Goal: Task Accomplishment & Management: Complete application form

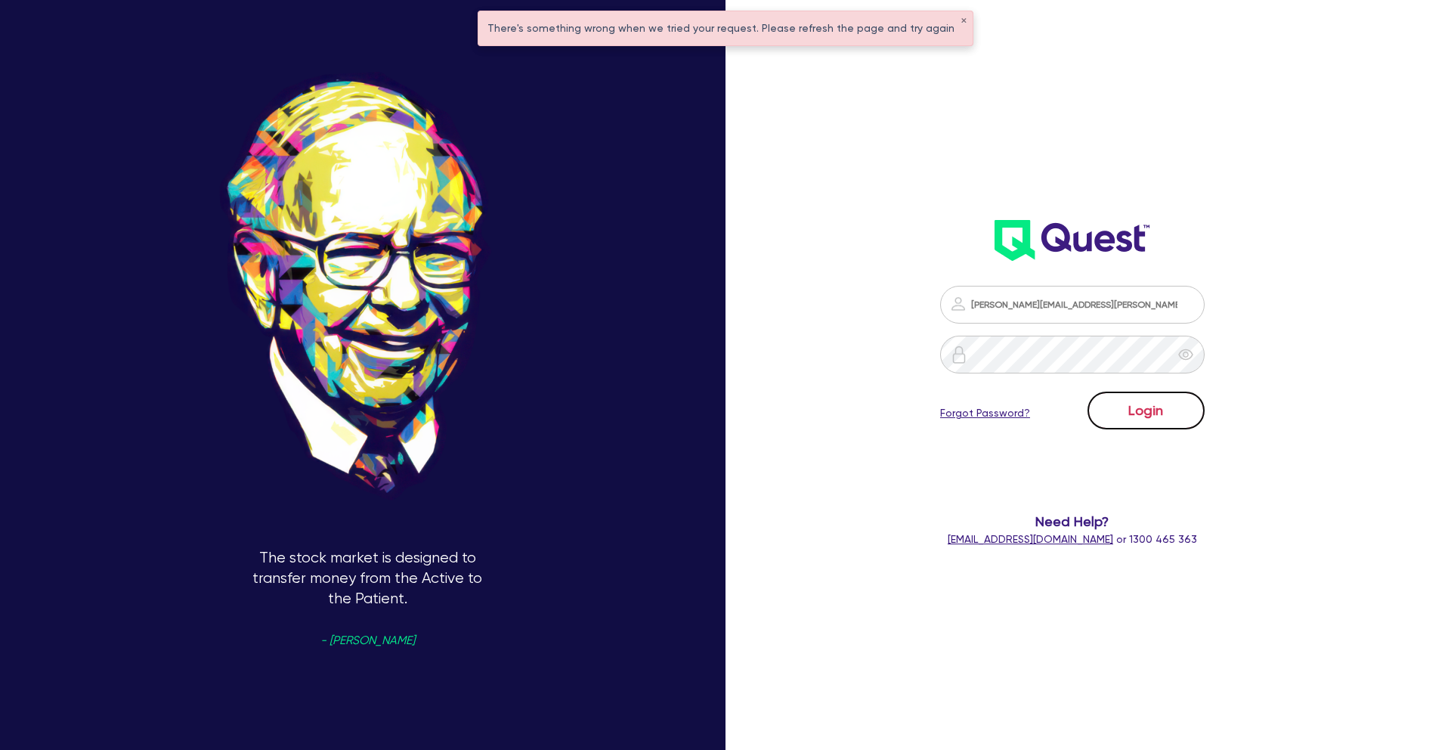
drag, startPoint x: 1153, startPoint y: 416, endPoint x: 1135, endPoint y: 413, distance: 18.4
click at [1153, 416] on button "Login" at bounding box center [1145, 410] width 117 height 38
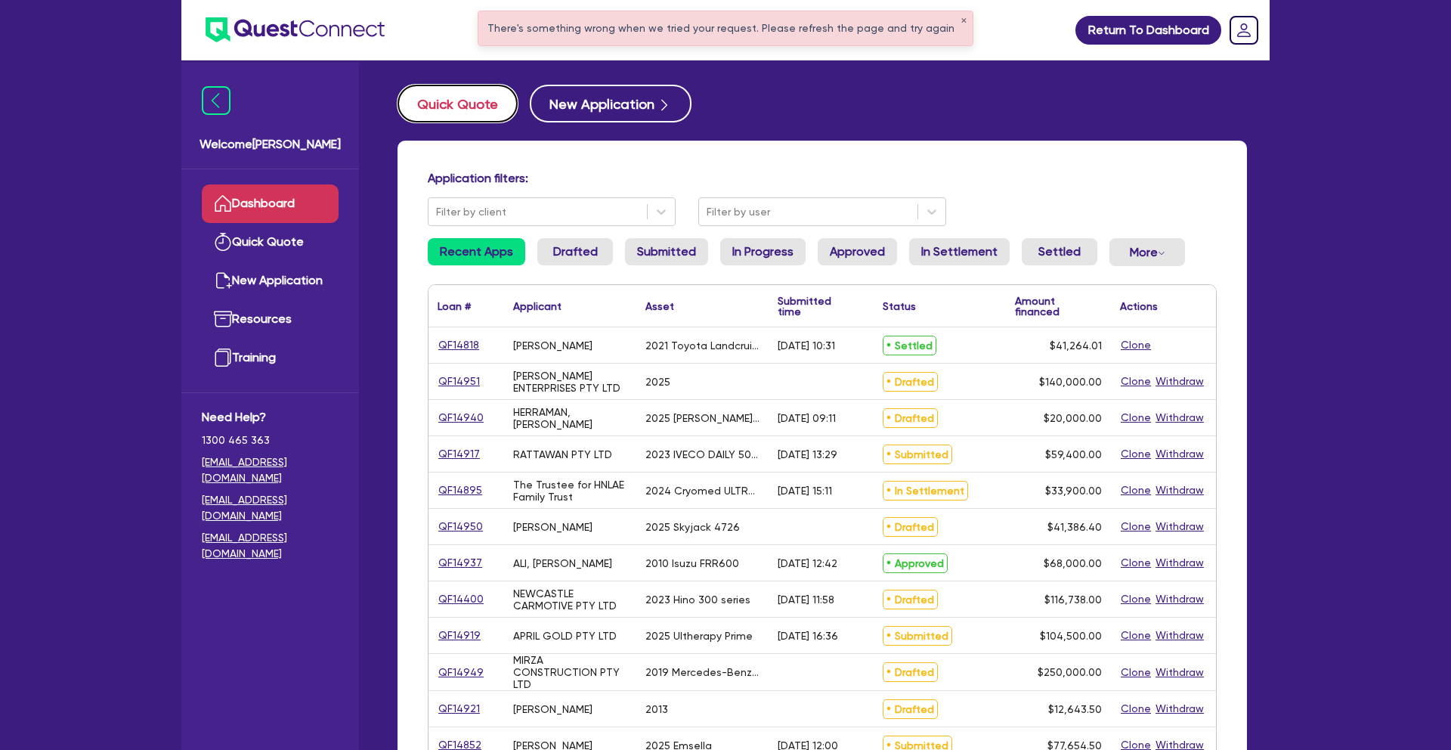
click at [468, 115] on button "Quick Quote" at bounding box center [457, 104] width 120 height 38
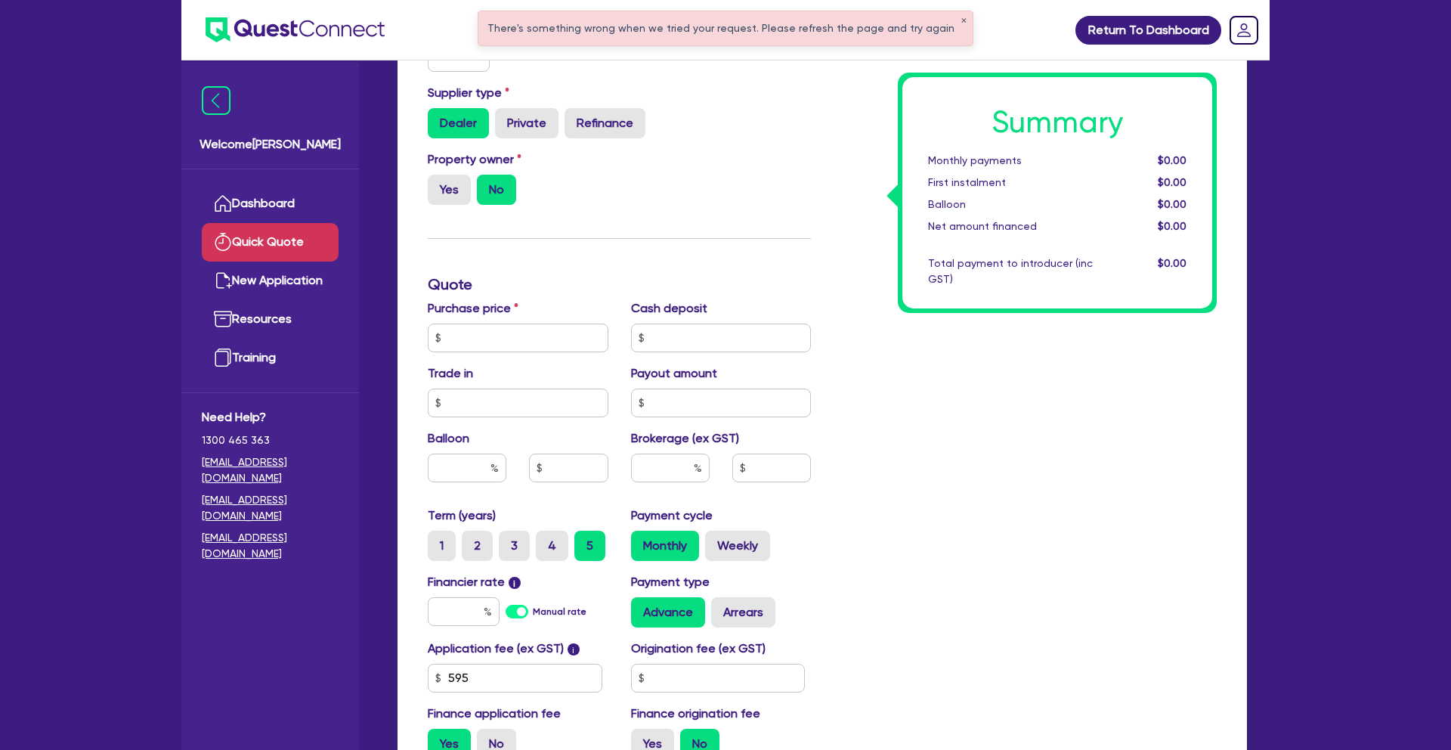
scroll to position [319, 0]
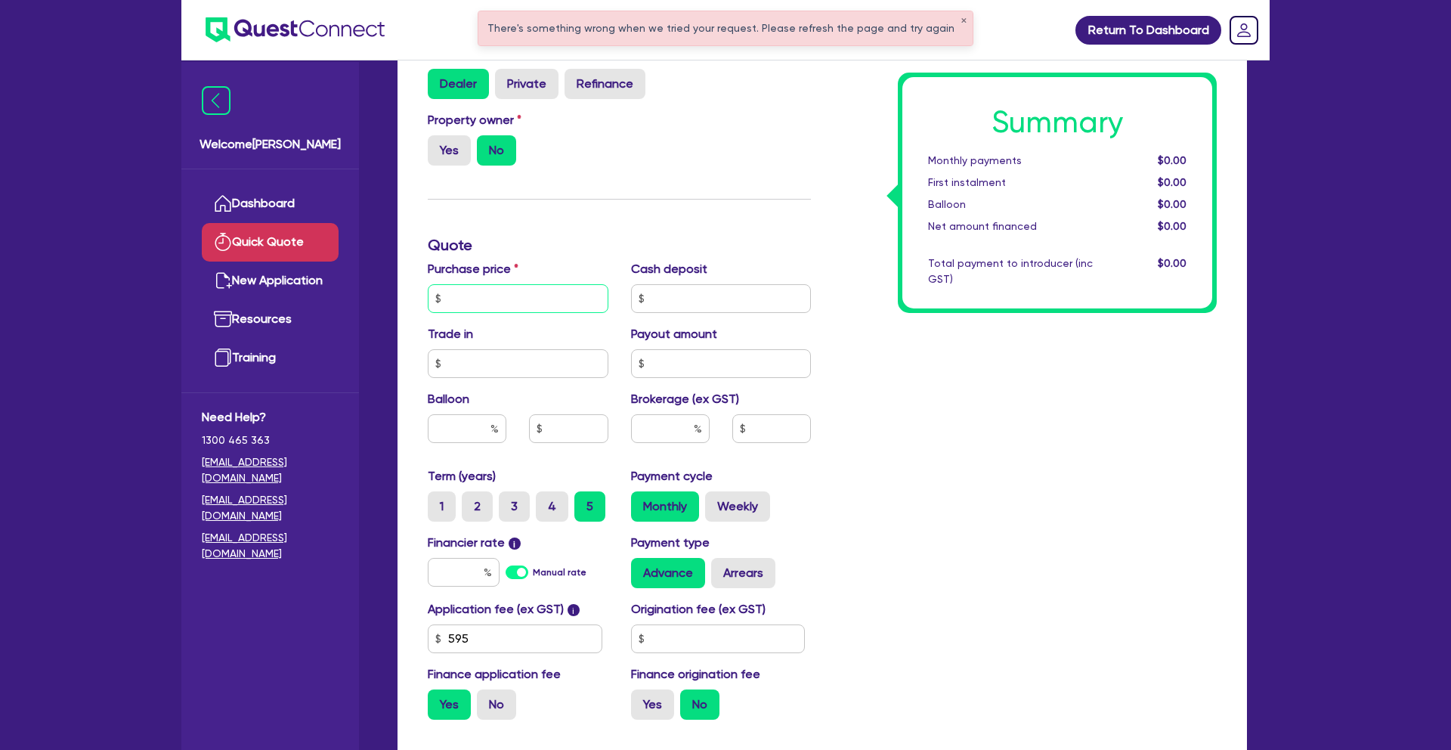
click at [481, 301] on input "text" at bounding box center [518, 298] width 181 height 29
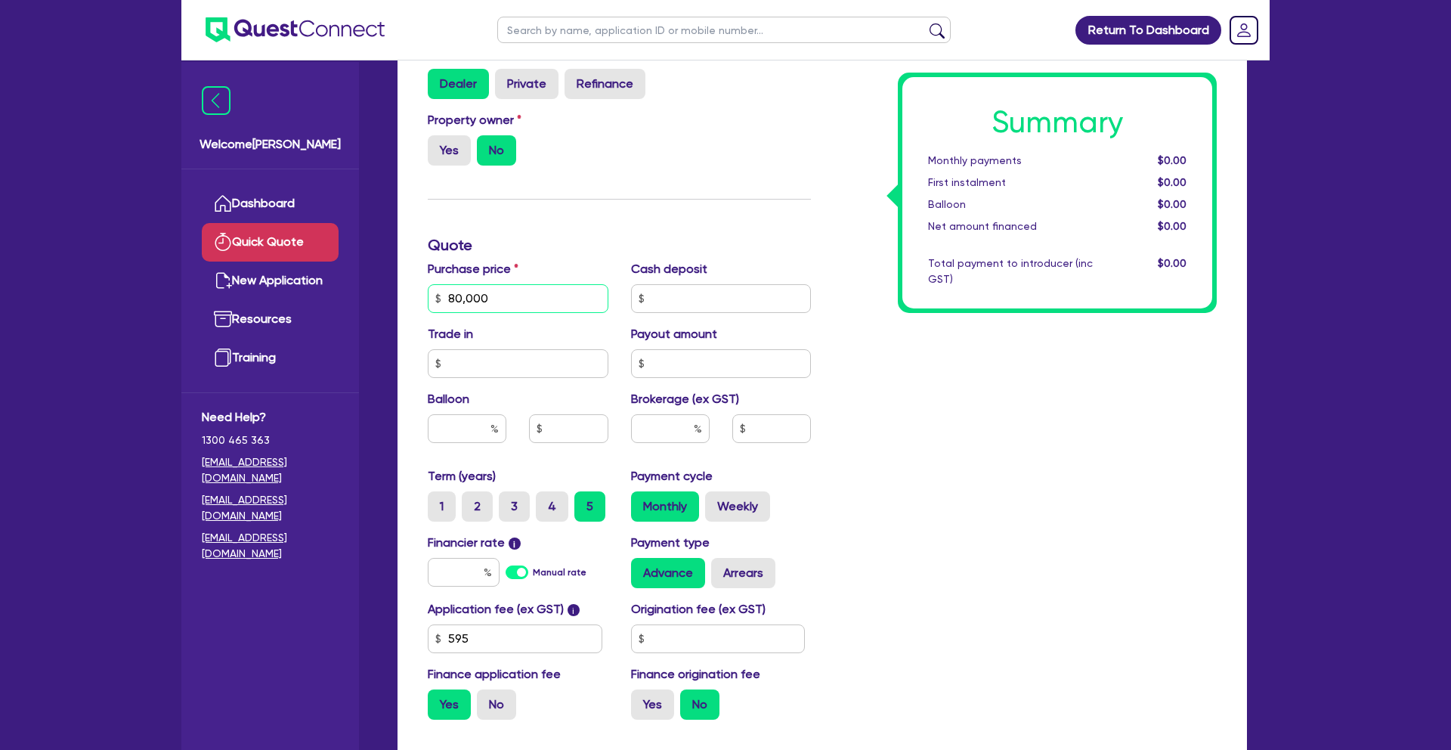
type input "80,000"
click at [456, 579] on input "text" at bounding box center [464, 572] width 72 height 29
type input "10.45"
click at [684, 437] on input "text" at bounding box center [670, 428] width 79 height 29
type input "2"
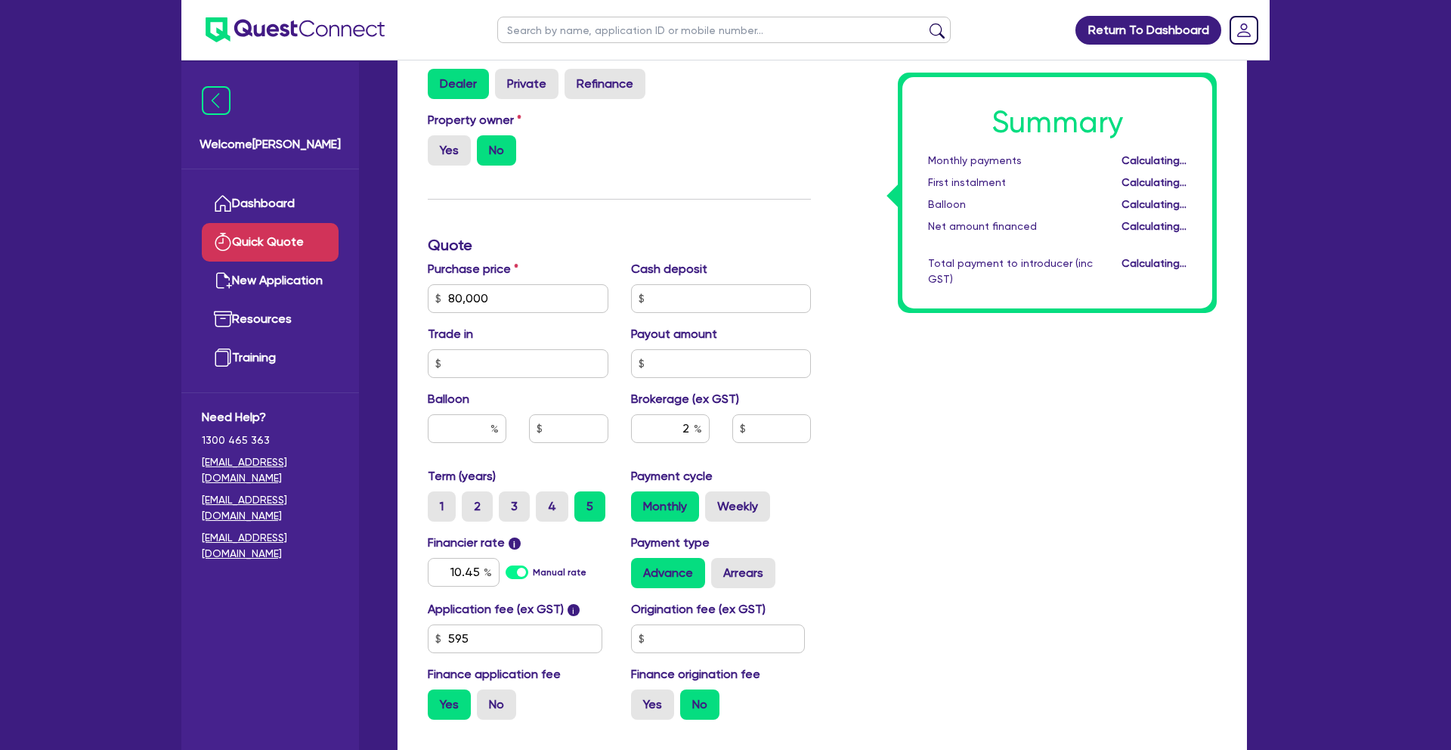
click at [910, 421] on div "Summary Monthly payments Calculating... First instalment Calculating... Balloon…" at bounding box center [1025, 289] width 406 height 883
type input "1,613.09"
click at [473, 567] on input "10.45" at bounding box center [464, 572] width 72 height 29
type input "10.50"
type input "1,613.09"
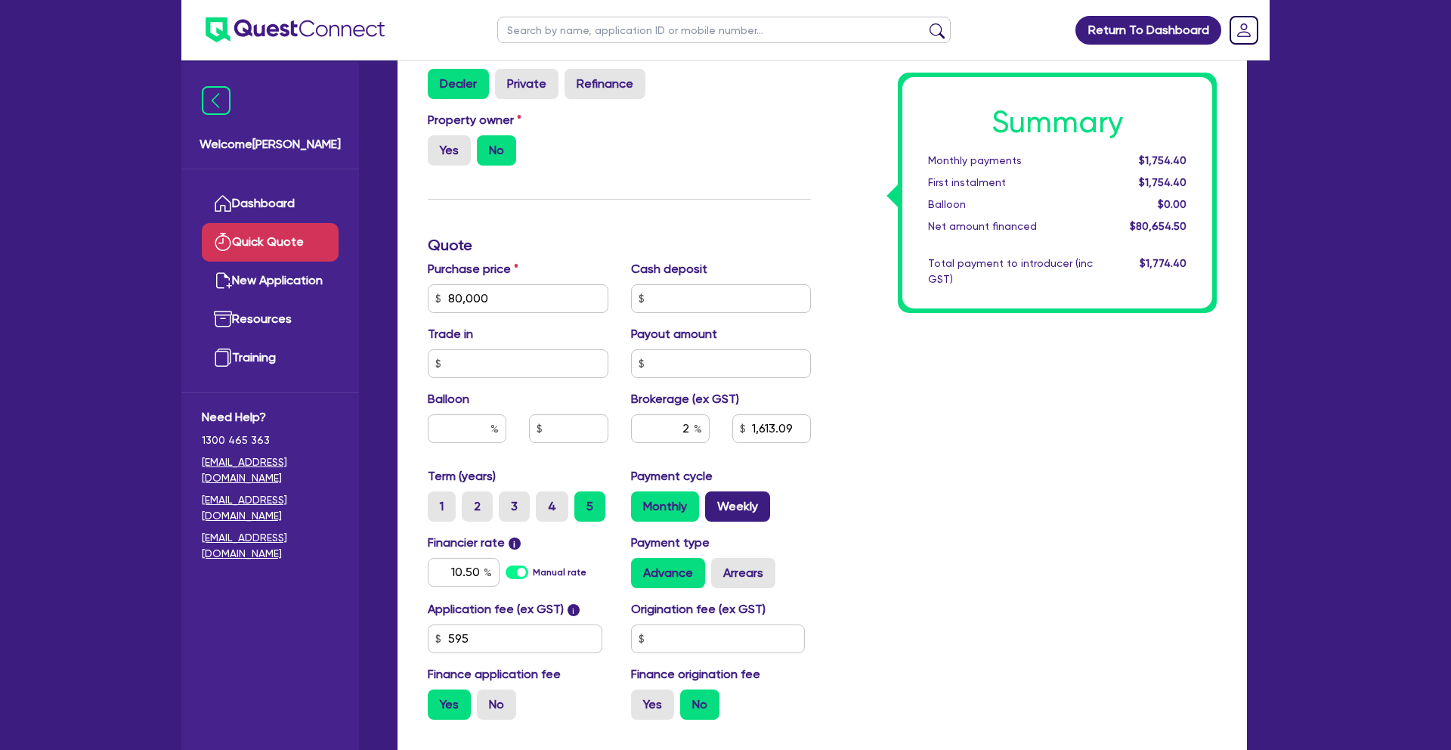
click at [737, 498] on label "Weekly" at bounding box center [737, 506] width 65 height 30
click at [715, 498] on input "Weekly" at bounding box center [710, 496] width 10 height 10
radio input "true"
type input "1,613.09"
type input "10.5"
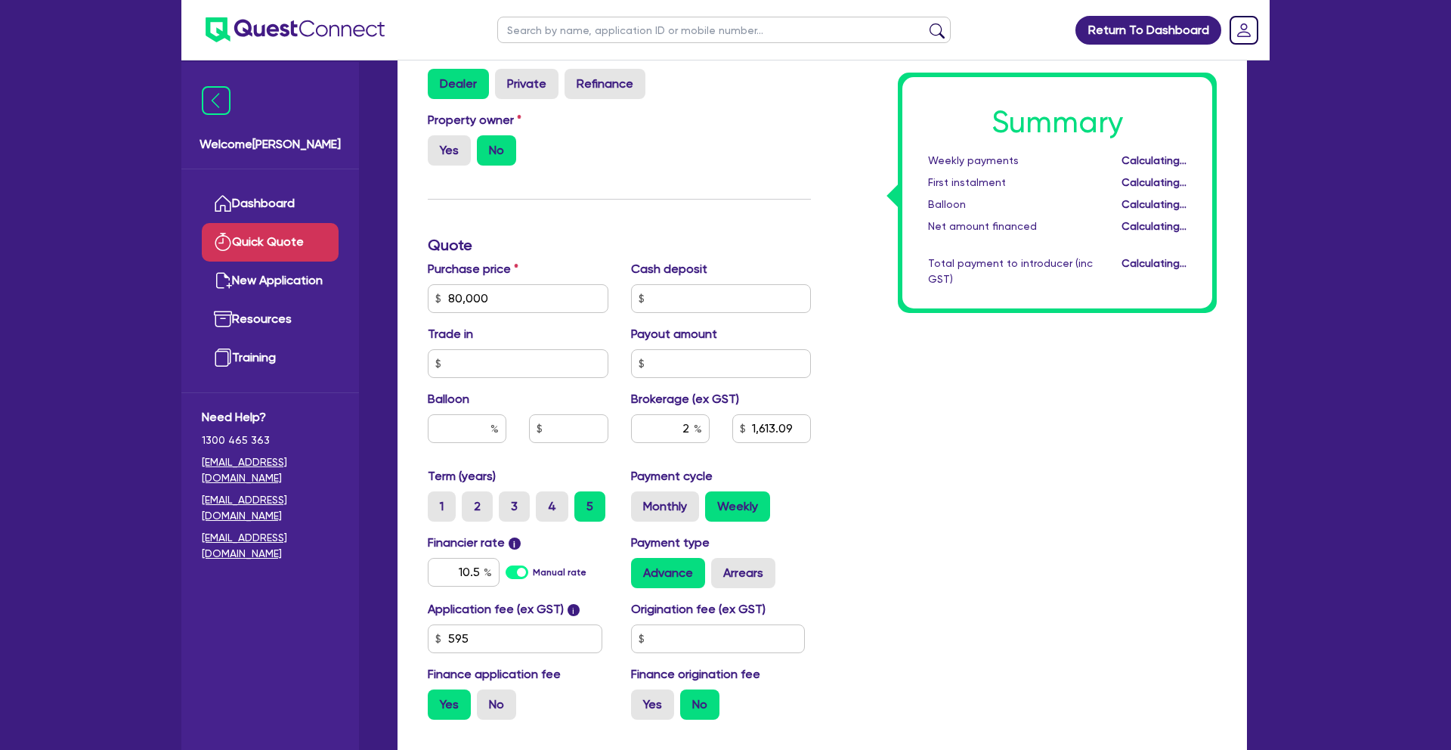
type input "1,613.09"
drag, startPoint x: 496, startPoint y: 299, endPoint x: 419, endPoint y: 296, distance: 77.9
click at [419, 296] on div "Purchase price 80,000" at bounding box center [517, 286] width 203 height 53
type input "105,000"
type input "2,113.09"
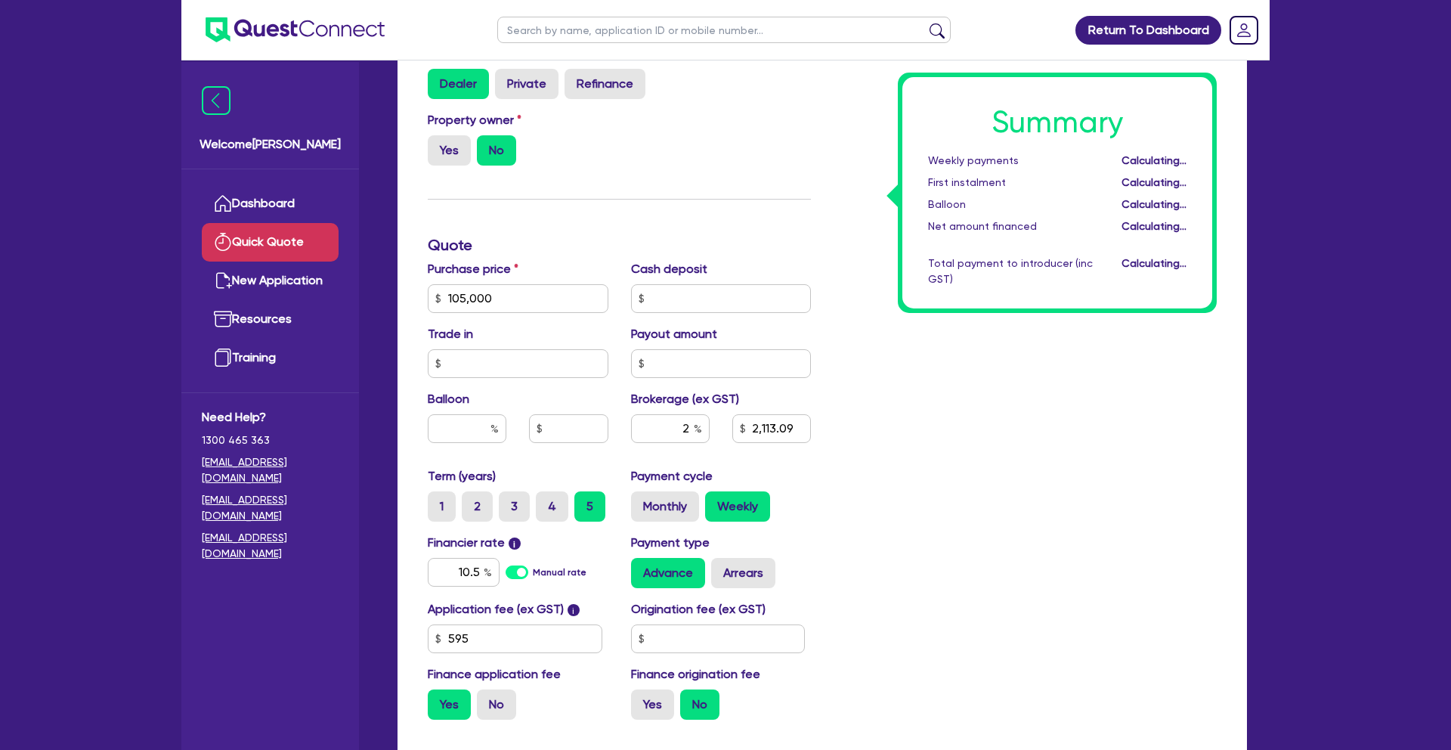
click at [905, 415] on div "Summary Weekly payments Calculating... First instalment Calculating... Balloon …" at bounding box center [1025, 289] width 406 height 883
click at [667, 504] on label "Monthly" at bounding box center [665, 506] width 68 height 30
click at [641, 501] on input "Monthly" at bounding box center [636, 496] width 10 height 10
radio input "true"
type input "2,113.09"
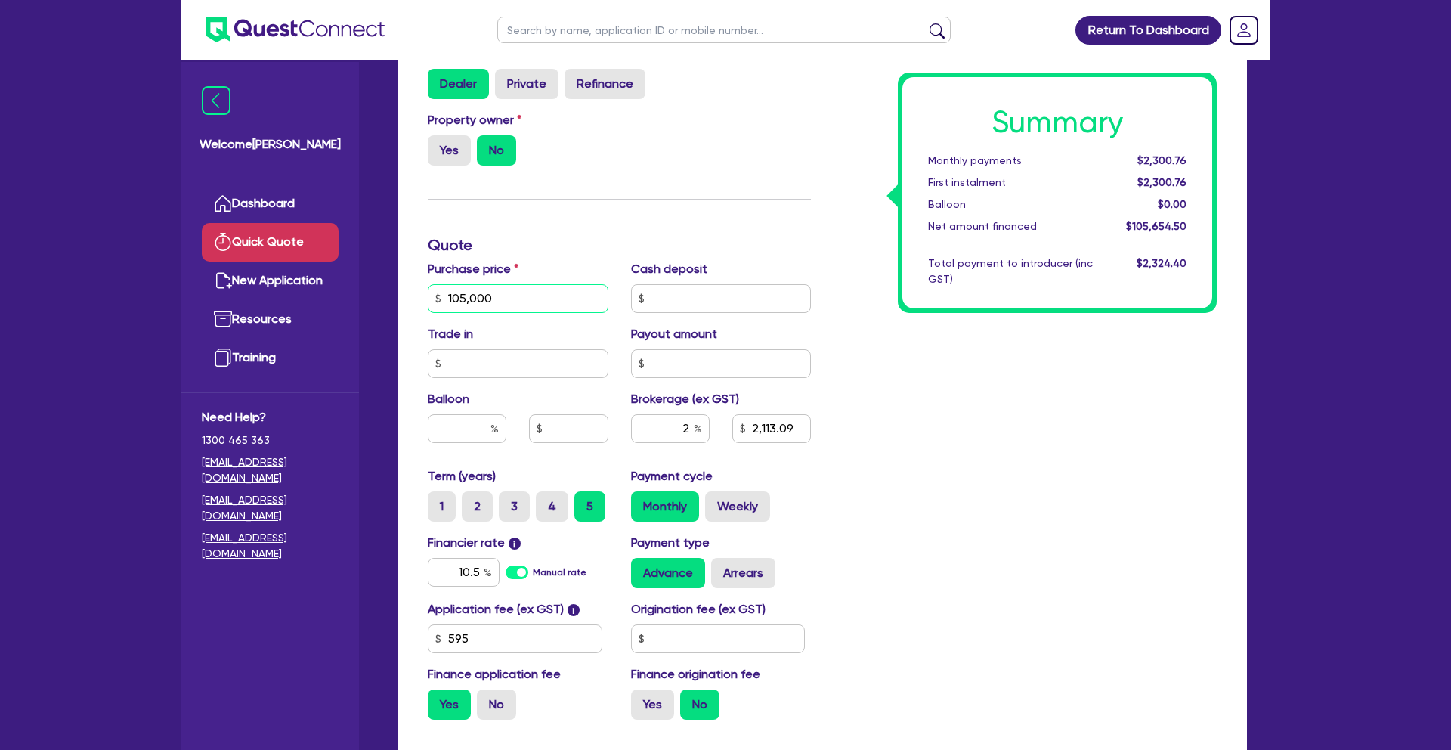
click at [406, 299] on div "Finance type Chattel Mortgage Business Loan Asset type category Select Cars and…" at bounding box center [821, 313] width 849 height 991
type input "135,000"
type input "2,713.09"
click at [950, 425] on div "Summary Monthly payments Calculating... First instalment Calculating... Balloon…" at bounding box center [1025, 289] width 406 height 883
click at [737, 502] on label "Weekly" at bounding box center [737, 506] width 65 height 30
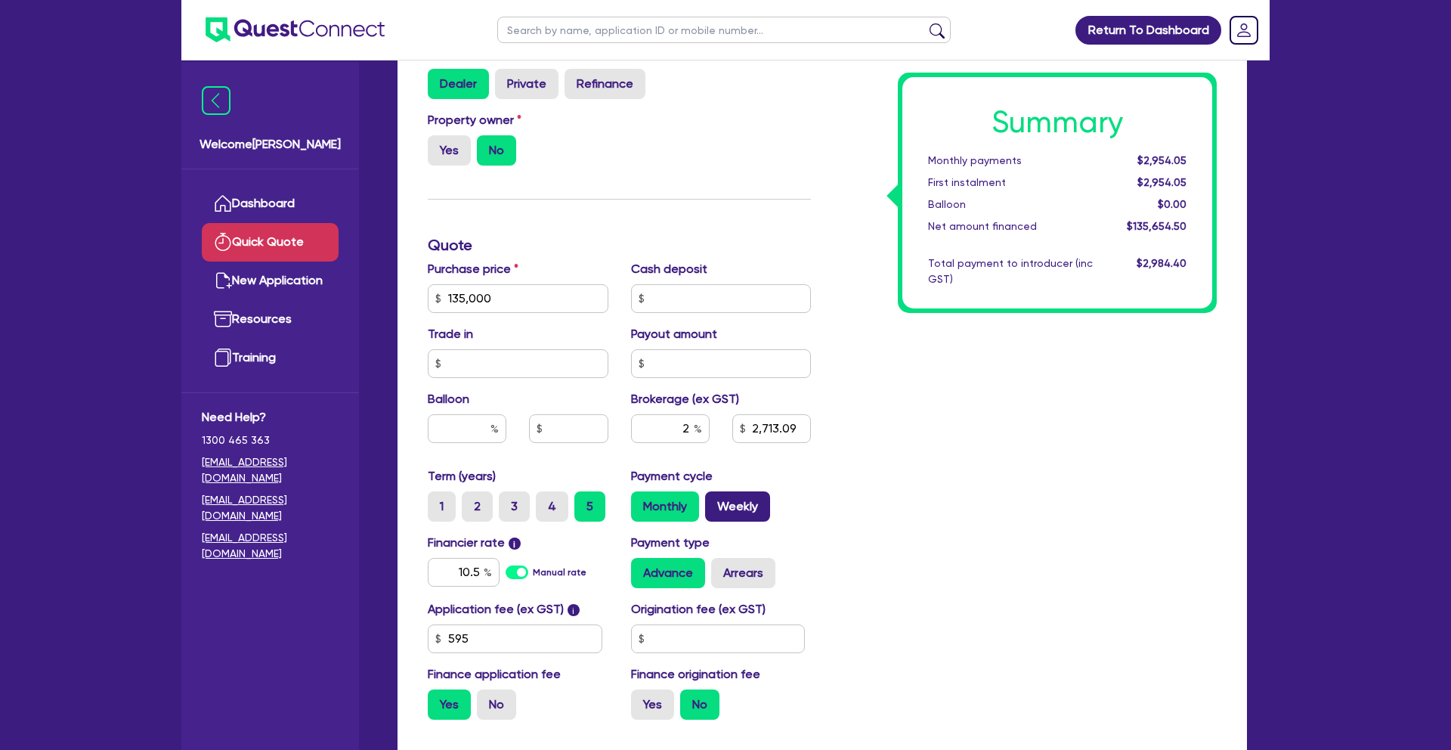
click at [715, 501] on input "Weekly" at bounding box center [710, 496] width 10 height 10
radio input "true"
type input "2,713.09"
drag, startPoint x: 490, startPoint y: 303, endPoint x: 391, endPoint y: 287, distance: 100.2
click at [391, 287] on div "Finance type Chattel Mortgage Business Loan Asset type category Select Cars and…" at bounding box center [822, 322] width 872 height 1009
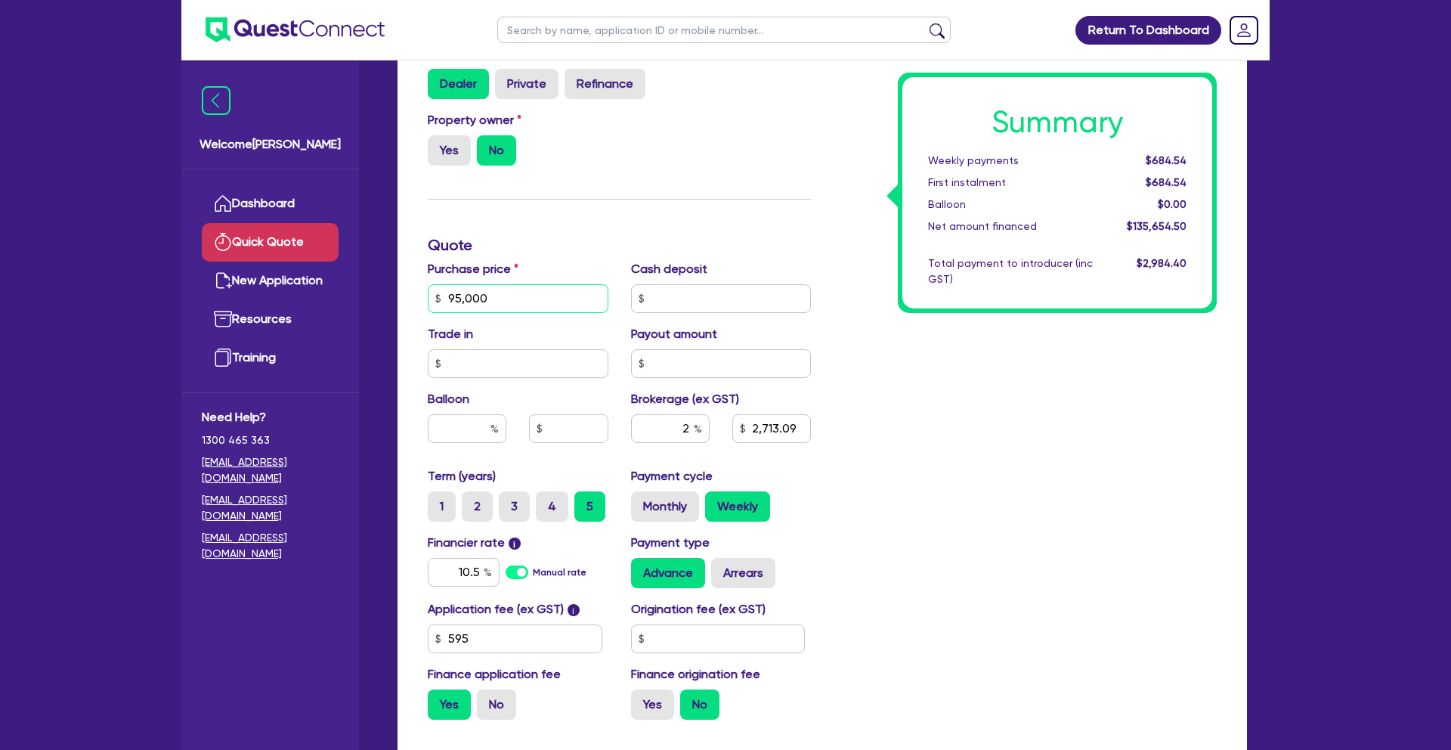
type input "95,000"
type input "1,913.09"
click at [929, 397] on div "Summary Weekly payments Calculating... First instalment Calculating... Balloon …" at bounding box center [1025, 289] width 406 height 883
click at [672, 517] on label "Monthly" at bounding box center [665, 506] width 68 height 30
click at [641, 501] on input "Monthly" at bounding box center [636, 496] width 10 height 10
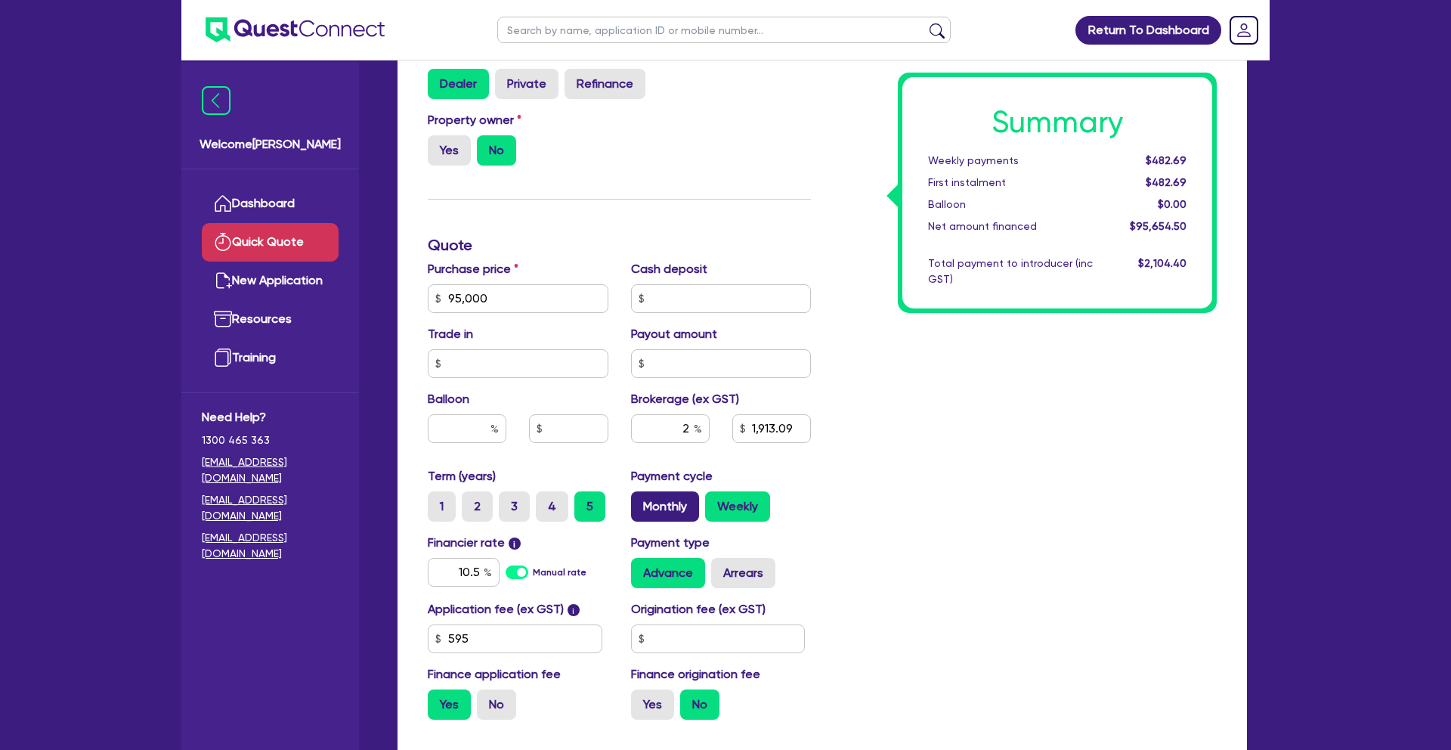
radio input "true"
type input "1,913.09"
drag, startPoint x: 499, startPoint y: 301, endPoint x: 366, endPoint y: 291, distance: 133.3
click at [366, 291] on div "Welcome [PERSON_NAME] Dashboard Quick Quote New Application Ref Company Ref Sal…" at bounding box center [725, 291] width 1088 height 1220
type input "125,000"
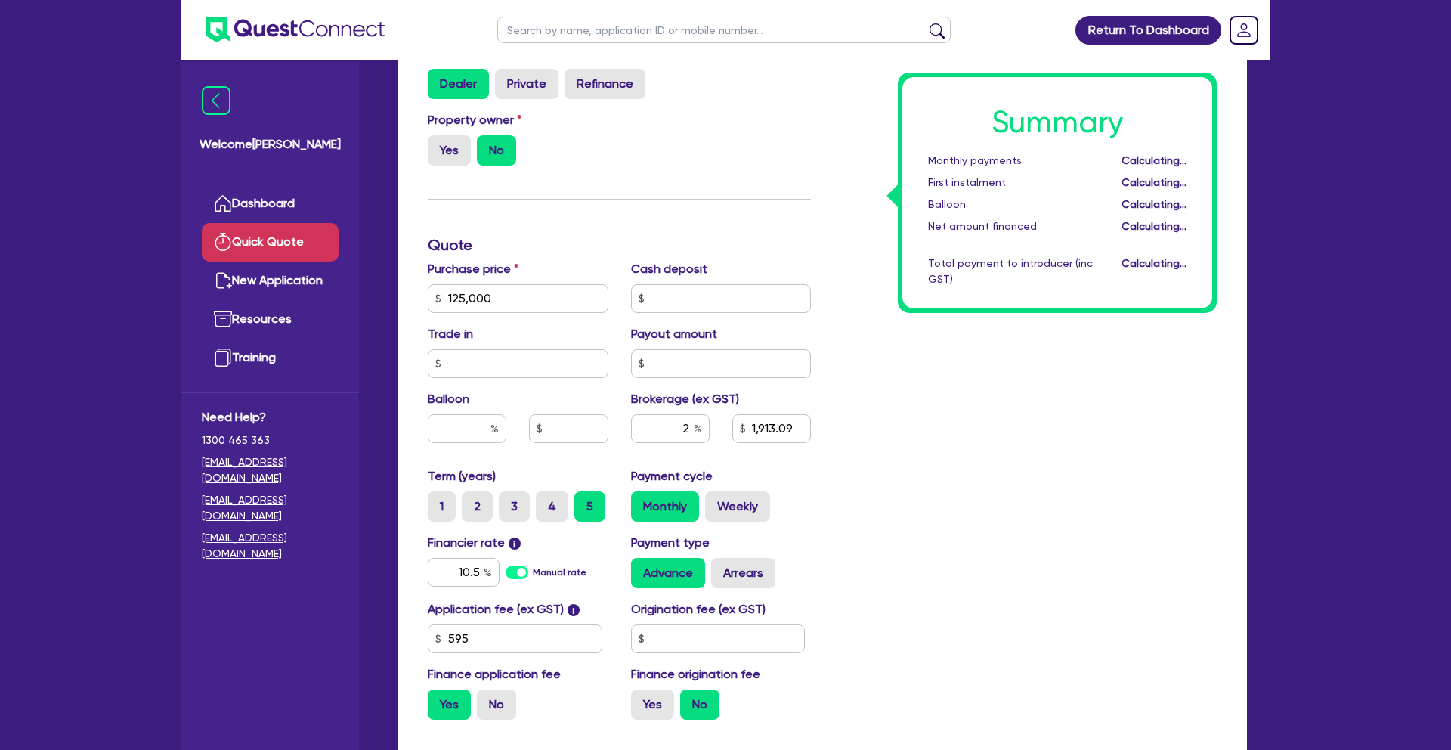
click at [1021, 457] on div "Summary Monthly payments Calculating... First instalment Calculating... Balloon…" at bounding box center [1025, 289] width 406 height 883
type input "2,513.09"
click at [710, 511] on label "Weekly" at bounding box center [737, 506] width 65 height 30
click at [710, 501] on input "Weekly" at bounding box center [710, 496] width 10 height 10
radio input "true"
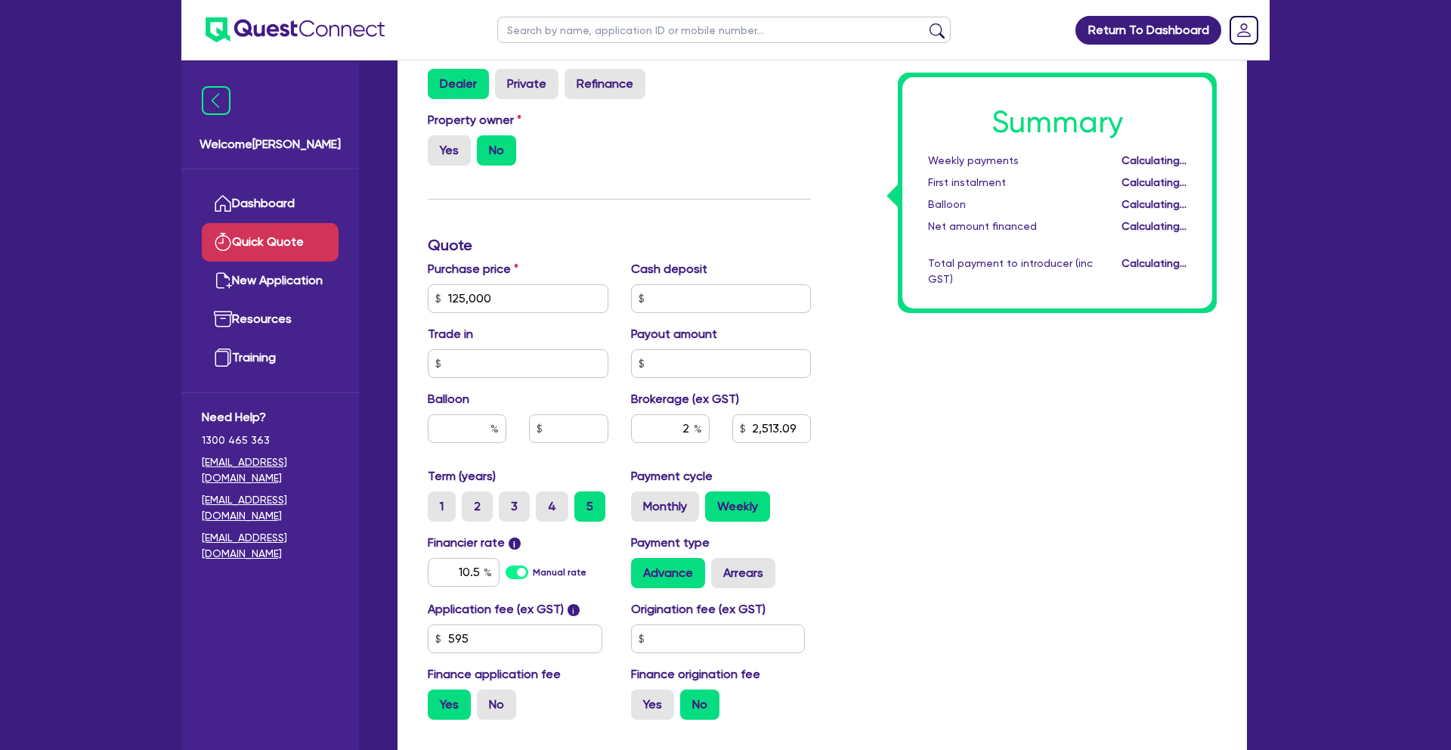
type input "2,513.09"
drag, startPoint x: 523, startPoint y: 302, endPoint x: 465, endPoint y: 305, distance: 58.3
click at [469, 307] on input "125,000" at bounding box center [518, 298] width 181 height 29
drag, startPoint x: 444, startPoint y: 289, endPoint x: 388, endPoint y: 289, distance: 55.2
click at [388, 289] on div "Finance type Chattel Mortgage Business Loan Asset type category Select Cars and…" at bounding box center [822, 322] width 872 height 1009
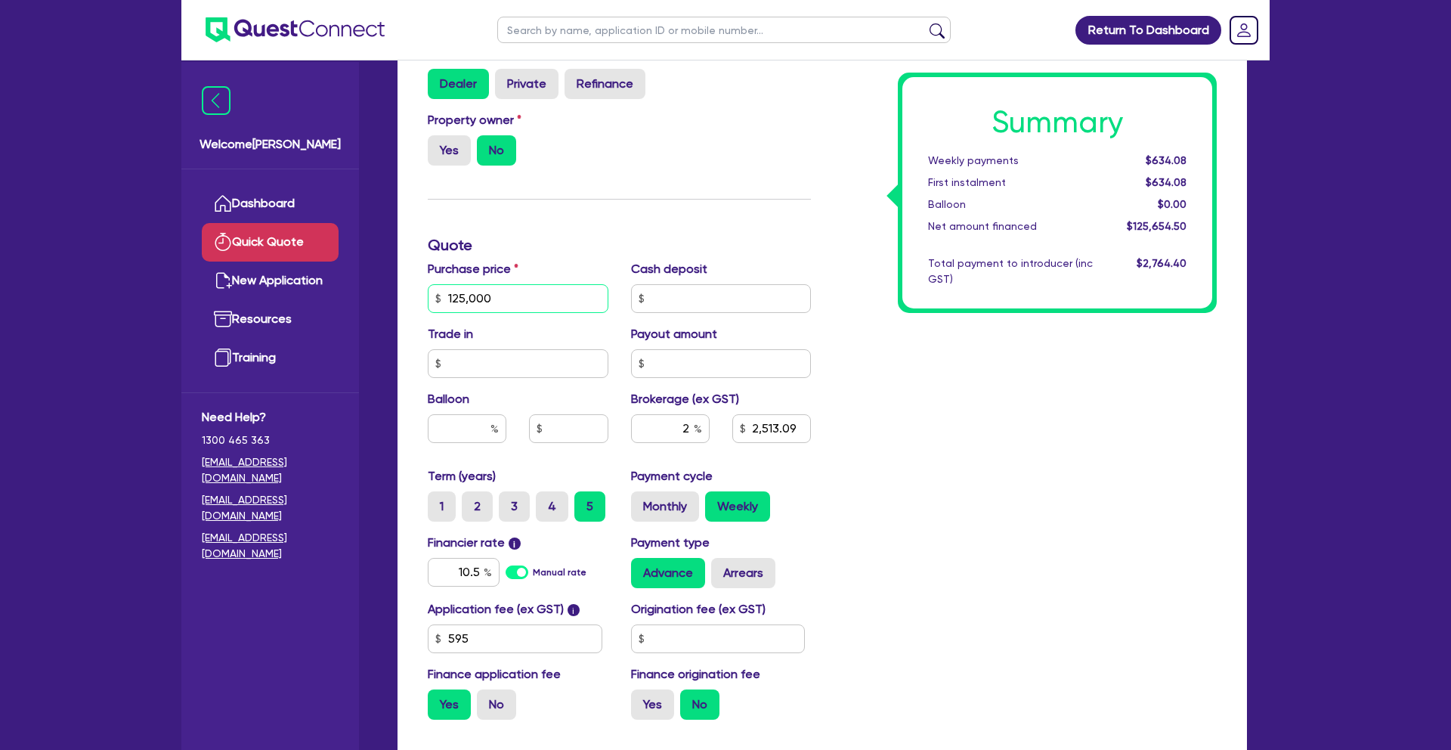
drag, startPoint x: 502, startPoint y: 298, endPoint x: 400, endPoint y: 286, distance: 102.6
click at [400, 286] on div "Finance type Chattel Mortgage Business Loan Asset type category Select Cars and…" at bounding box center [821, 313] width 849 height 991
type input "55,000"
click at [923, 360] on div "Summary Weekly payments $634.08 First instalment $634.08 Balloon $0.00 Net amou…" at bounding box center [1025, 289] width 406 height 883
type input "1,113.09"
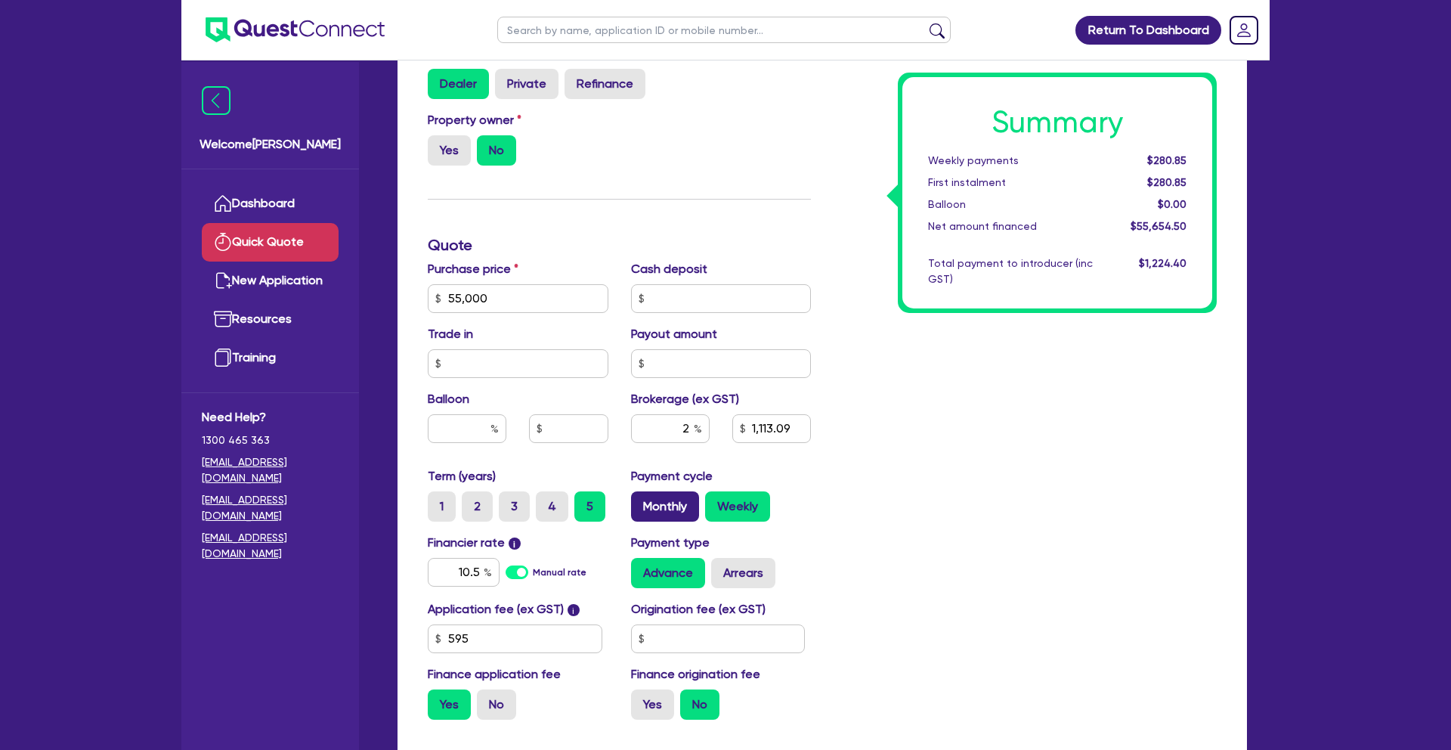
click at [672, 503] on label "Monthly" at bounding box center [665, 506] width 68 height 30
click at [641, 501] on input "Monthly" at bounding box center [636, 496] width 10 height 10
radio input "true"
type input "1,113.09"
click at [505, 697] on label "No" at bounding box center [496, 704] width 39 height 30
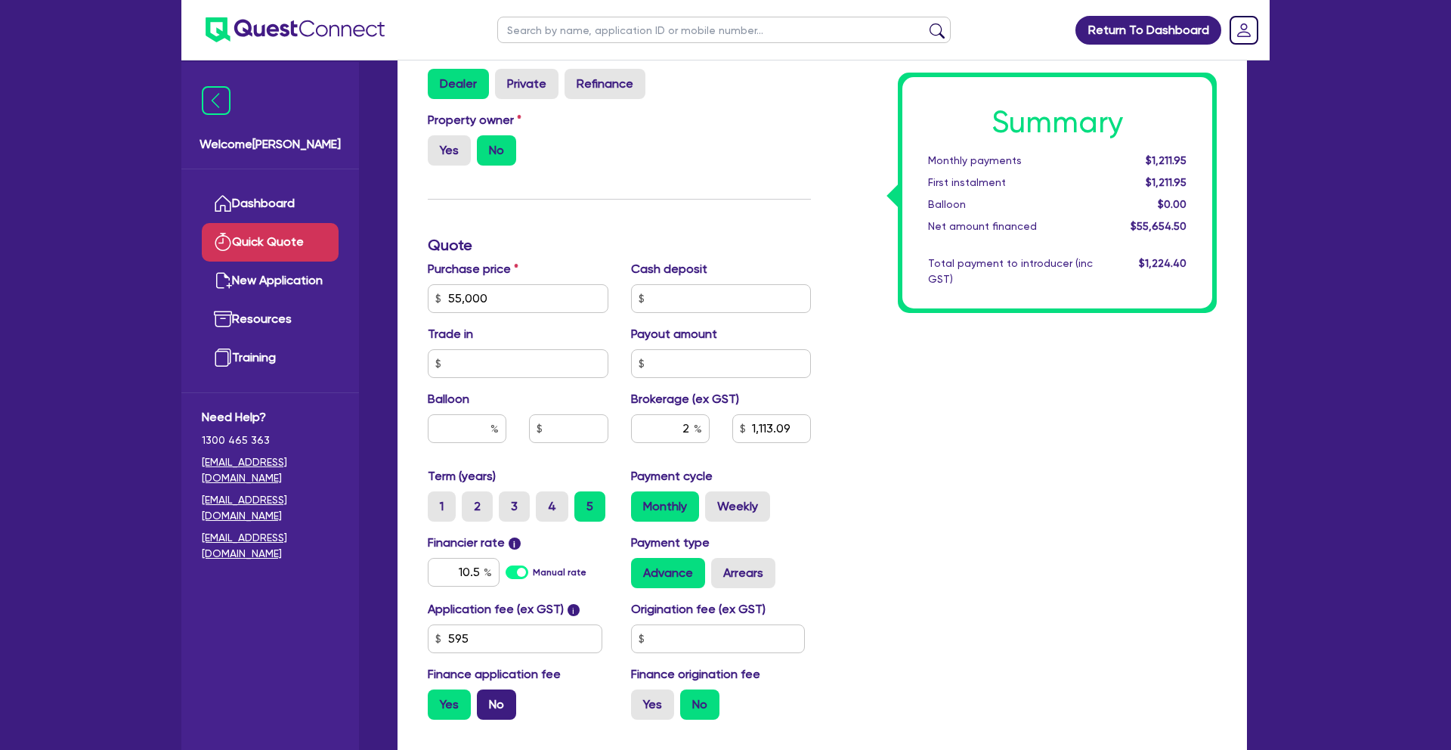
click at [487, 697] on input "No" at bounding box center [482, 694] width 10 height 10
radio input "true"
type input "1,100"
drag, startPoint x: 493, startPoint y: 300, endPoint x: 383, endPoint y: 298, distance: 109.6
click at [383, 298] on div "Quick Quote Finance type Chattel Mortgage Business Loan Asset type category Sel…" at bounding box center [822, 296] width 895 height 1061
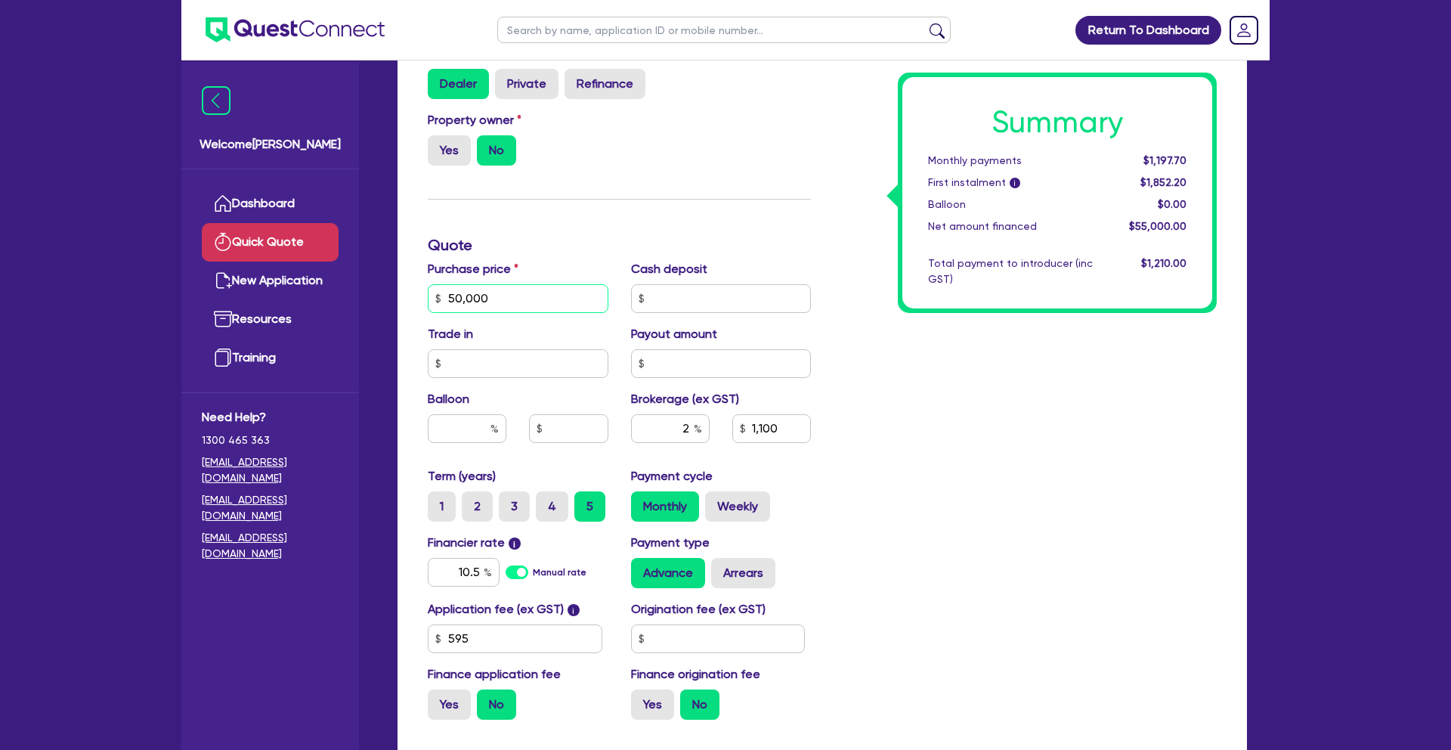
type input "50,000"
type input "1,000"
click at [984, 465] on div "Summary Monthly payments Calculating... First instalment i Calculating... Ballo…" at bounding box center [1025, 289] width 406 height 883
click at [753, 510] on label "Weekly" at bounding box center [737, 506] width 65 height 30
click at [715, 501] on input "Weekly" at bounding box center [710, 496] width 10 height 10
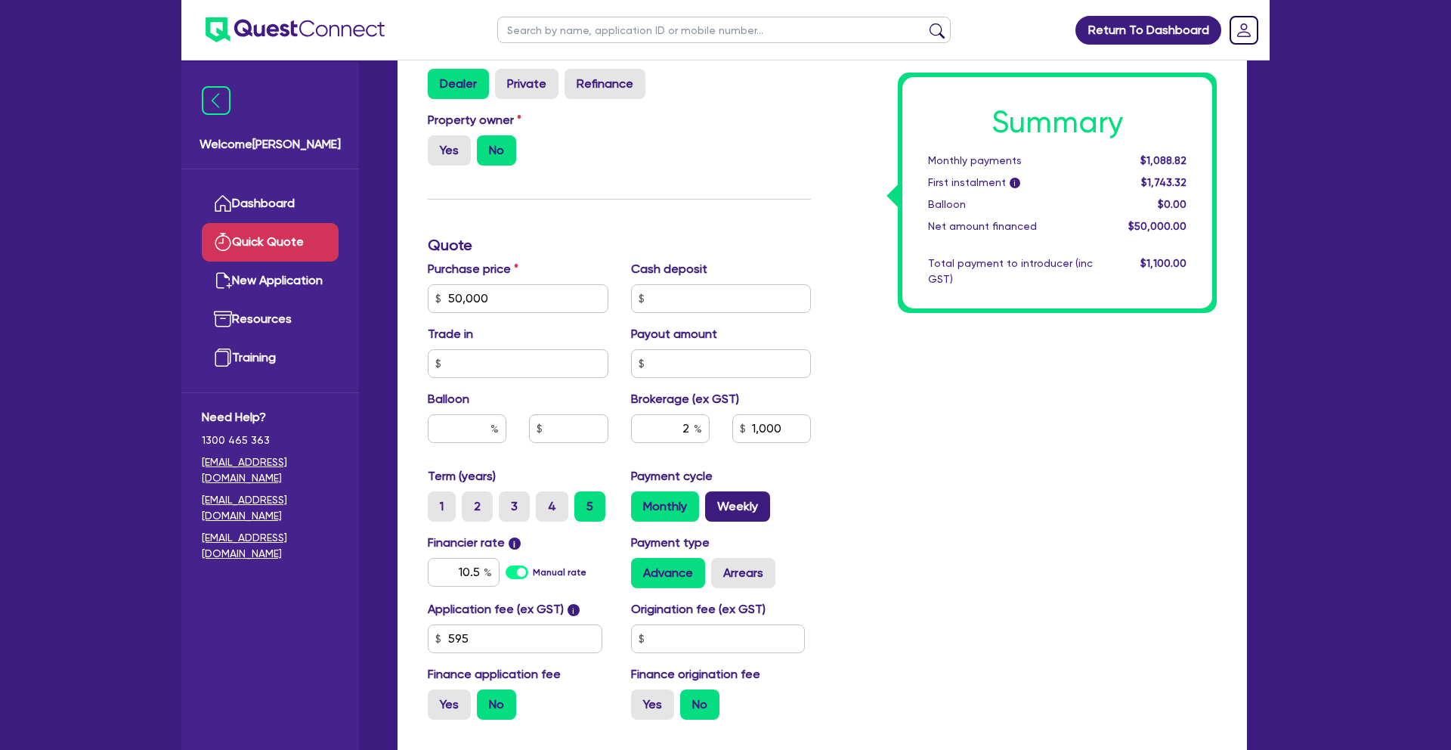
radio input "true"
type input "1,000"
drag, startPoint x: 505, startPoint y: 301, endPoint x: 441, endPoint y: 298, distance: 64.3
click at [441, 298] on div "50,000" at bounding box center [518, 298] width 181 height 29
type input "145,000"
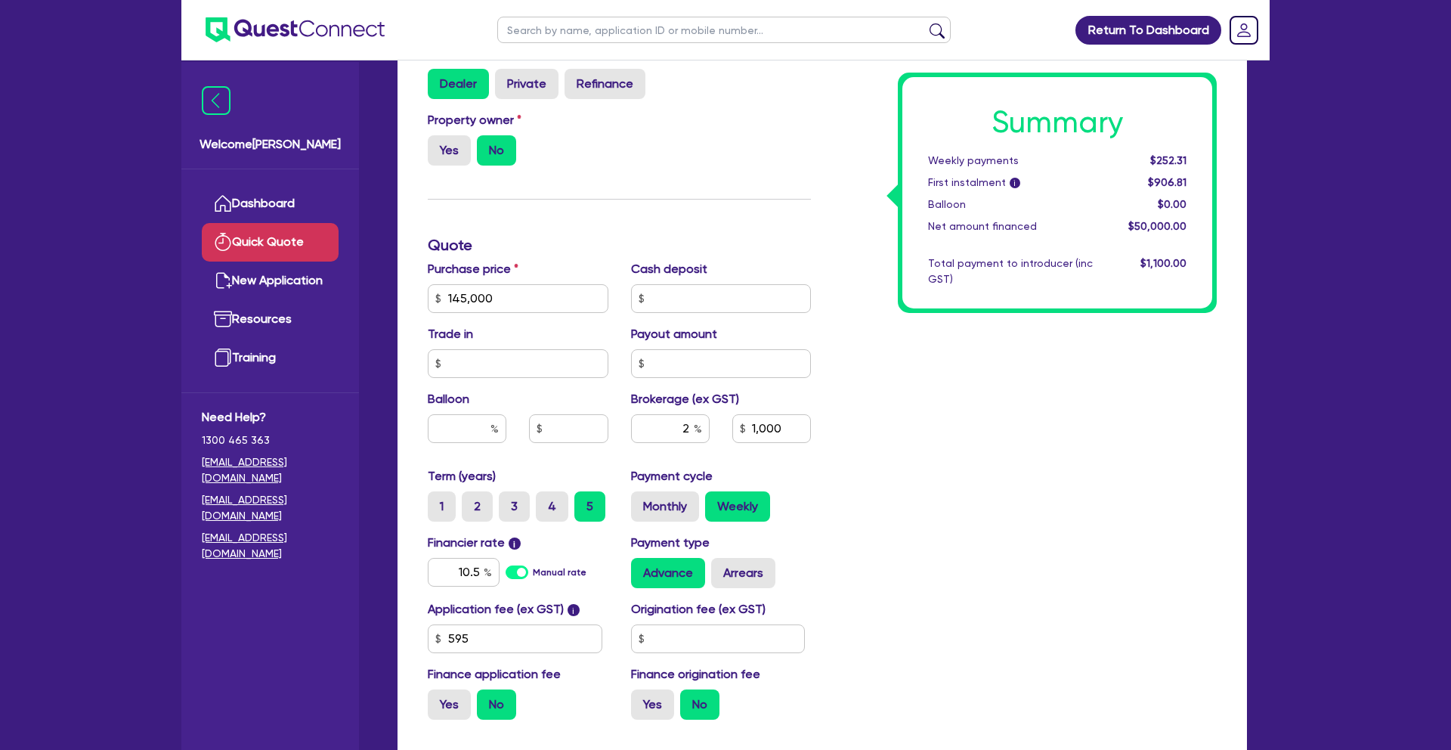
type input "2,900"
click at [1065, 454] on div "Summary Weekly payments $731.70 First instalment i $1,386.20 Balloon $0.00 Net …" at bounding box center [1025, 289] width 406 height 883
click at [659, 505] on label "Monthly" at bounding box center [665, 506] width 68 height 30
click at [641, 501] on input "Monthly" at bounding box center [636, 496] width 10 height 10
radio input "true"
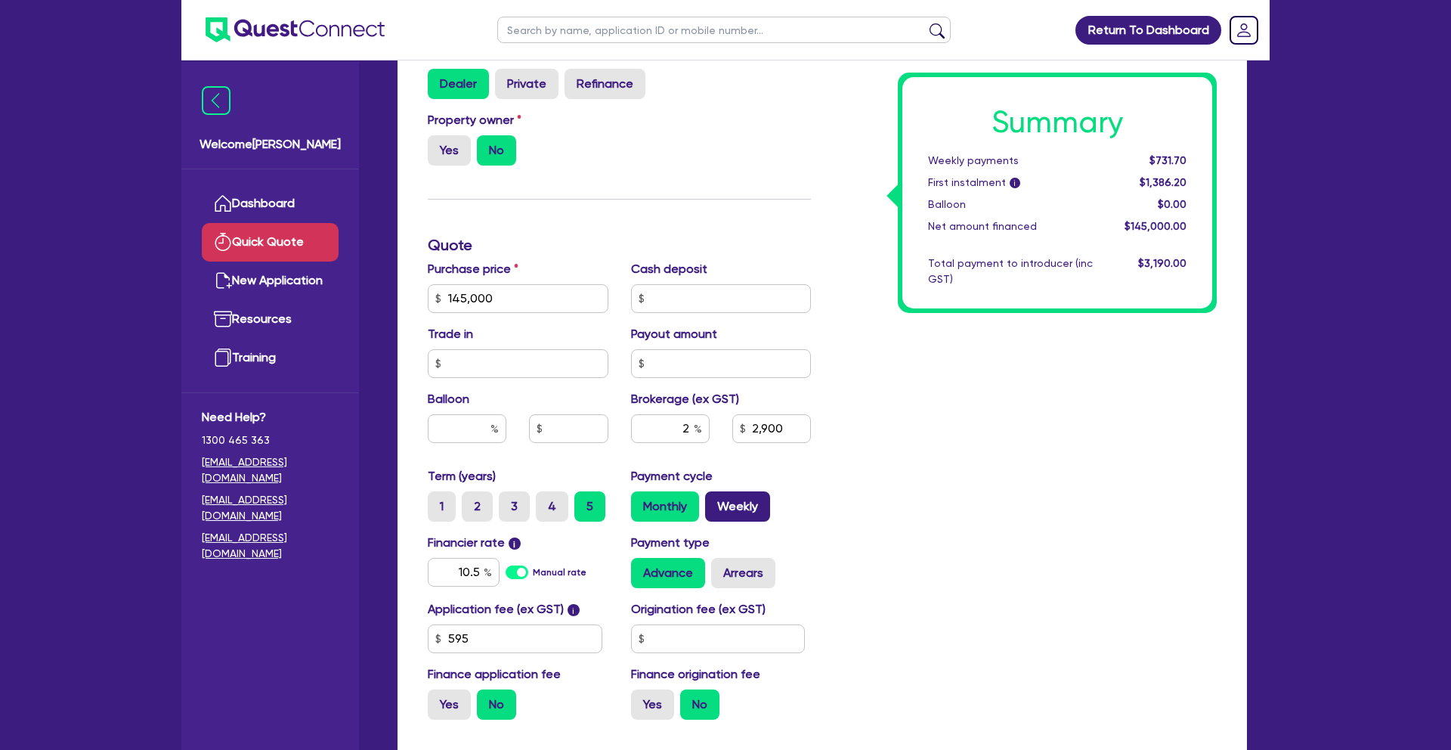
type input "2,900"
click at [286, 201] on link "Dashboard" at bounding box center [270, 203] width 137 height 39
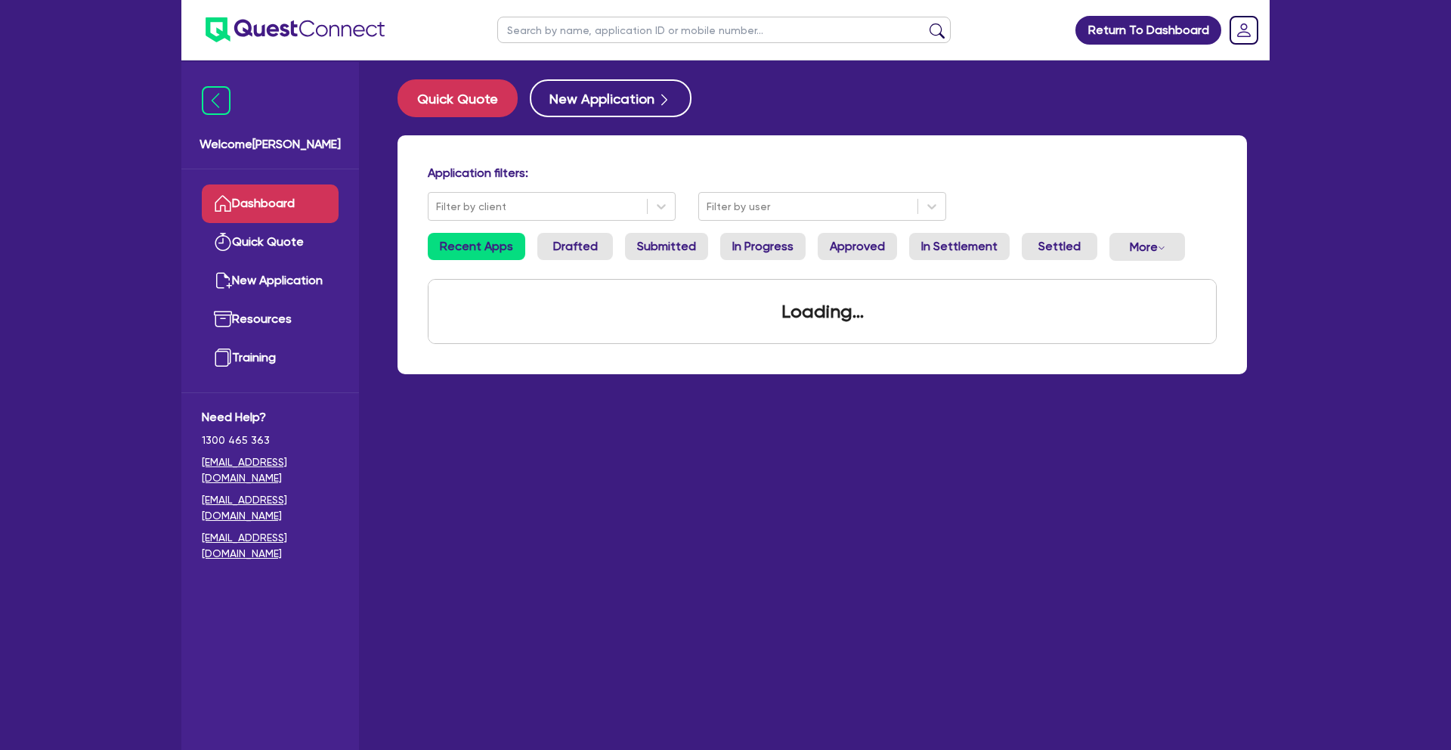
scroll to position [9, 0]
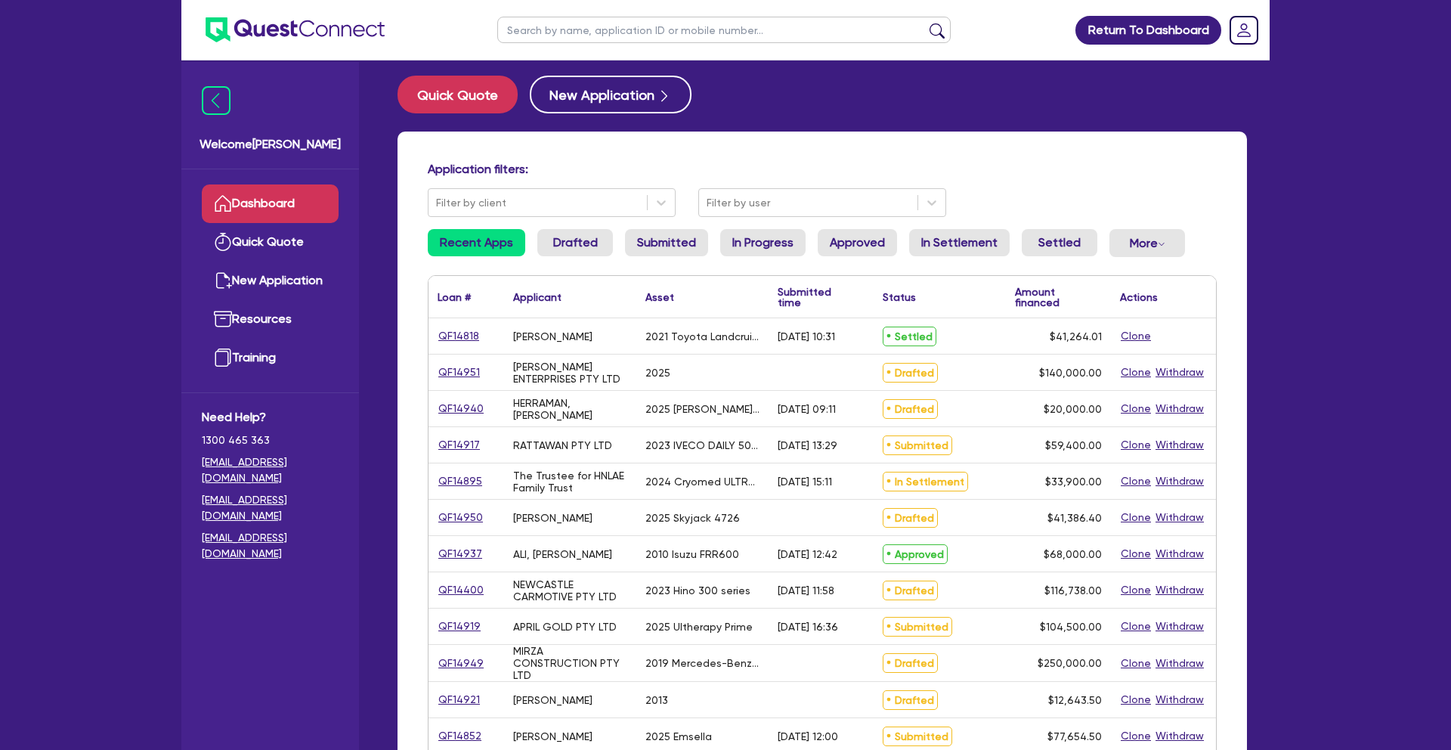
click at [558, 30] on input "text" at bounding box center [723, 30] width 453 height 26
paste input "QF14852"
type input "QF14852"
click at [925, 23] on button "submit" at bounding box center [937, 33] width 24 height 21
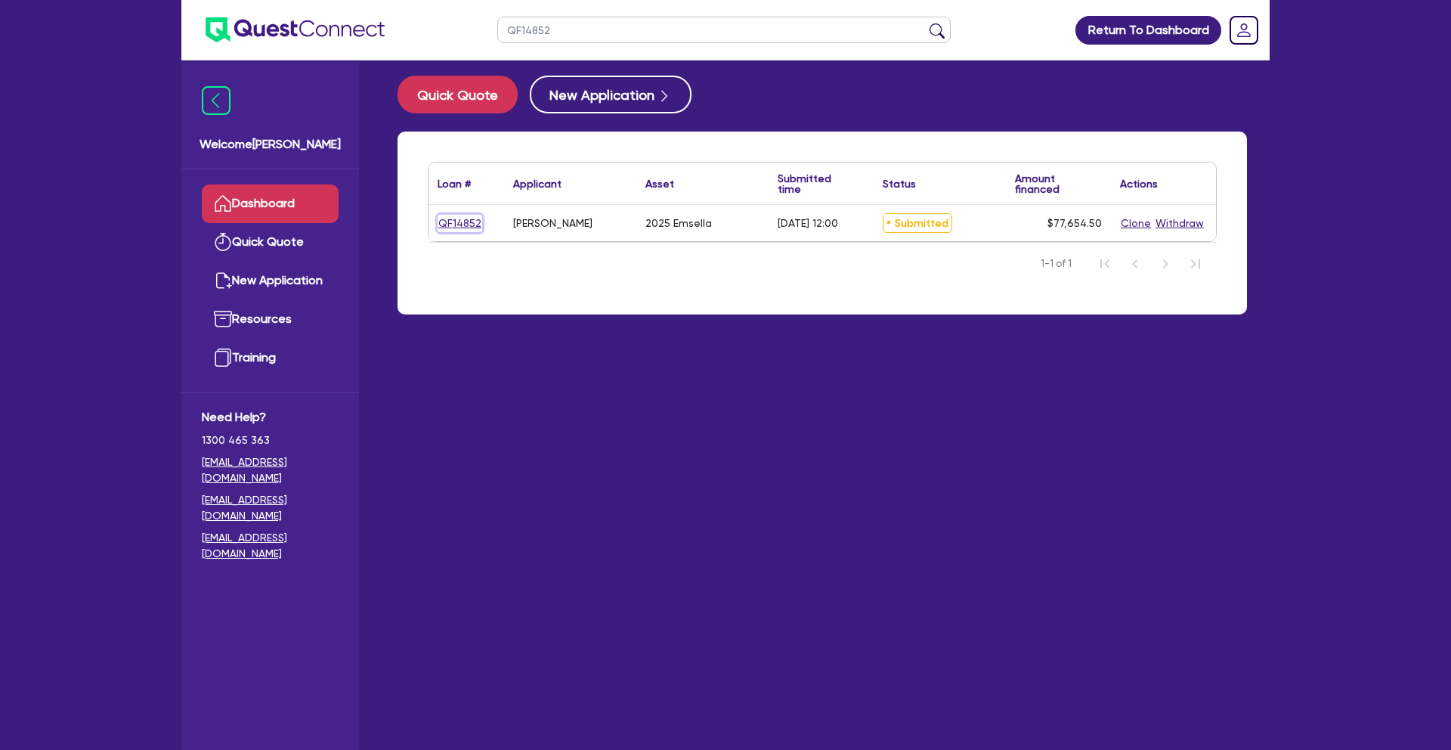
click at [452, 218] on link "QF14852" at bounding box center [459, 223] width 45 height 17
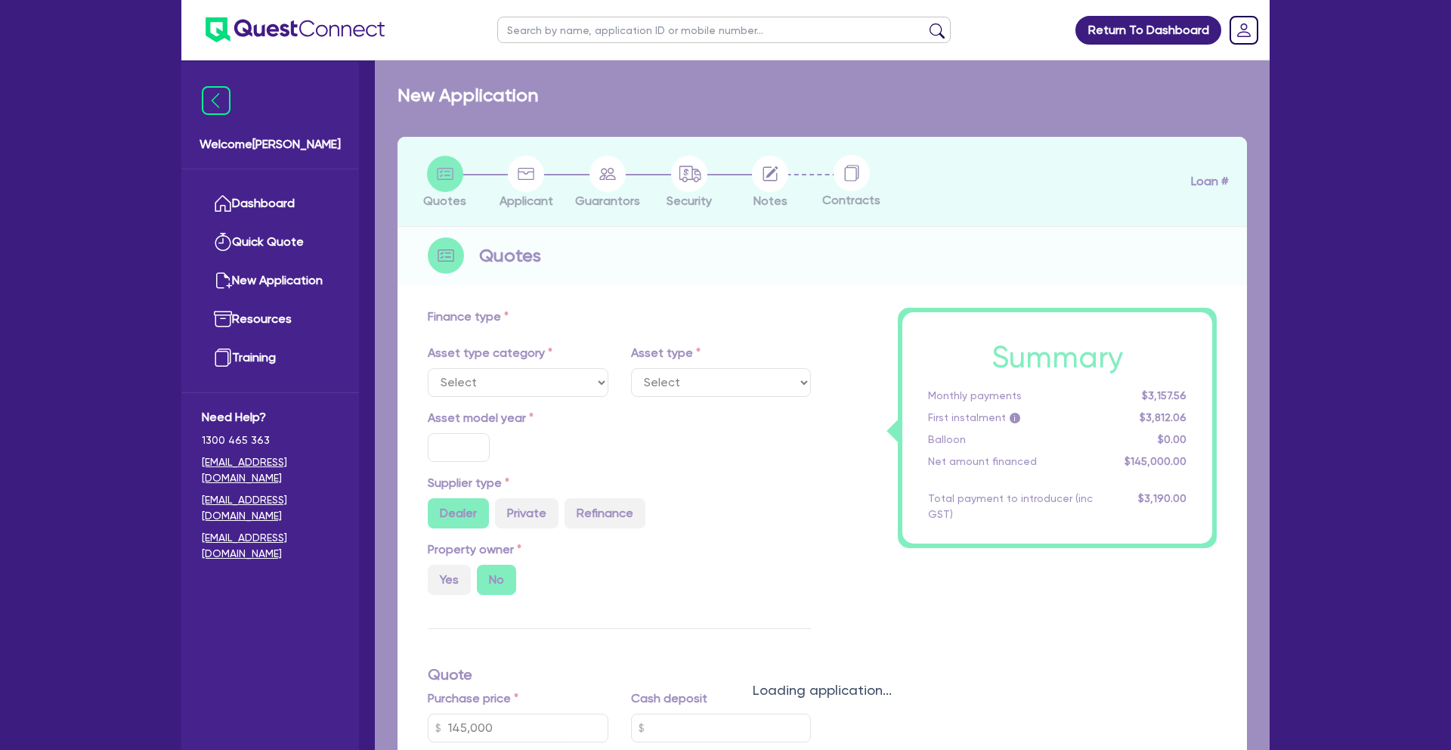
select select "TERTIARY_ASSETS"
type input "2025"
radio input "true"
type input "77,000"
type input "4"
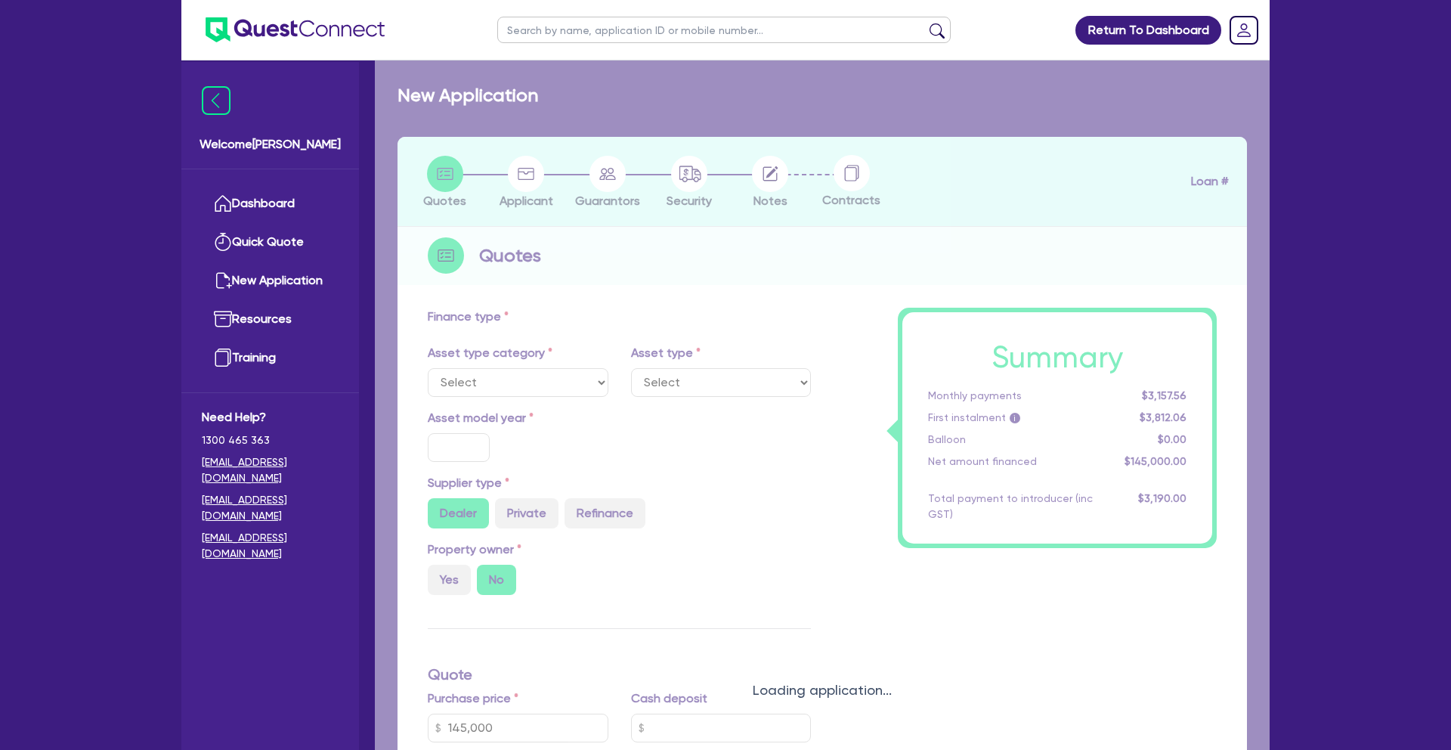
type input "3,106.18"
type input "17.95"
select select "BEAUTY_EQUIPMENT"
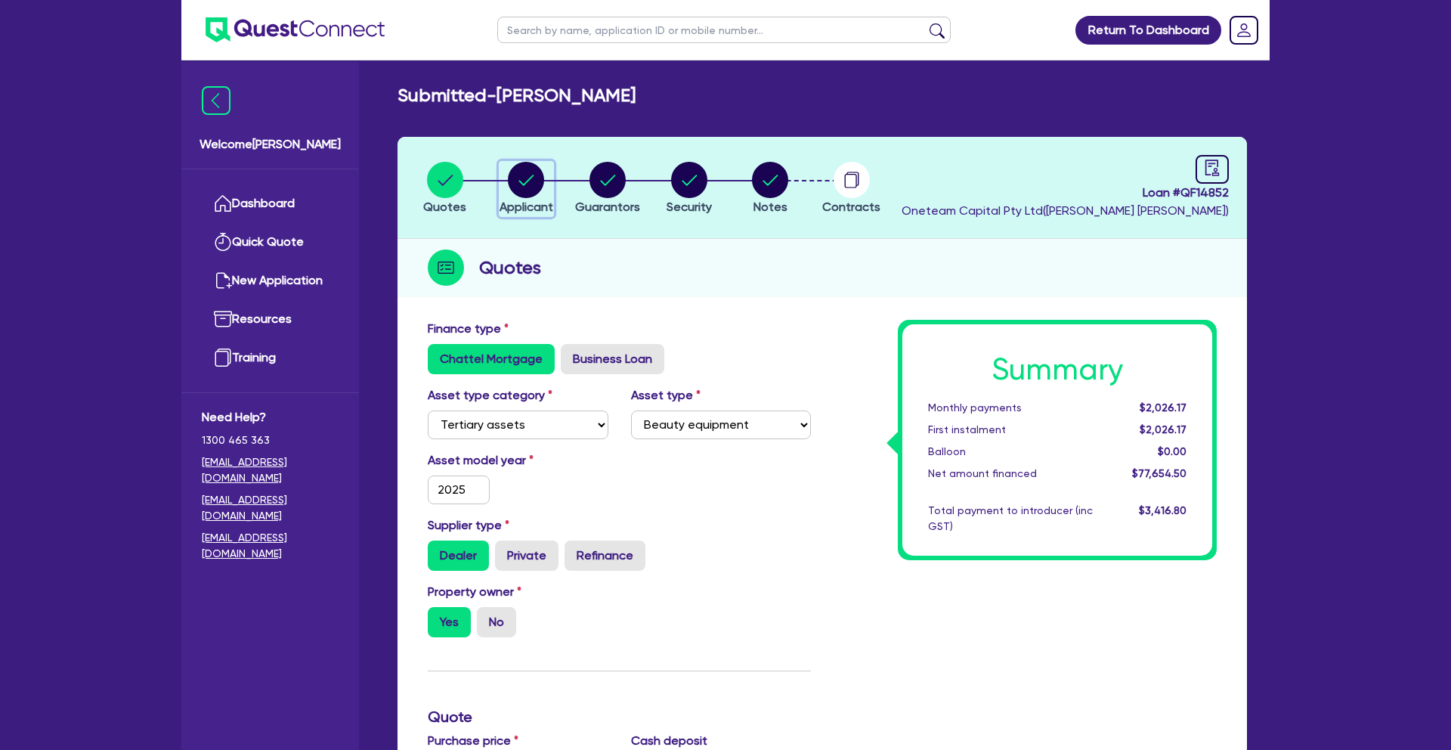
click at [539, 196] on icon "button" at bounding box center [526, 180] width 36 height 36
select select "SOLE_TRADER"
select select "HEALTH_BEAUTY"
select select "HAIR_BEAUTY_SALONS"
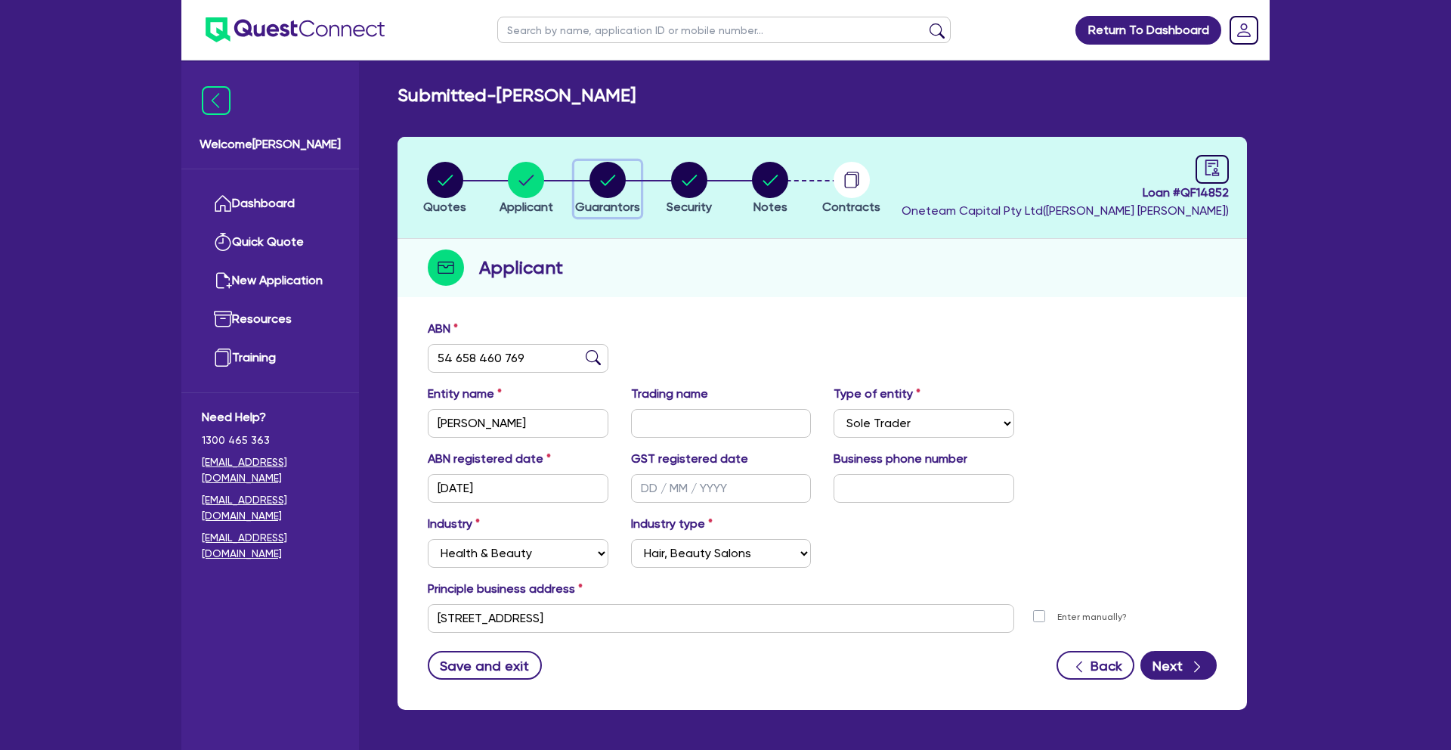
click at [609, 183] on circle "button" at bounding box center [607, 180] width 36 height 36
select select "MRS"
select select "[GEOGRAPHIC_DATA]"
select select "MARRIED"
select select "PROPERTY"
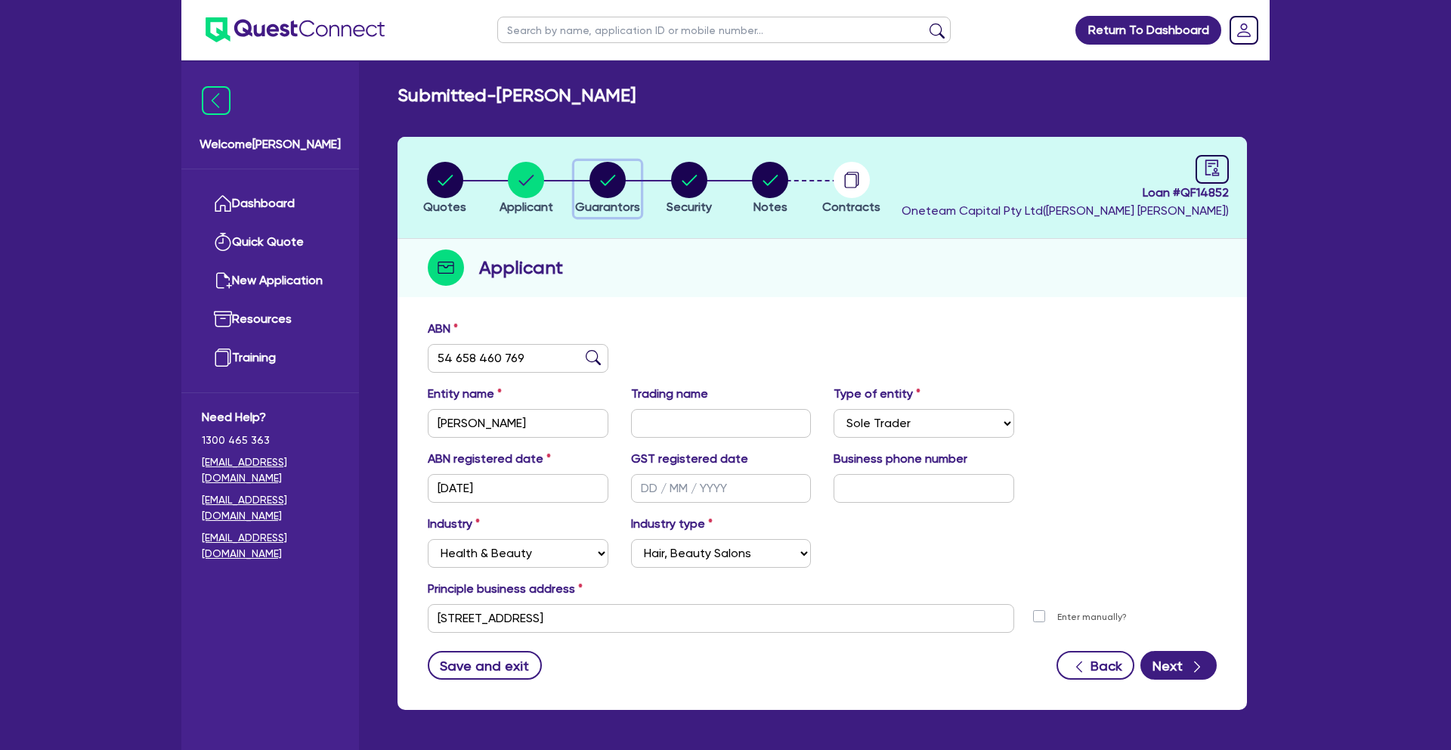
select select "CASH"
select select "VEHICLE"
select select "OTHER"
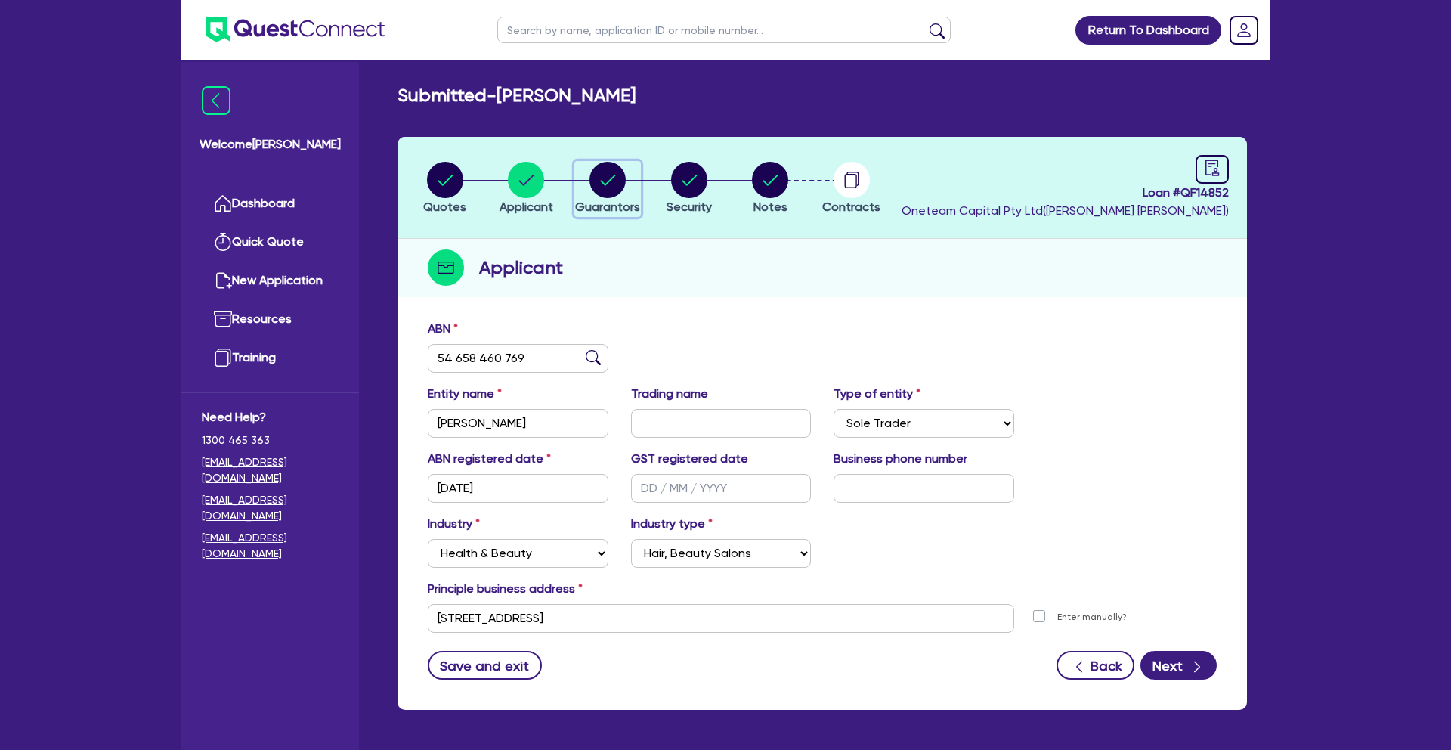
select select "MR"
select select "[GEOGRAPHIC_DATA]"
select select "MARRIED"
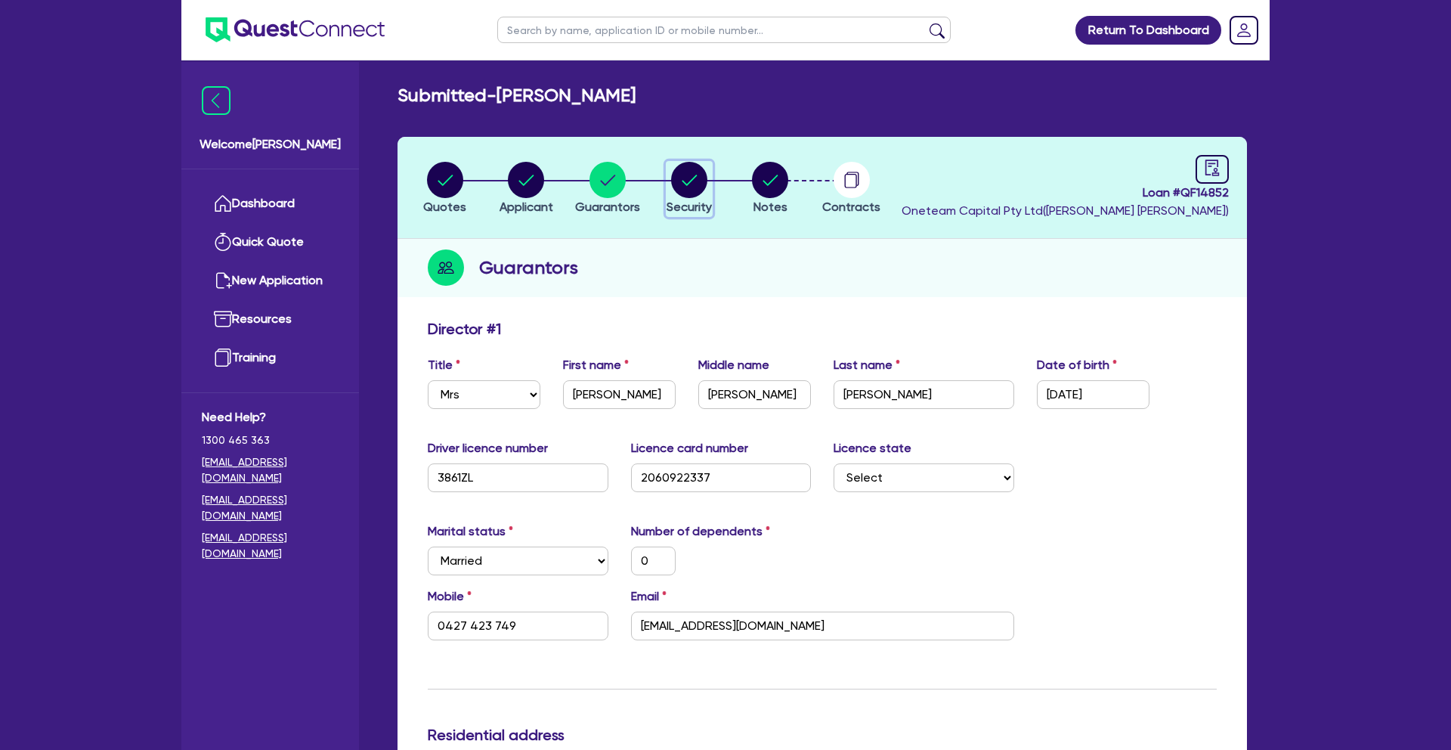
click at [688, 181] on circle "button" at bounding box center [689, 180] width 36 height 36
select select "TERTIARY_ASSETS"
select select "BEAUTY_EQUIPMENT"
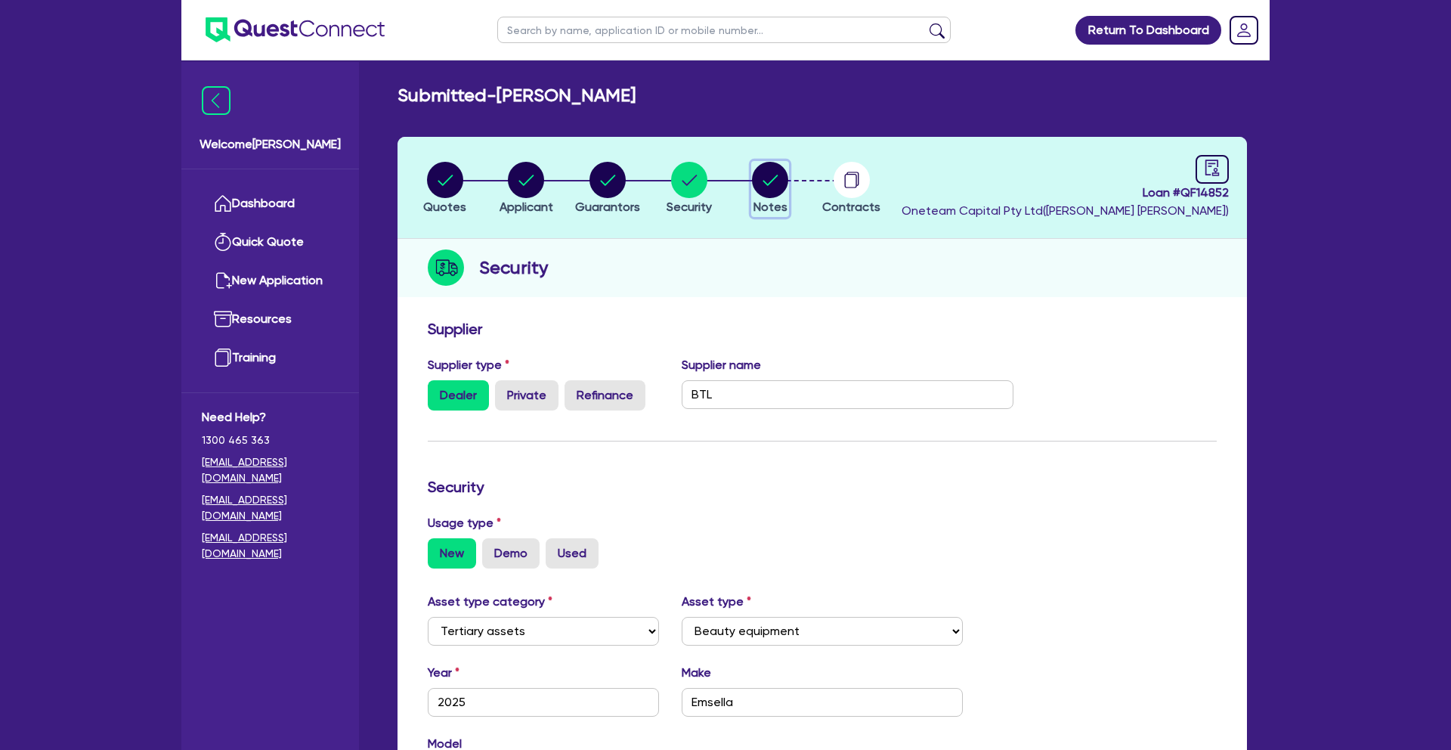
click at [770, 202] on span "Notes" at bounding box center [770, 206] width 34 height 14
select select "Other"
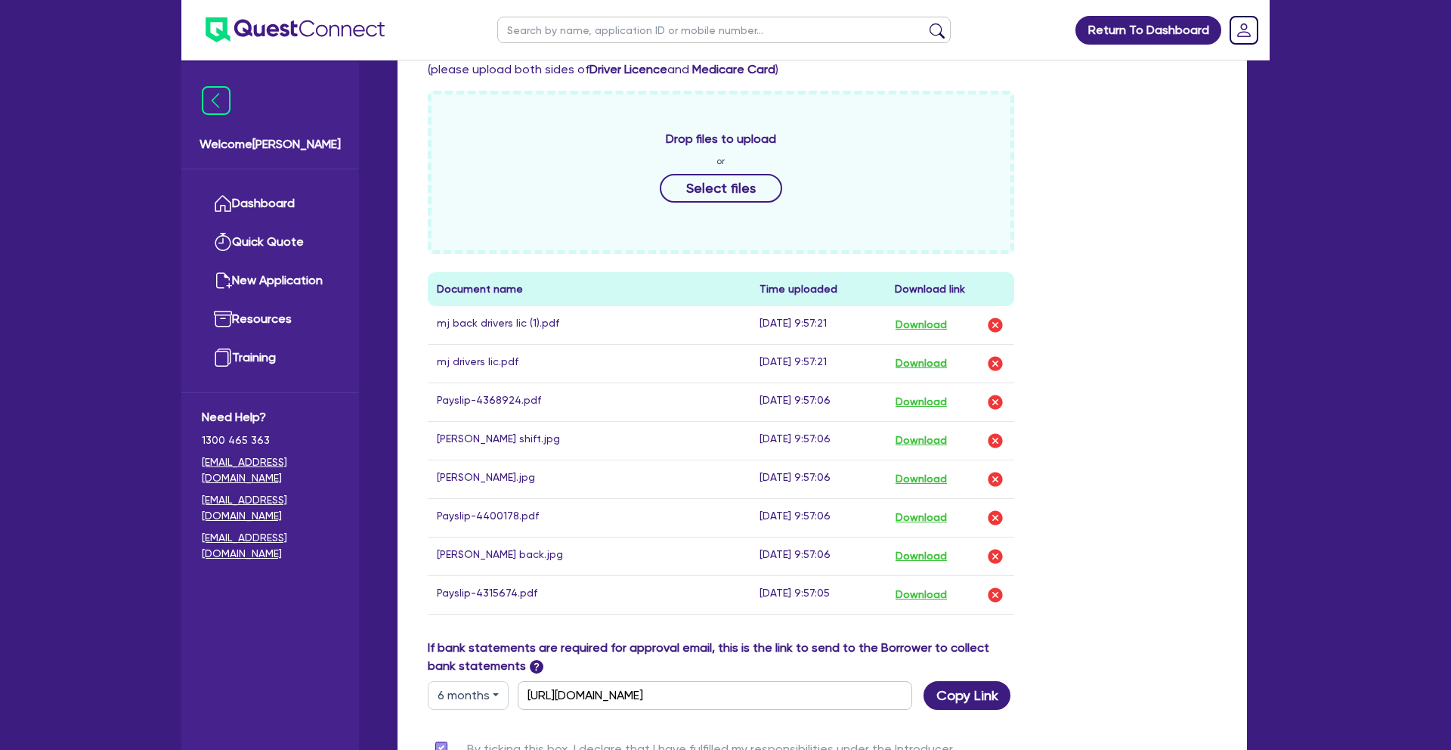
scroll to position [706, 0]
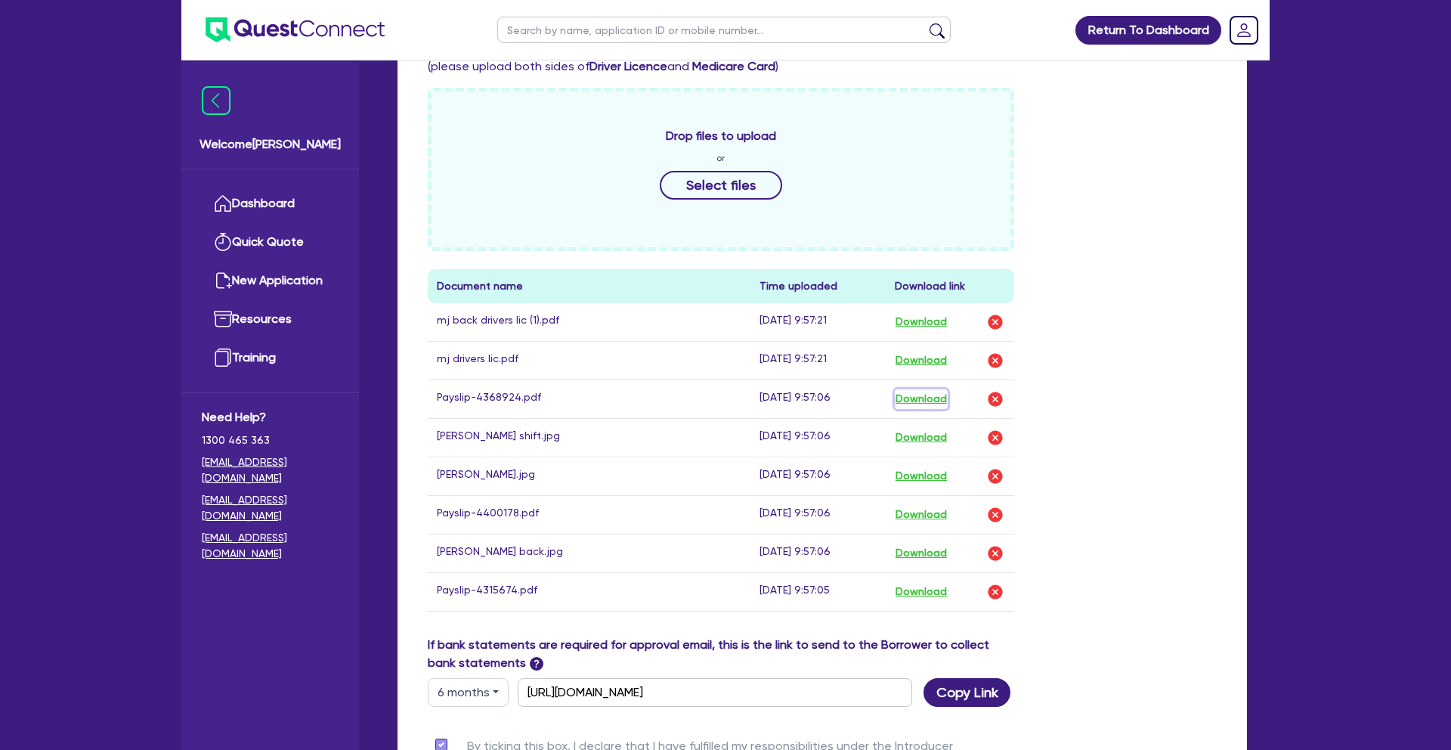
drag, startPoint x: 918, startPoint y: 397, endPoint x: 989, endPoint y: 384, distance: 72.3
click at [918, 397] on button "Download" at bounding box center [921, 399] width 53 height 20
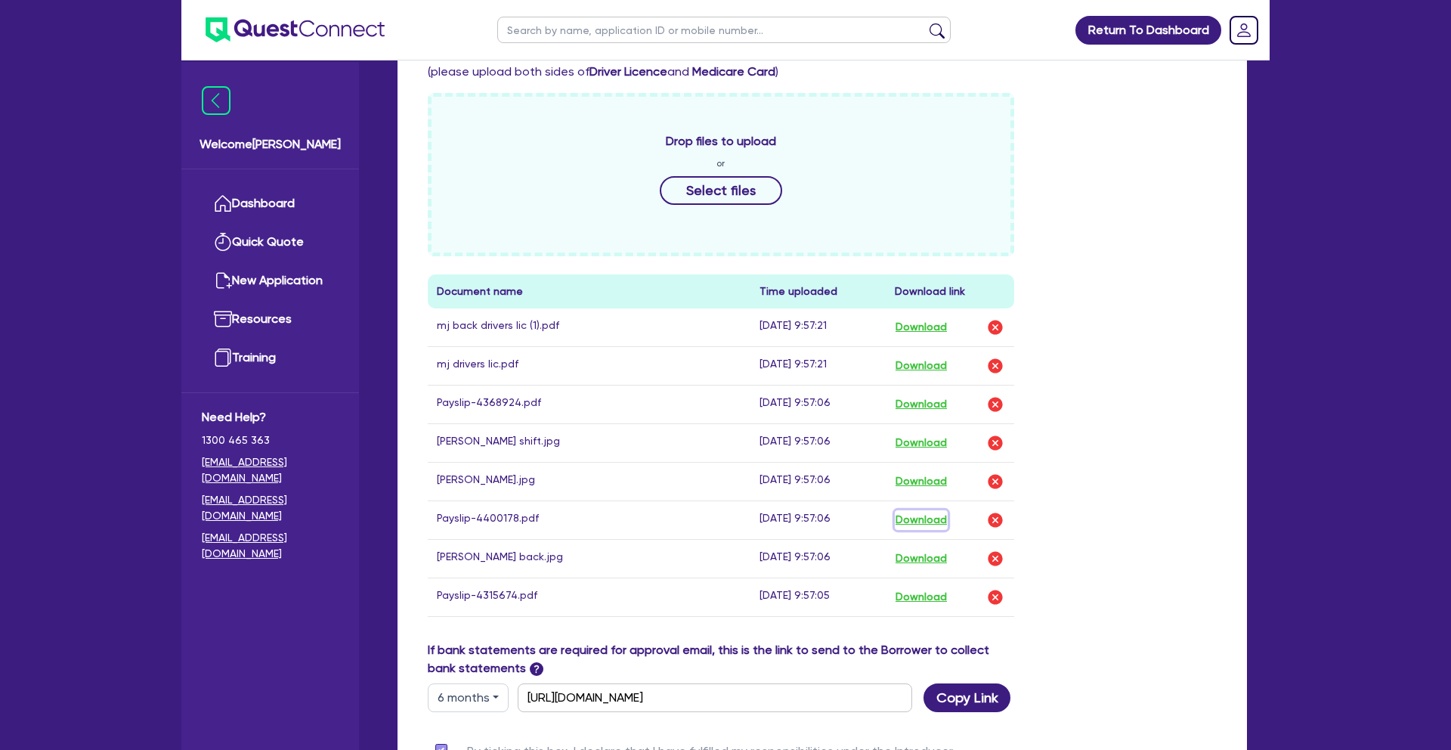
click at [921, 519] on button "Download" at bounding box center [921, 520] width 53 height 20
click at [931, 444] on button "Download" at bounding box center [921, 443] width 53 height 20
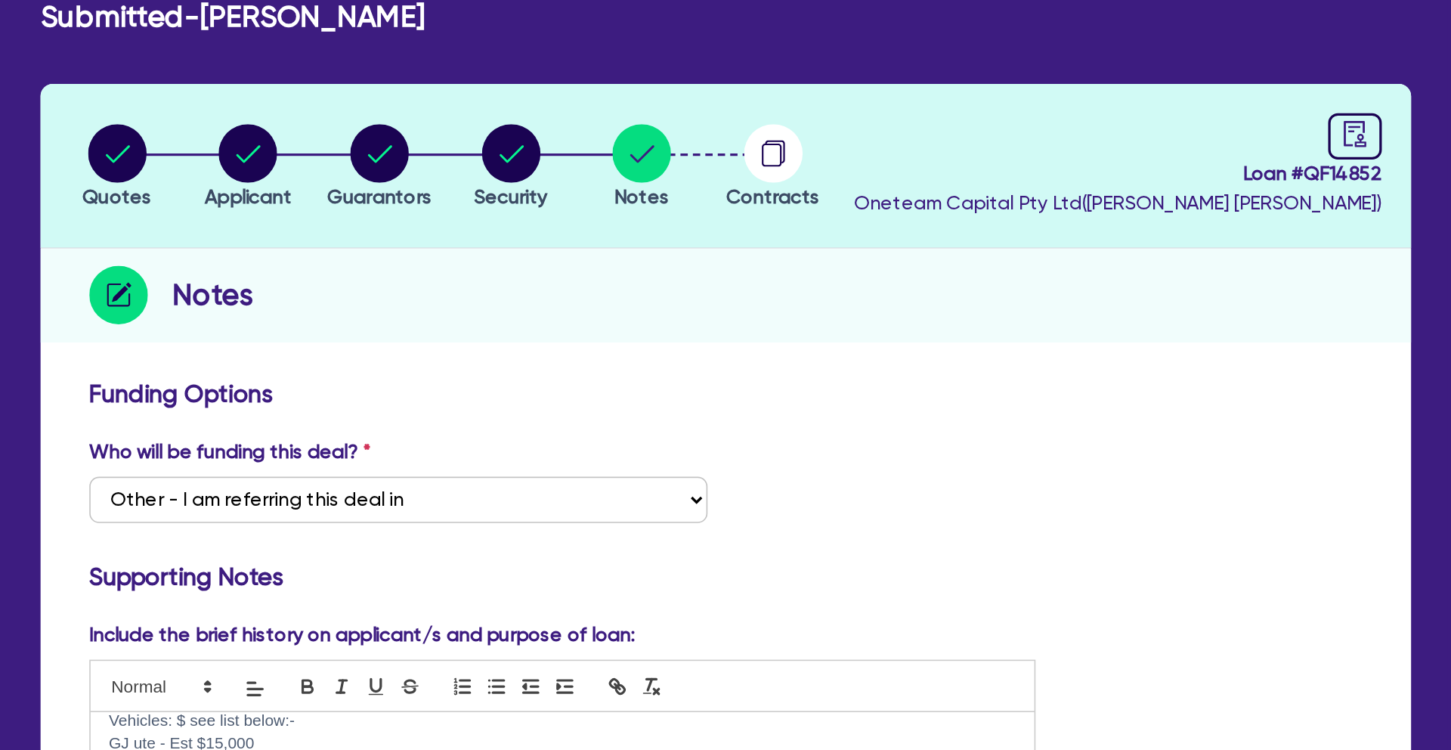
scroll to position [51, 0]
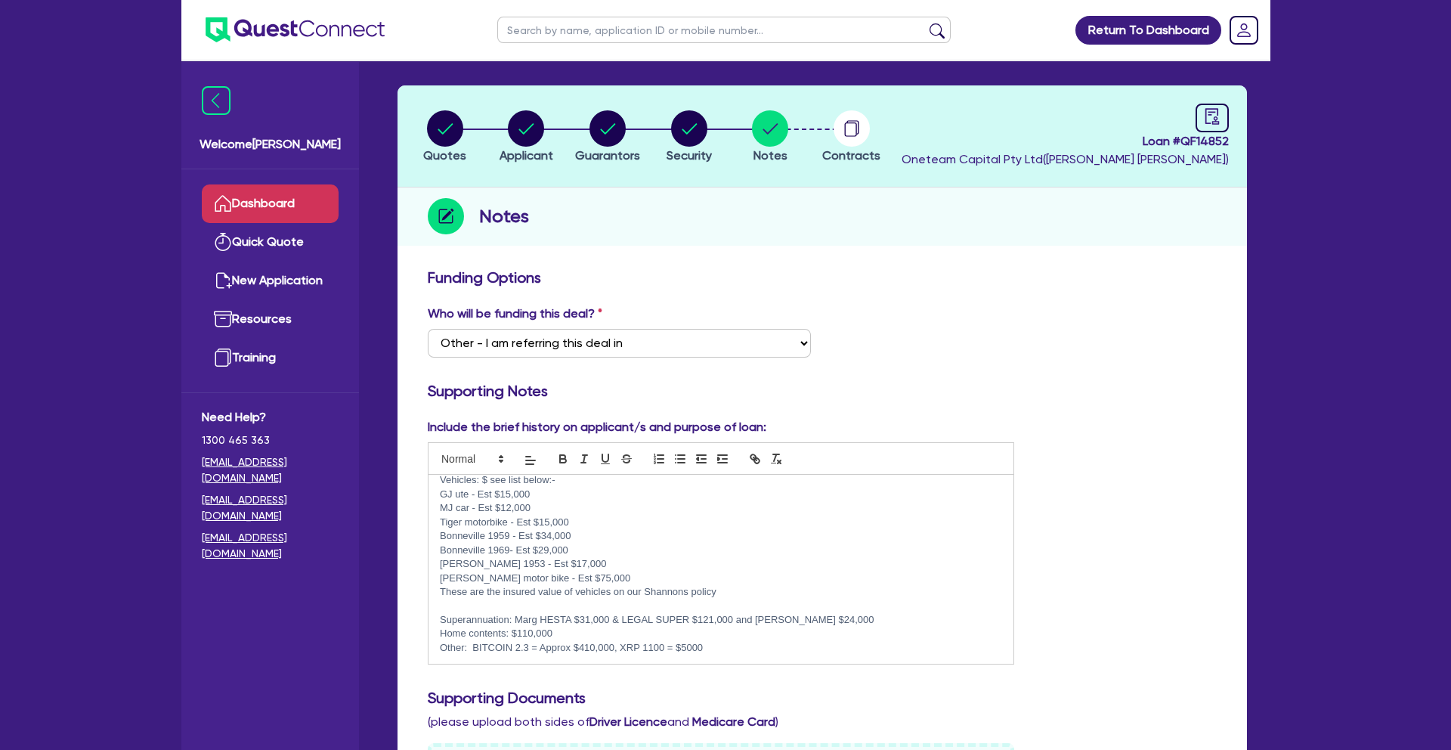
click at [268, 197] on link "Dashboard" at bounding box center [270, 203] width 137 height 39
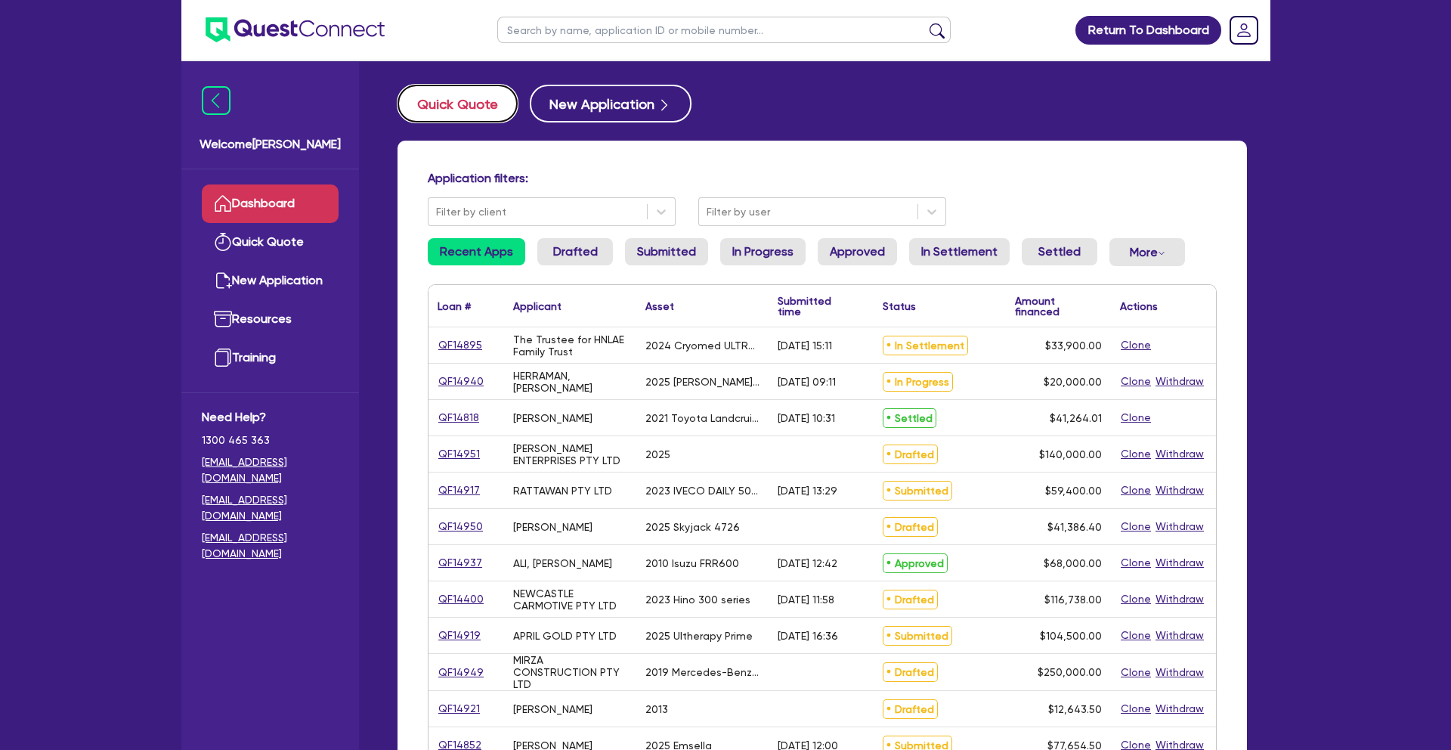
click at [471, 102] on button "Quick Quote" at bounding box center [457, 104] width 120 height 38
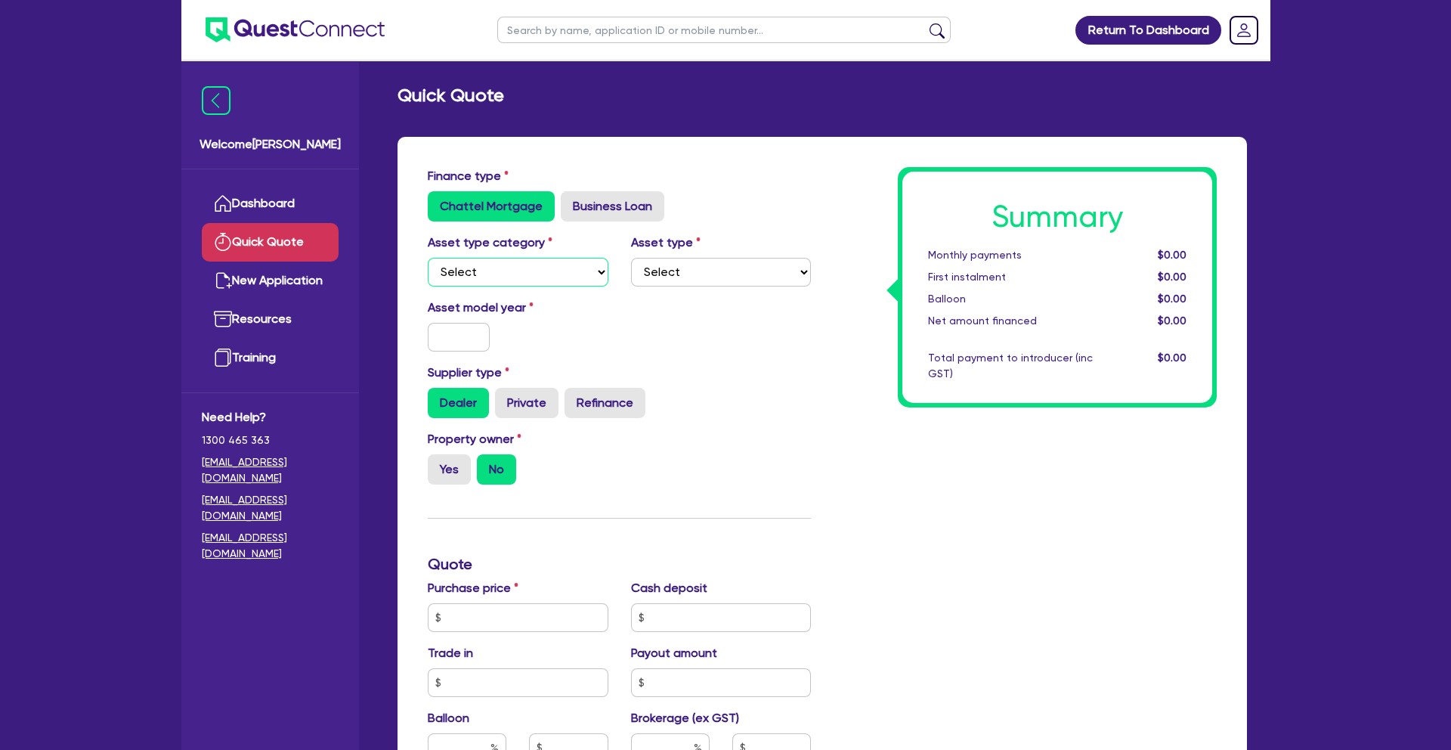
click at [582, 274] on select "Select Cars and light trucks Primary assets Secondary assets Tertiary assets" at bounding box center [518, 272] width 181 height 29
select select "PRIMARY_ASSETS"
click at [731, 275] on select "Select Heavy trucks over 4.5 tonne Trailers Bus and coaches Yellow goods and ex…" at bounding box center [721, 272] width 181 height 29
select select "HEAVY_TRUCKS"
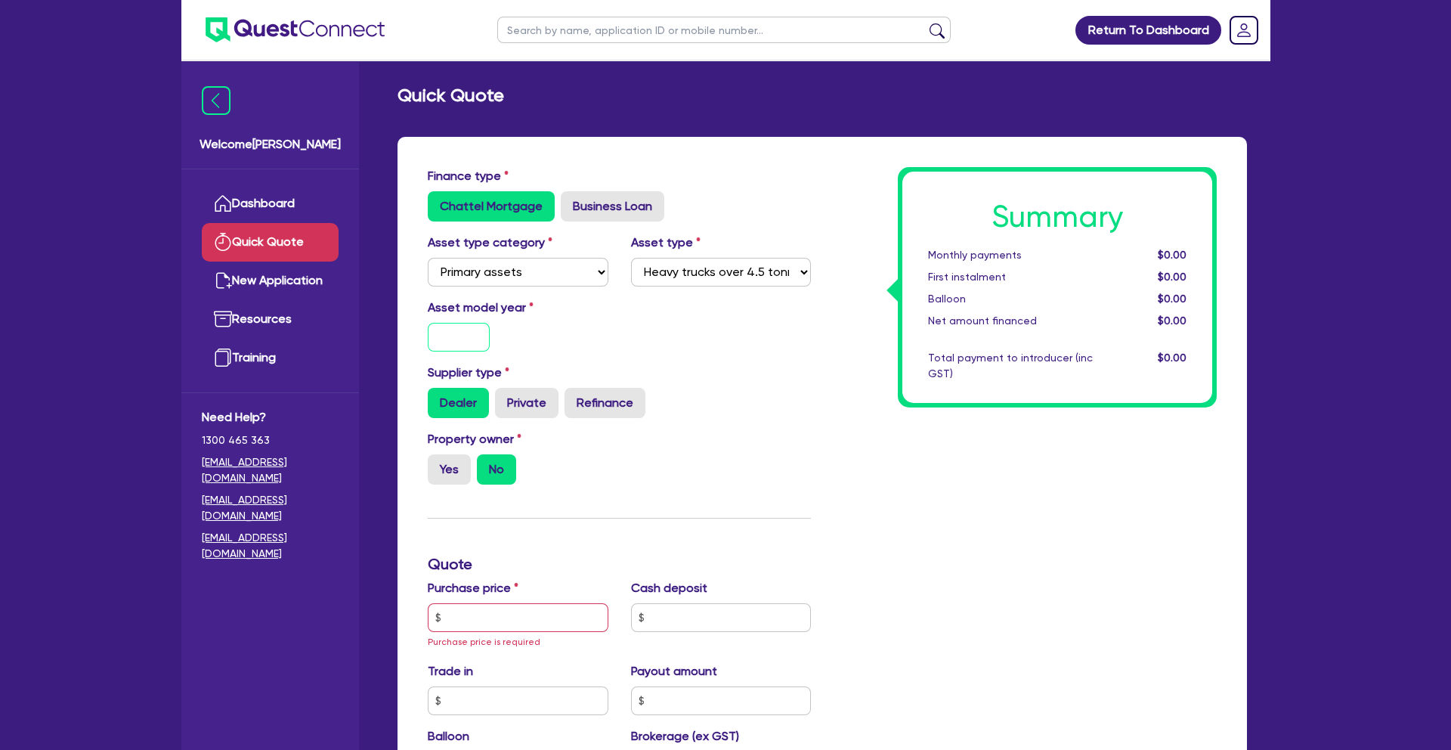
click at [460, 342] on input "text" at bounding box center [459, 337] width 62 height 29
type input "2014"
click at [721, 439] on div "Property owner Yes No" at bounding box center [619, 463] width 406 height 66
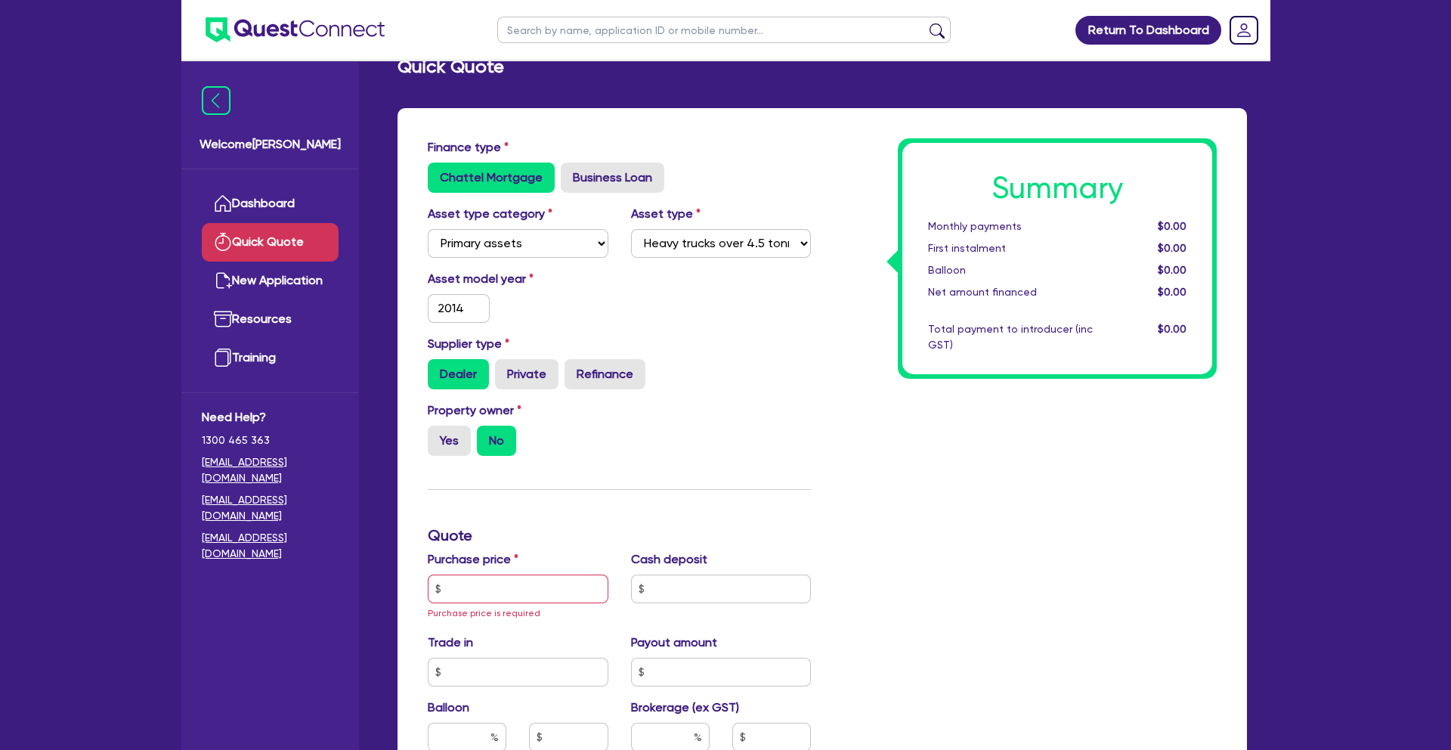
scroll to position [45, 0]
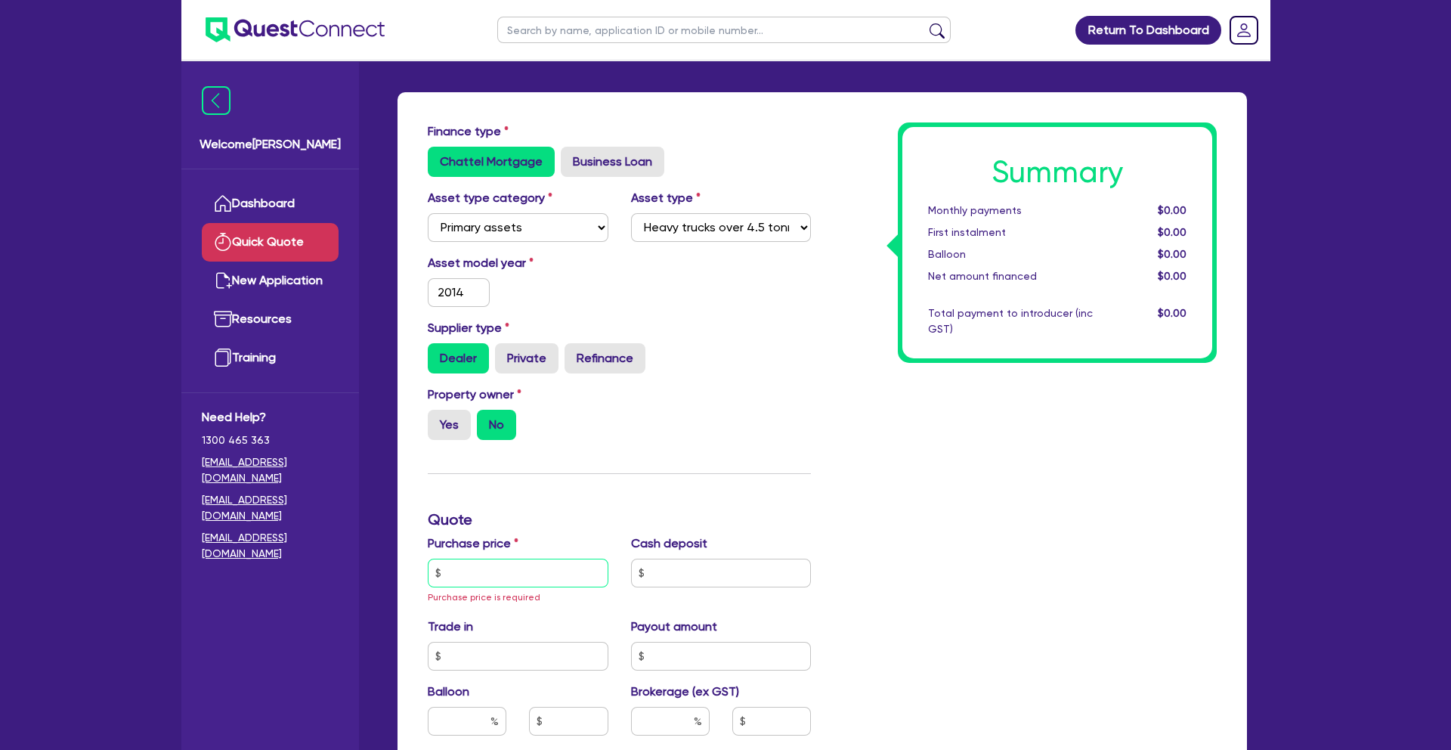
click at [533, 574] on input "text" at bounding box center [518, 572] width 181 height 29
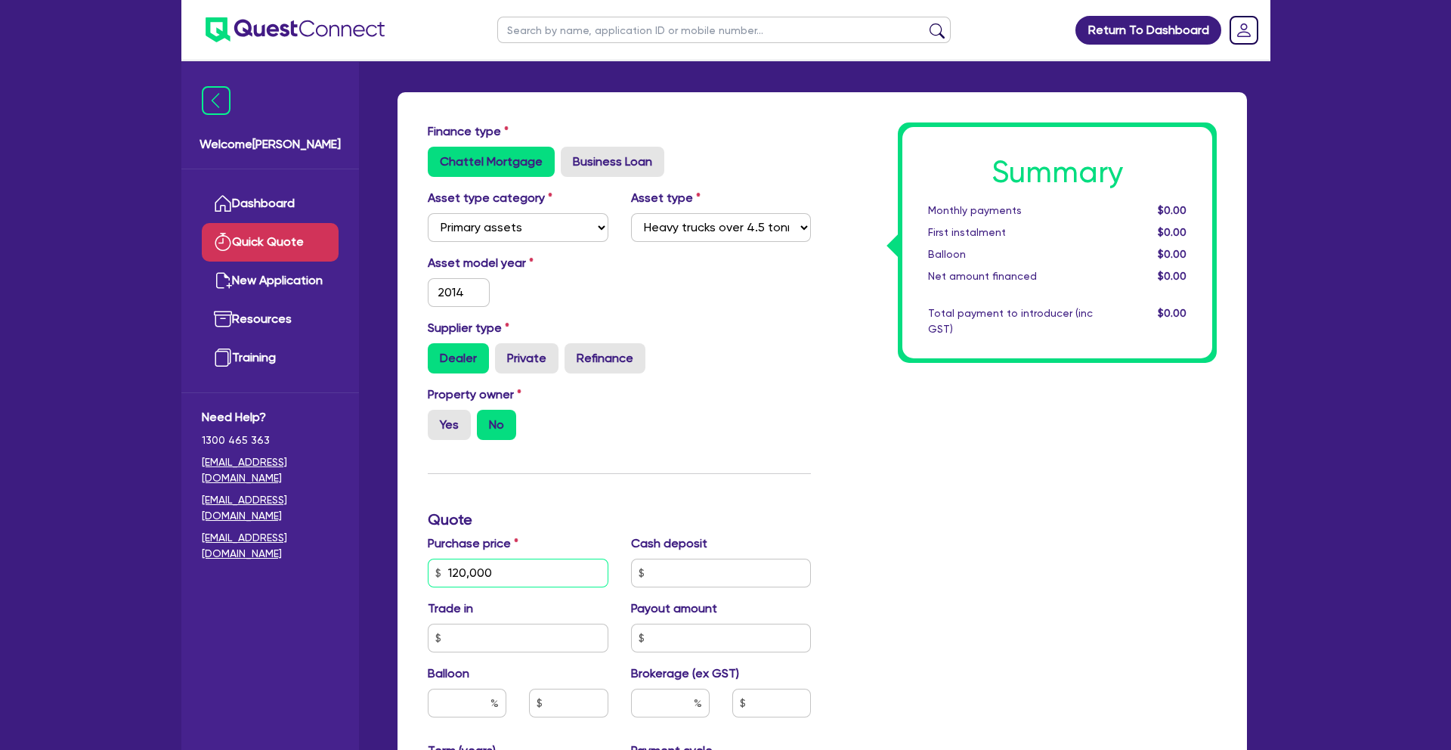
type input "120,000"
click at [713, 579] on input "text" at bounding box center [721, 572] width 181 height 29
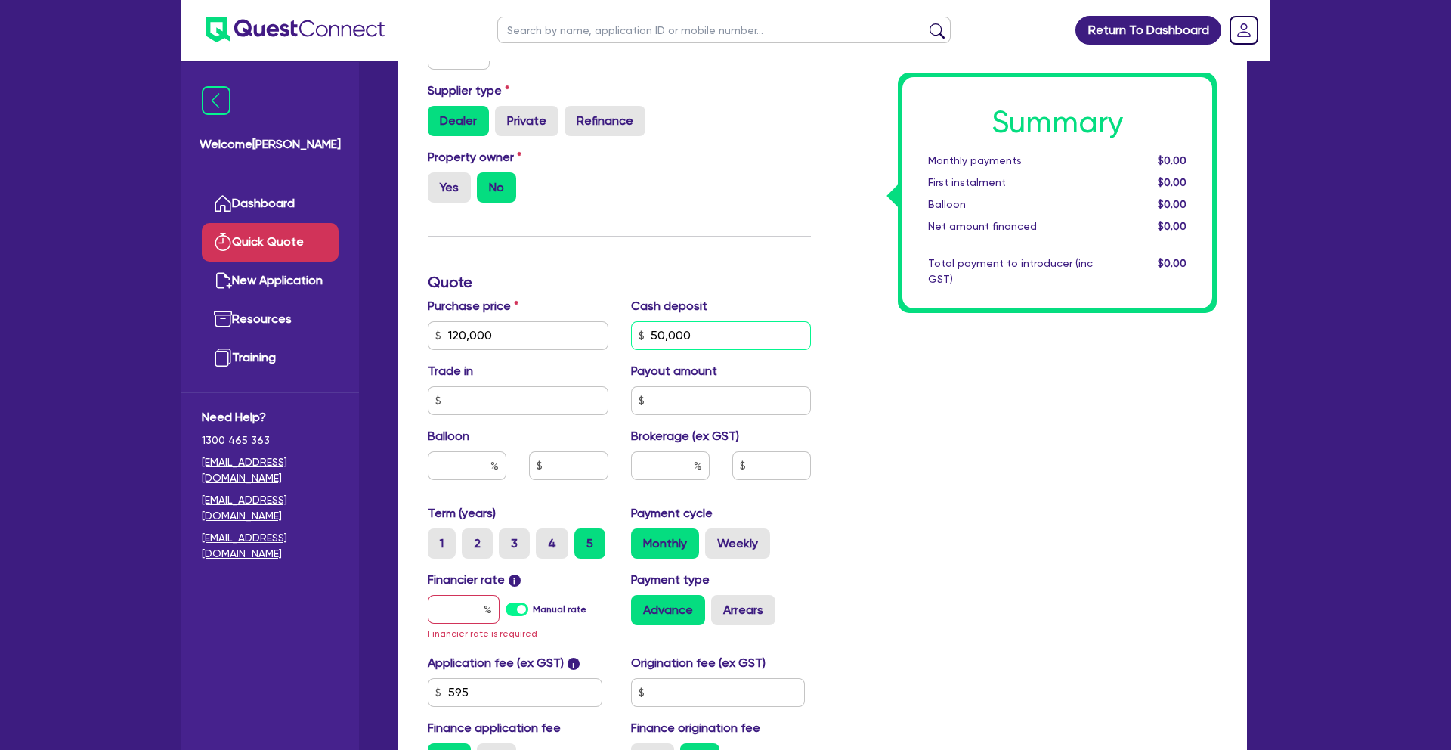
type input "50,000"
click at [905, 551] on div "Summary Monthly payments $0.00 First instalment $0.00 Balloon $0.00 Net amount …" at bounding box center [1025, 334] width 406 height 900
drag, startPoint x: 456, startPoint y: 607, endPoint x: 473, endPoint y: 610, distance: 17.6
click at [456, 607] on input "text" at bounding box center [464, 608] width 72 height 29
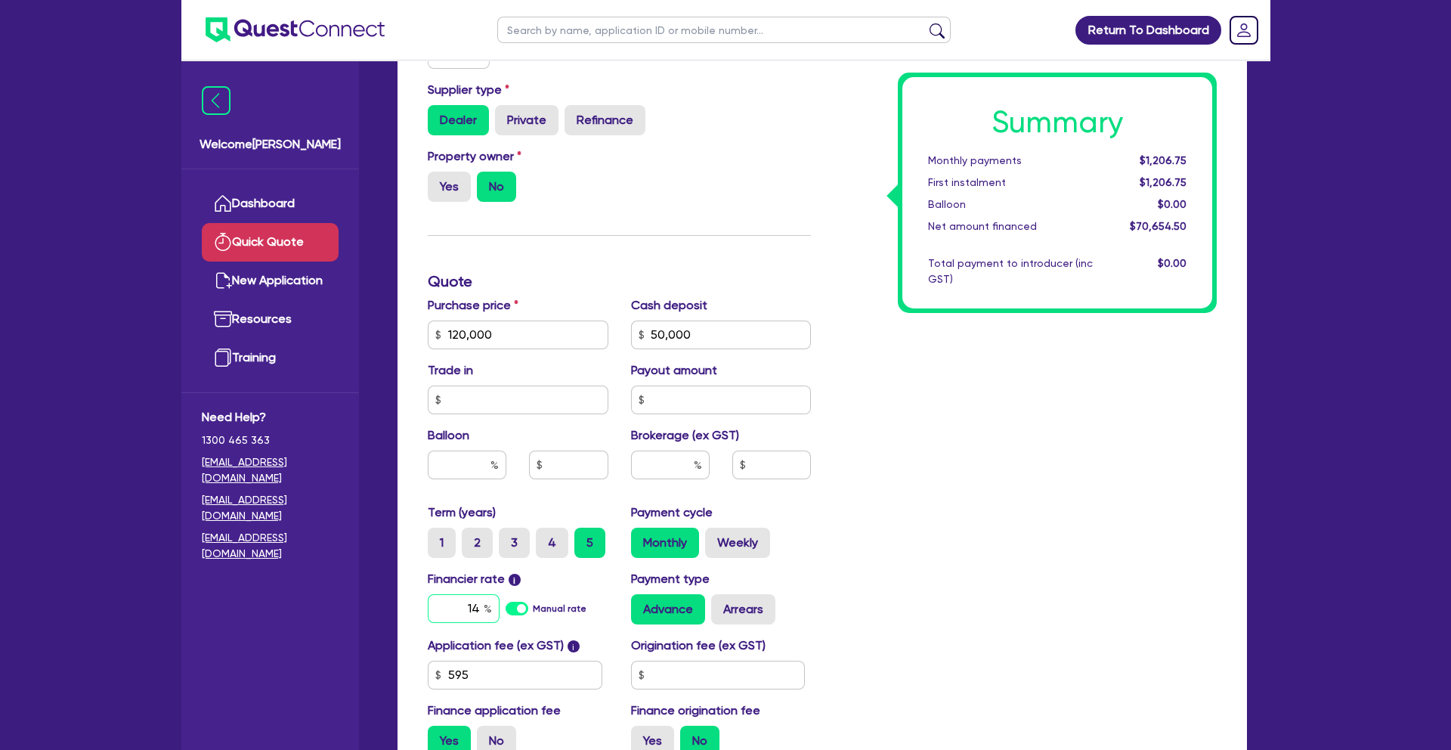
type input "14"
click at [823, 593] on div "Summary Monthly payments $1,206.75 First instalment $1,206.75 Balloon $0.00 Net…" at bounding box center [1025, 325] width 406 height 883
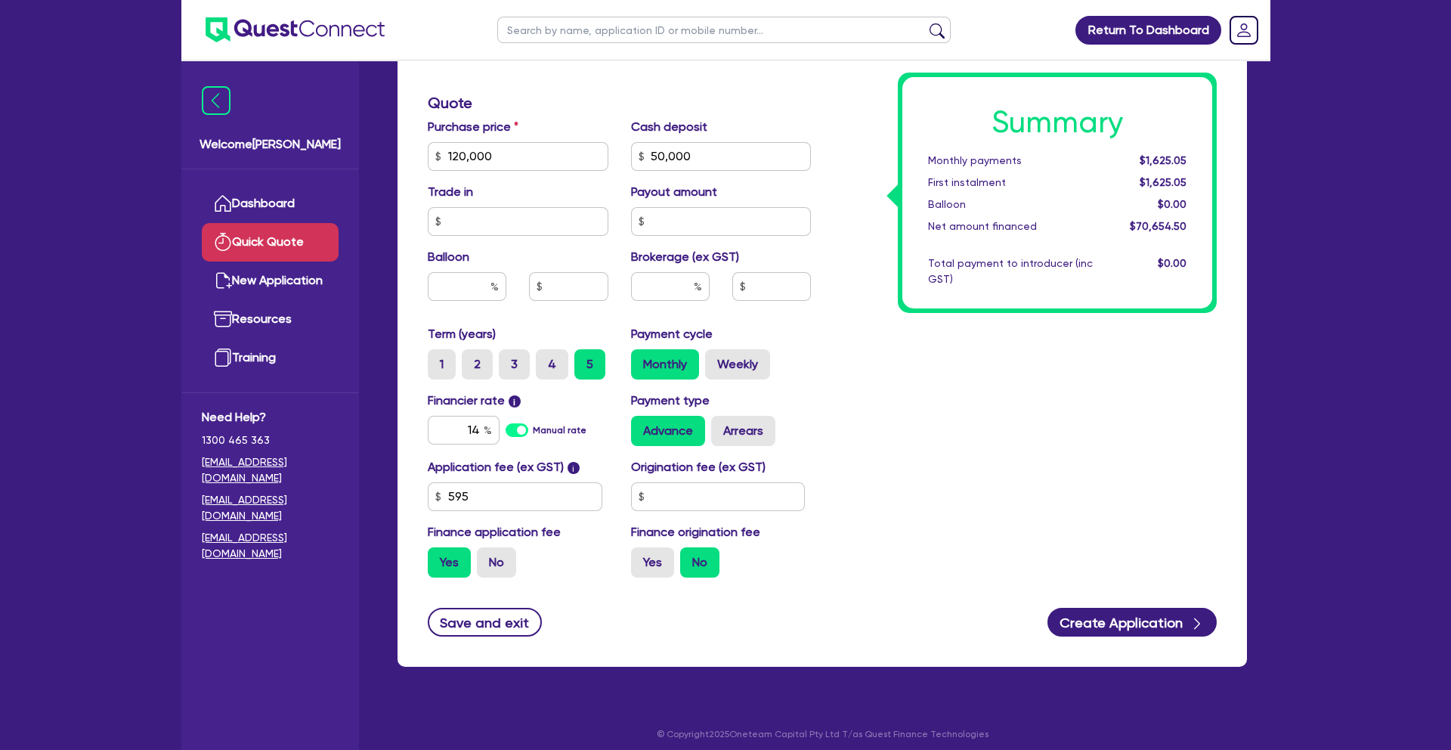
scroll to position [470, 0]
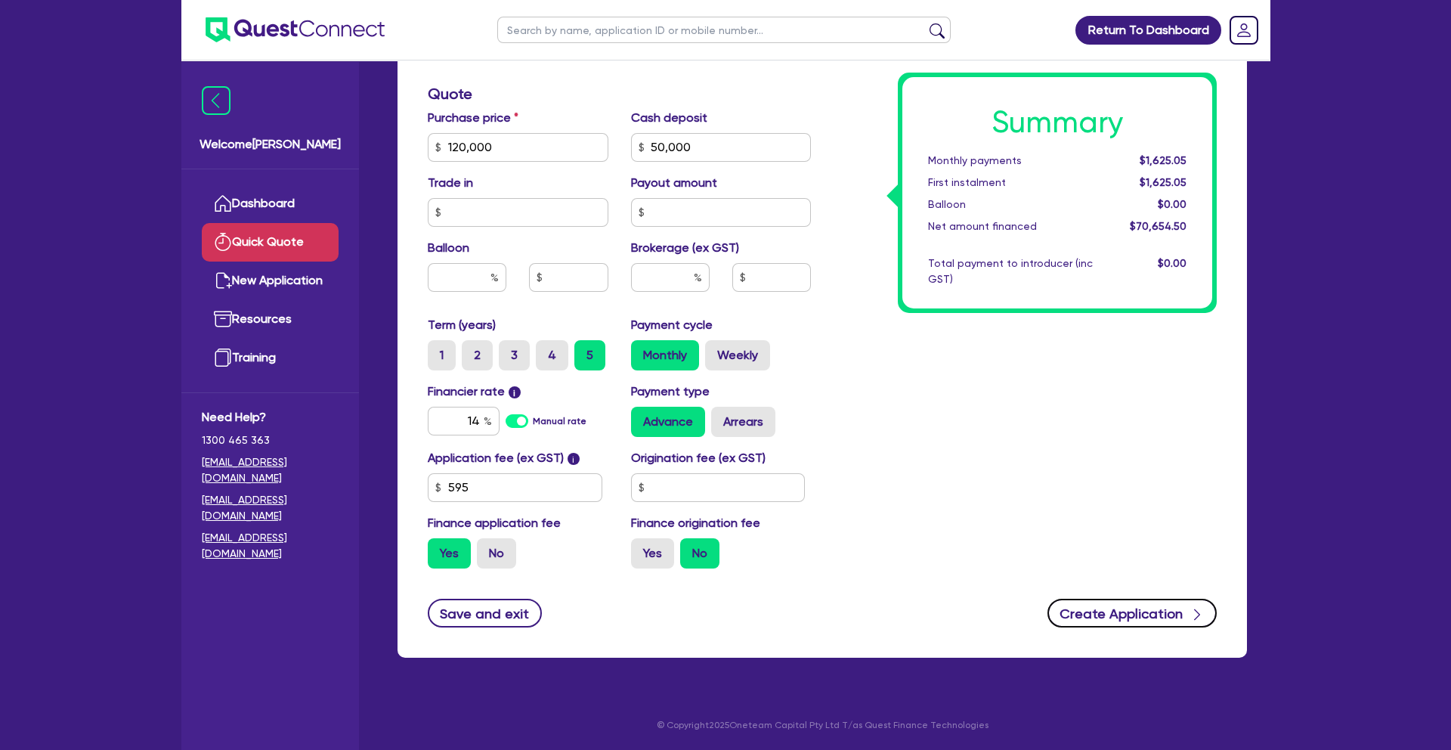
click at [1134, 610] on button "Create Application" at bounding box center [1131, 612] width 169 height 29
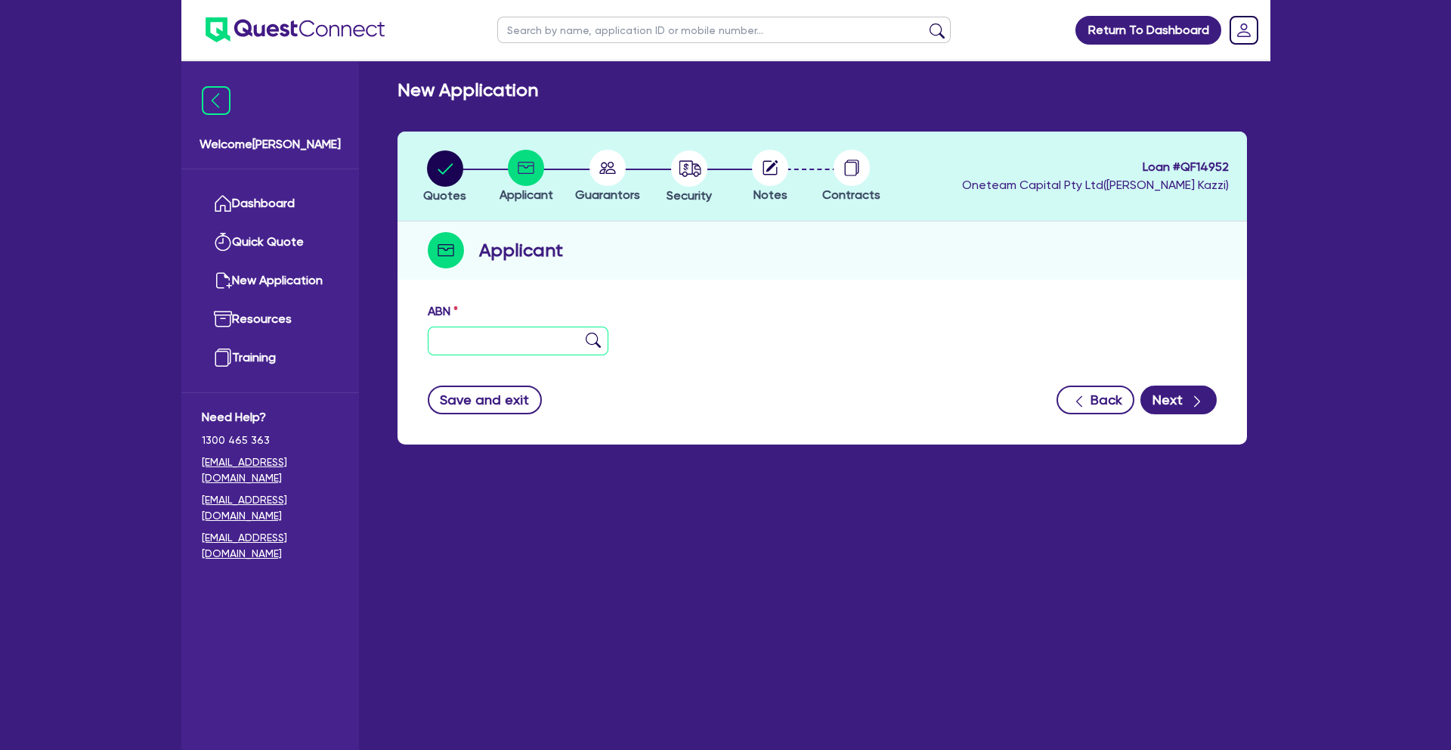
click at [471, 340] on input "text" at bounding box center [518, 340] width 181 height 29
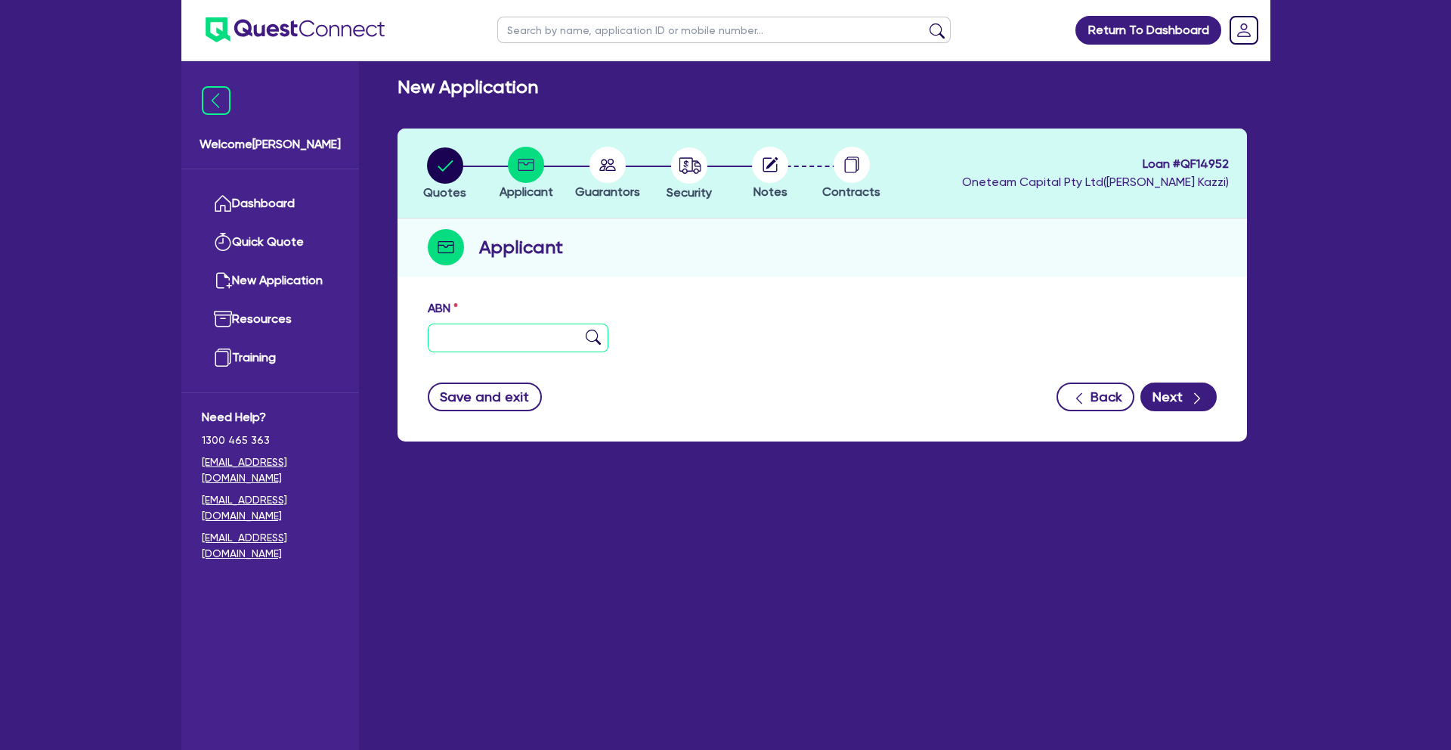
paste input "99 689 646 026"
type input "99 689 646 026"
click at [590, 336] on img at bounding box center [593, 336] width 15 height 15
type input "BHAG RENTALS PTY LTD"
select select "COMPANY"
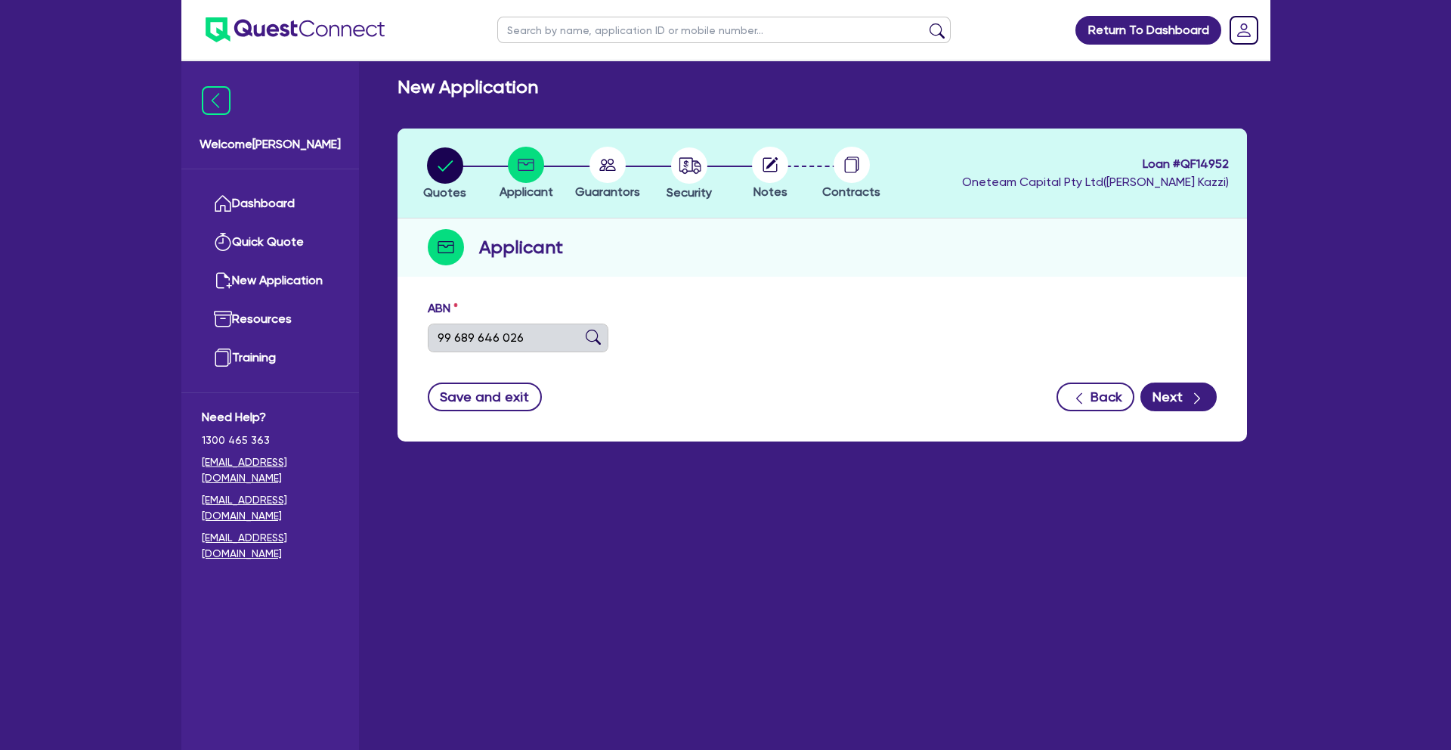
type input "[DATE]"
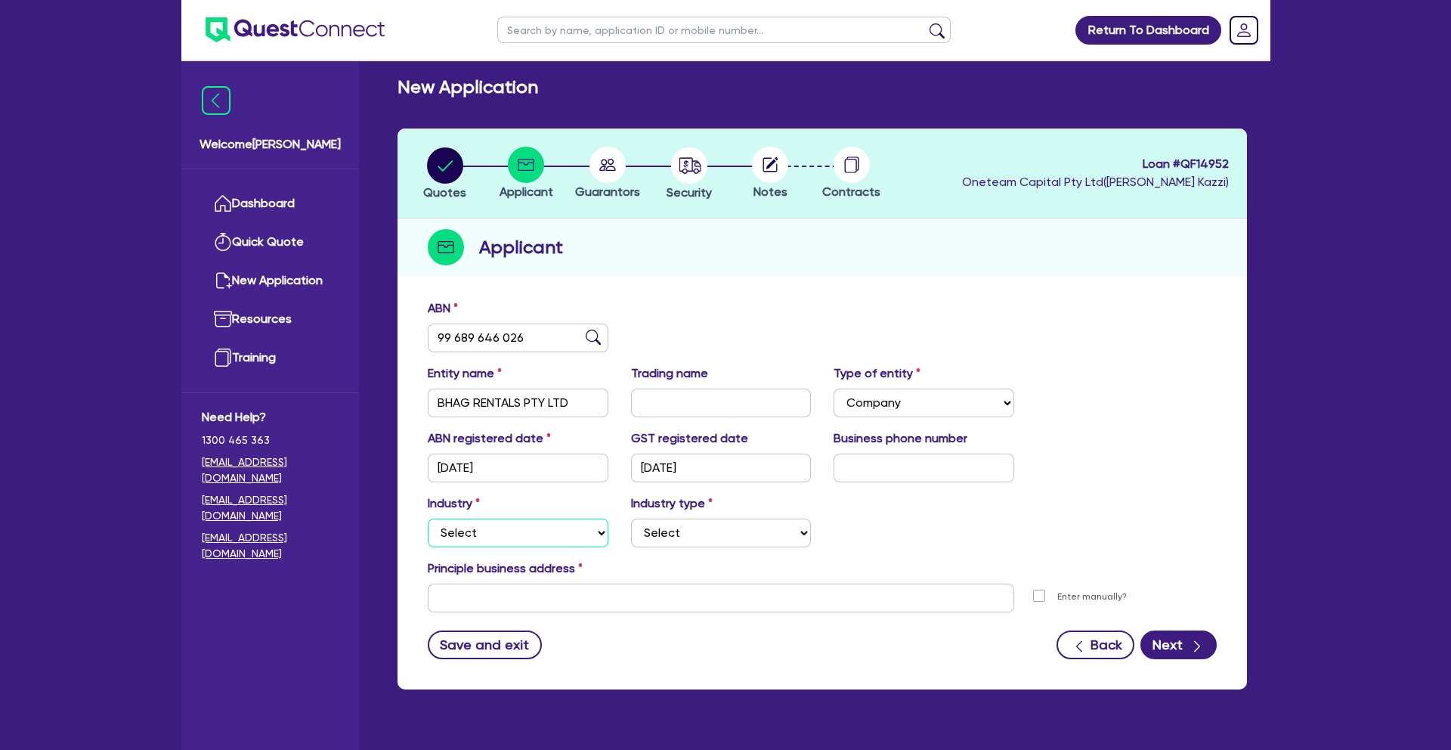
click at [546, 532] on select "Select Accomodation & Food Services Administrative & Support Services Agricultu…" at bounding box center [518, 532] width 181 height 29
select select "TRANSPORT_WAREHOUSING"
click at [723, 537] on select "Select Taxi & Luxury Car Services Passengers & Freight Transport Services Posta…" at bounding box center [721, 532] width 181 height 29
select select "PASSENGERS_FREIGHT_TRANSPORT"
click at [612, 606] on input "text" at bounding box center [721, 597] width 586 height 29
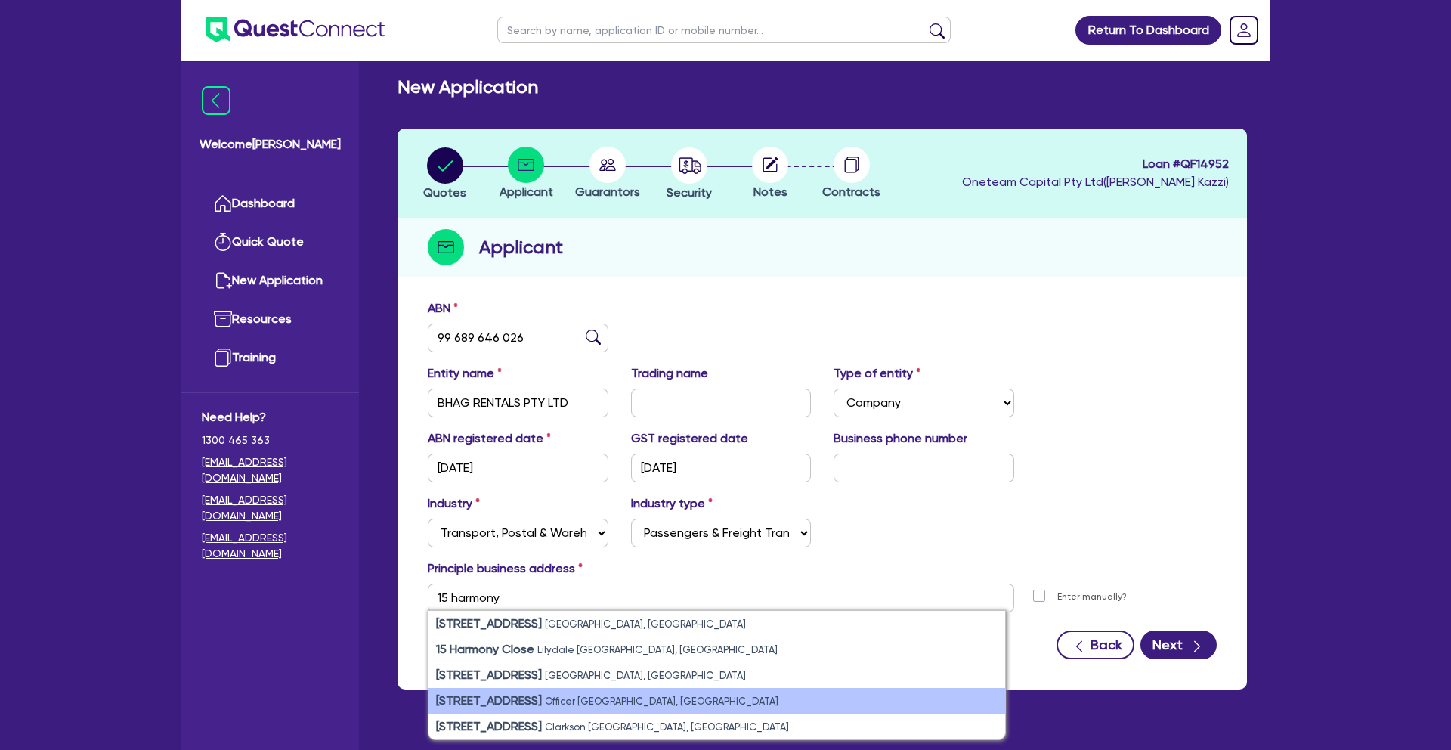
click at [565, 698] on small "Officer [GEOGRAPHIC_DATA], [GEOGRAPHIC_DATA]" at bounding box center [661, 700] width 233 height 11
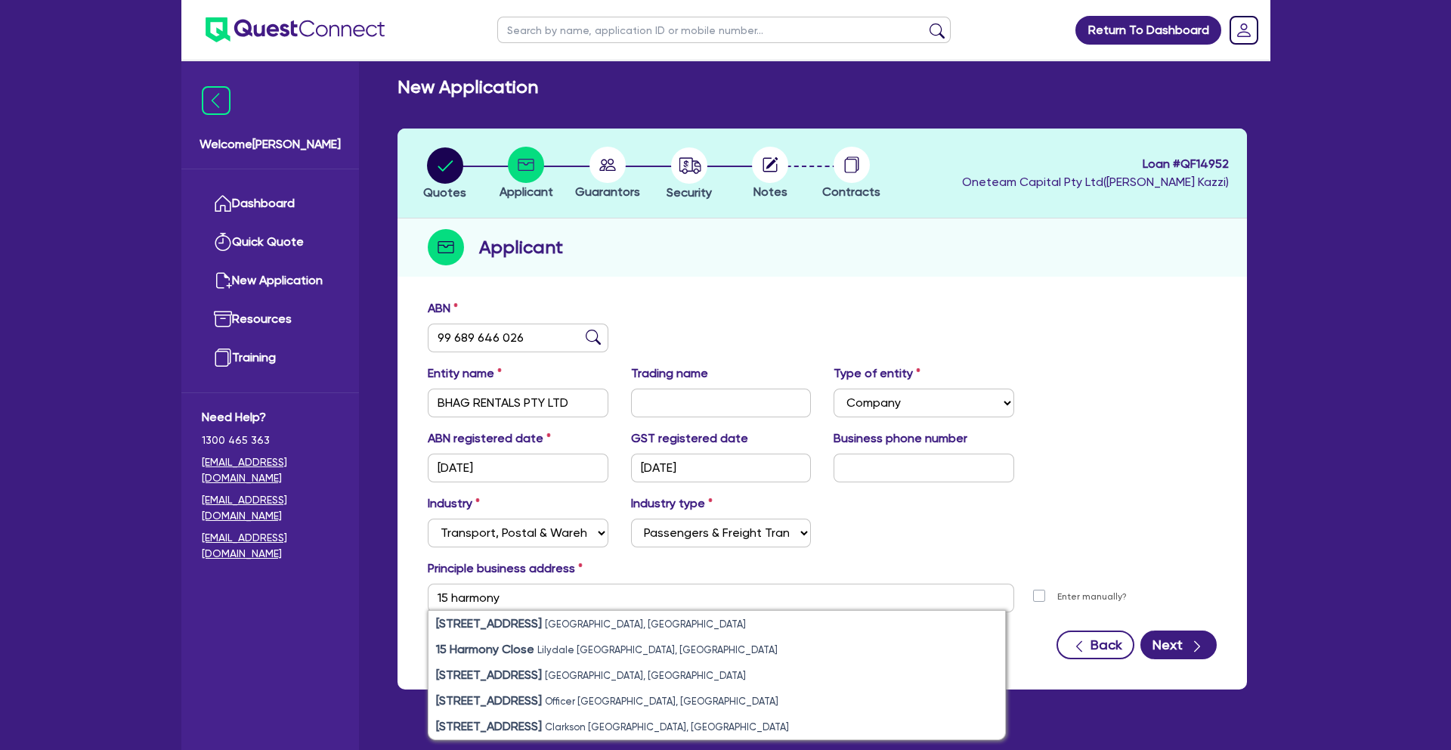
type input "[STREET_ADDRESS]"
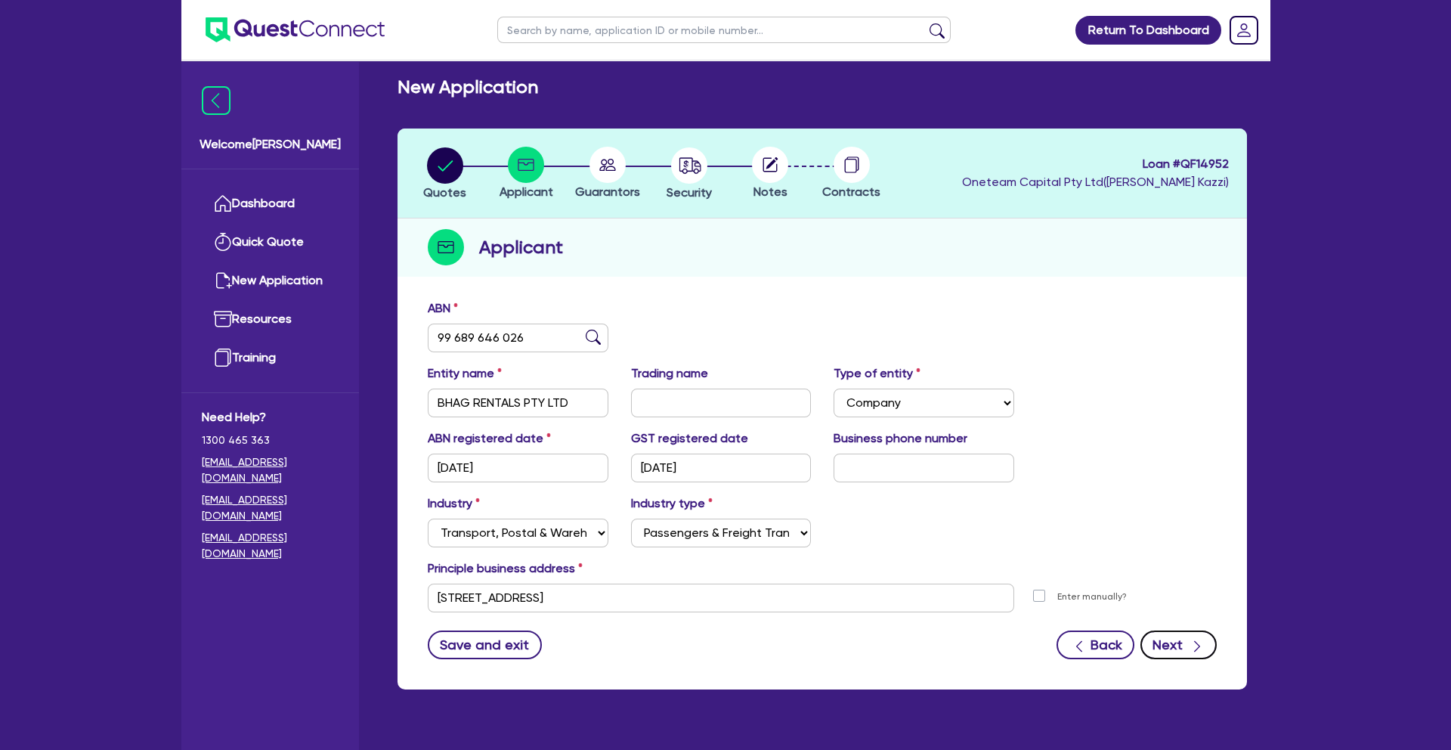
click at [1177, 644] on button "Next" at bounding box center [1178, 644] width 76 height 29
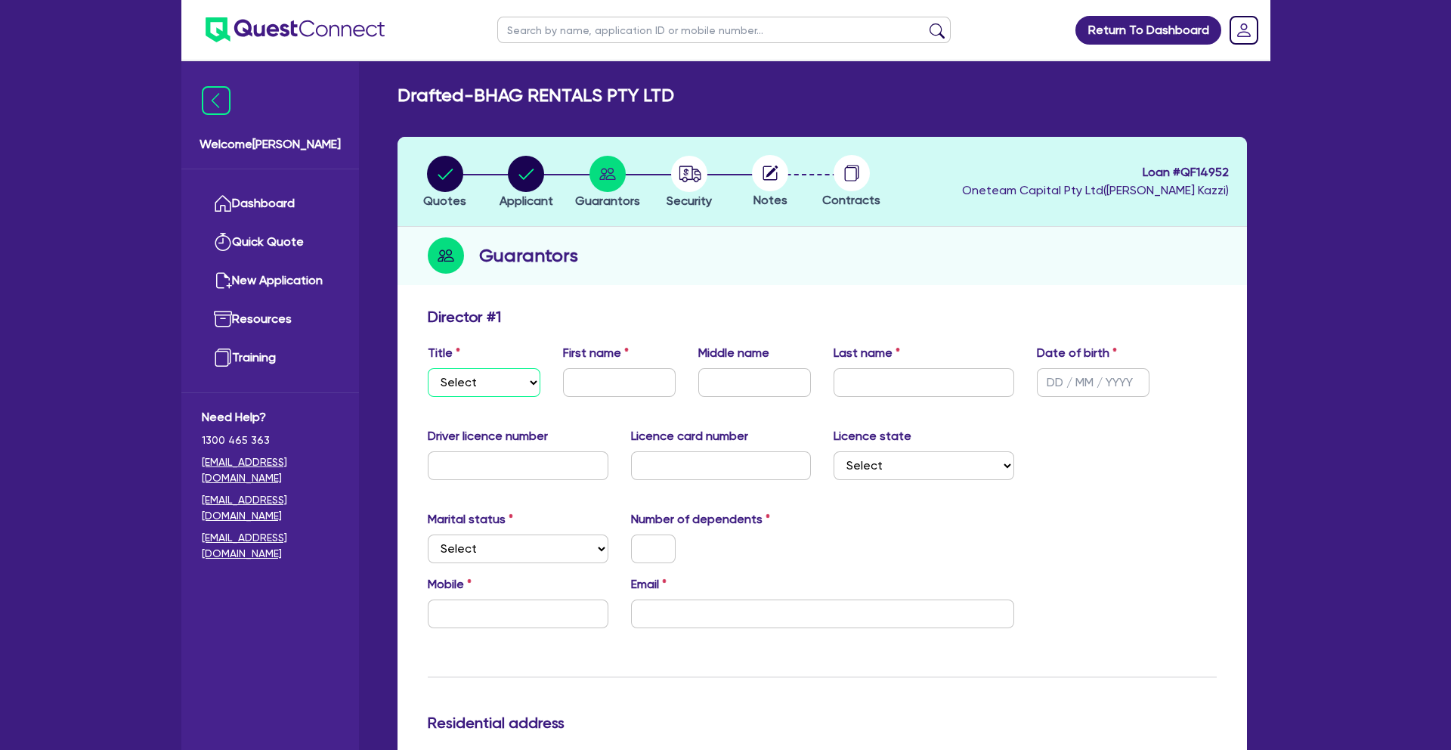
click at [519, 385] on select "Select Mr Mrs Ms Miss Dr" at bounding box center [484, 382] width 113 height 29
select select "MR"
click at [621, 377] on input "text" at bounding box center [619, 382] width 113 height 29
type input "[PERSON_NAME]"
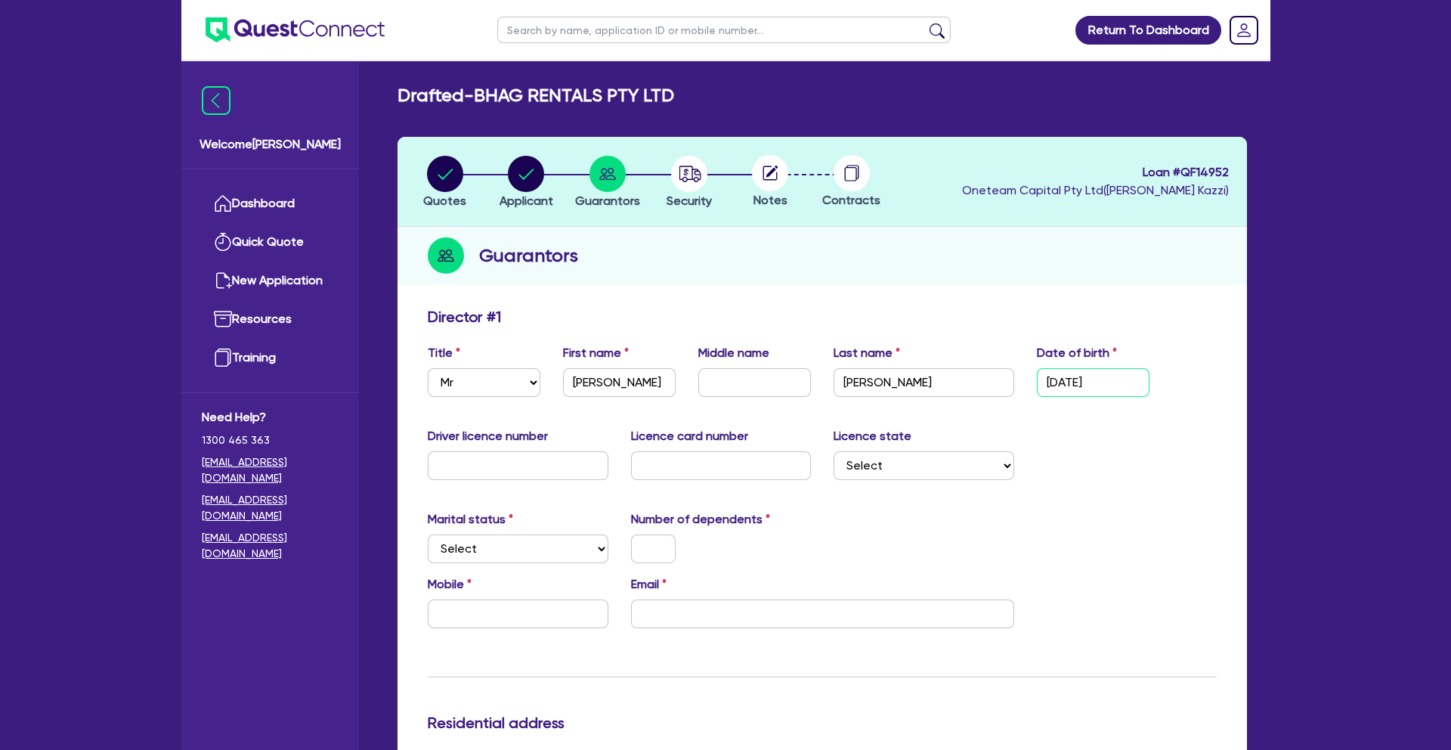
type input "[DATE]"
click at [515, 471] on input "text" at bounding box center [518, 465] width 181 height 29
type input "039016503"
click at [664, 475] on input "text" at bounding box center [721, 465] width 181 height 29
type input "P0844999"
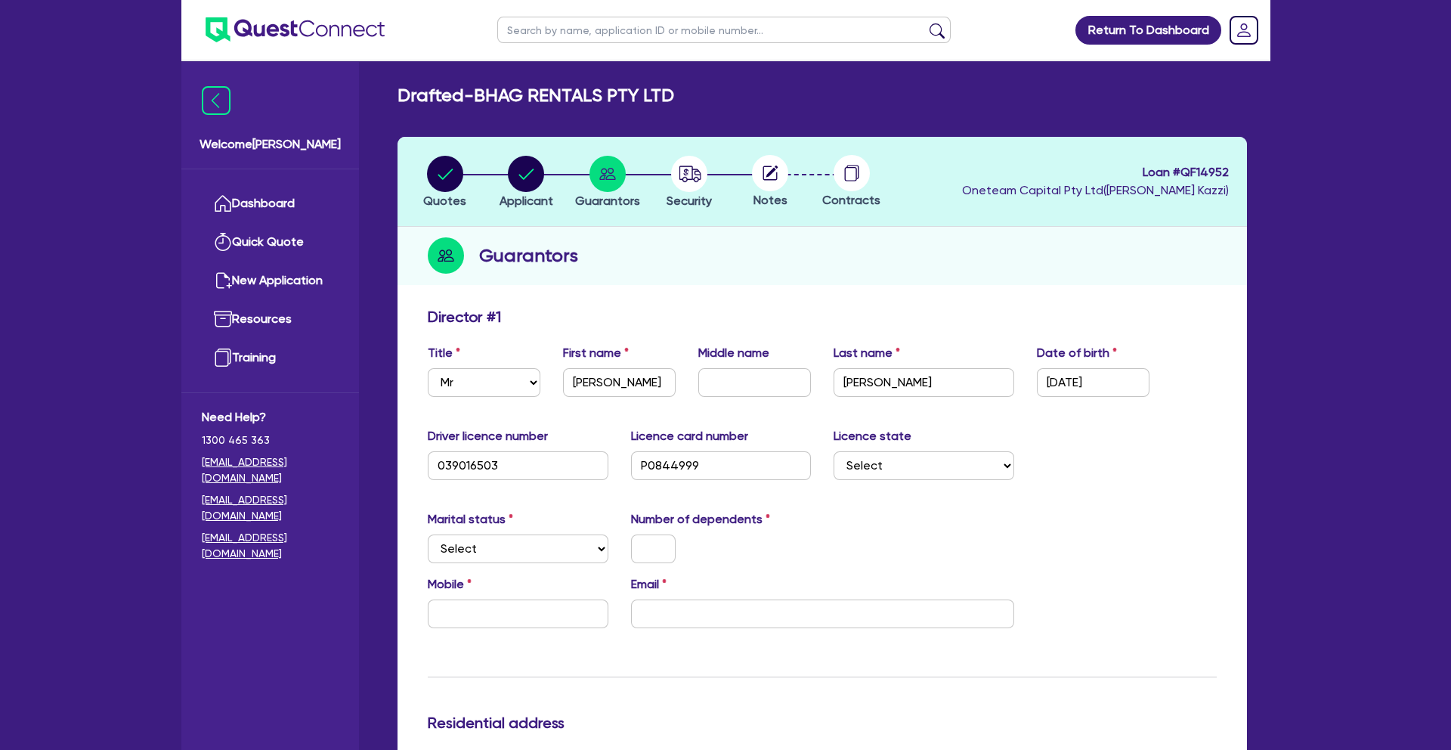
click at [586, 514] on div "Marital status Select [DEMOGRAPHIC_DATA] Married De Facto / Partner" at bounding box center [517, 536] width 203 height 53
click at [583, 543] on select "Select Single Married De Facto / Partner" at bounding box center [518, 548] width 181 height 29
select select "MARRIED"
click at [663, 552] on input "text" at bounding box center [653, 548] width 45 height 29
click at [458, 614] on input "text" at bounding box center [518, 613] width 181 height 29
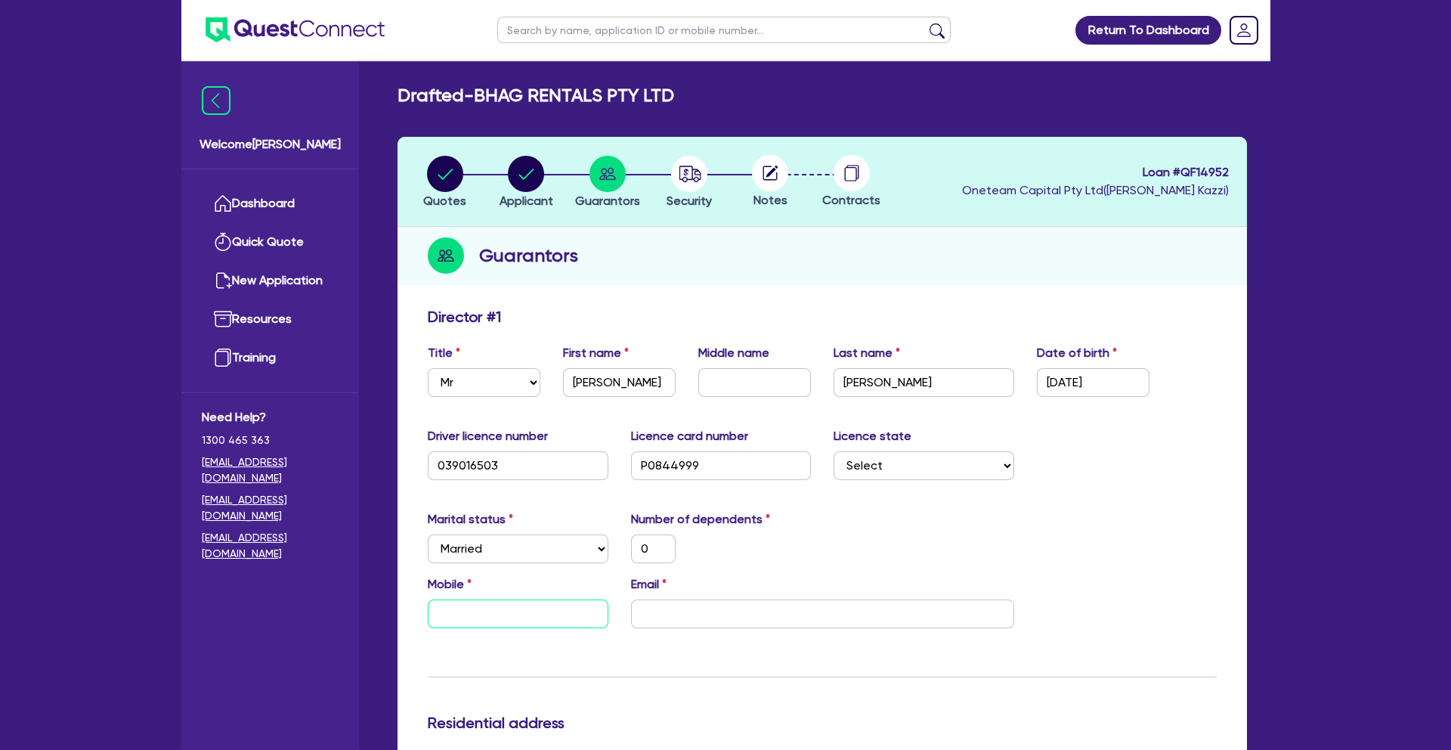
type input "0"
type input "04"
type input "0"
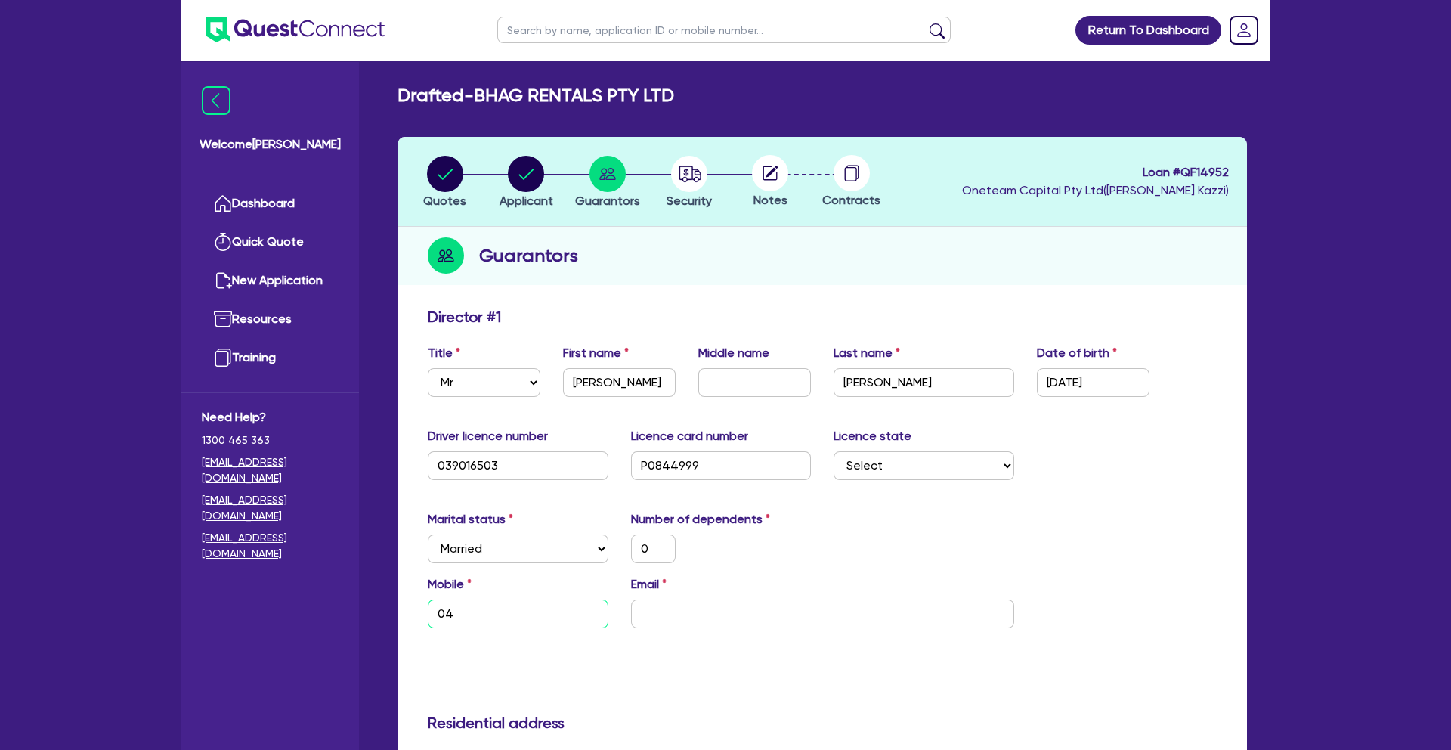
type input "045"
type input "0"
type input "0450"
type input "0"
type input "0450 6"
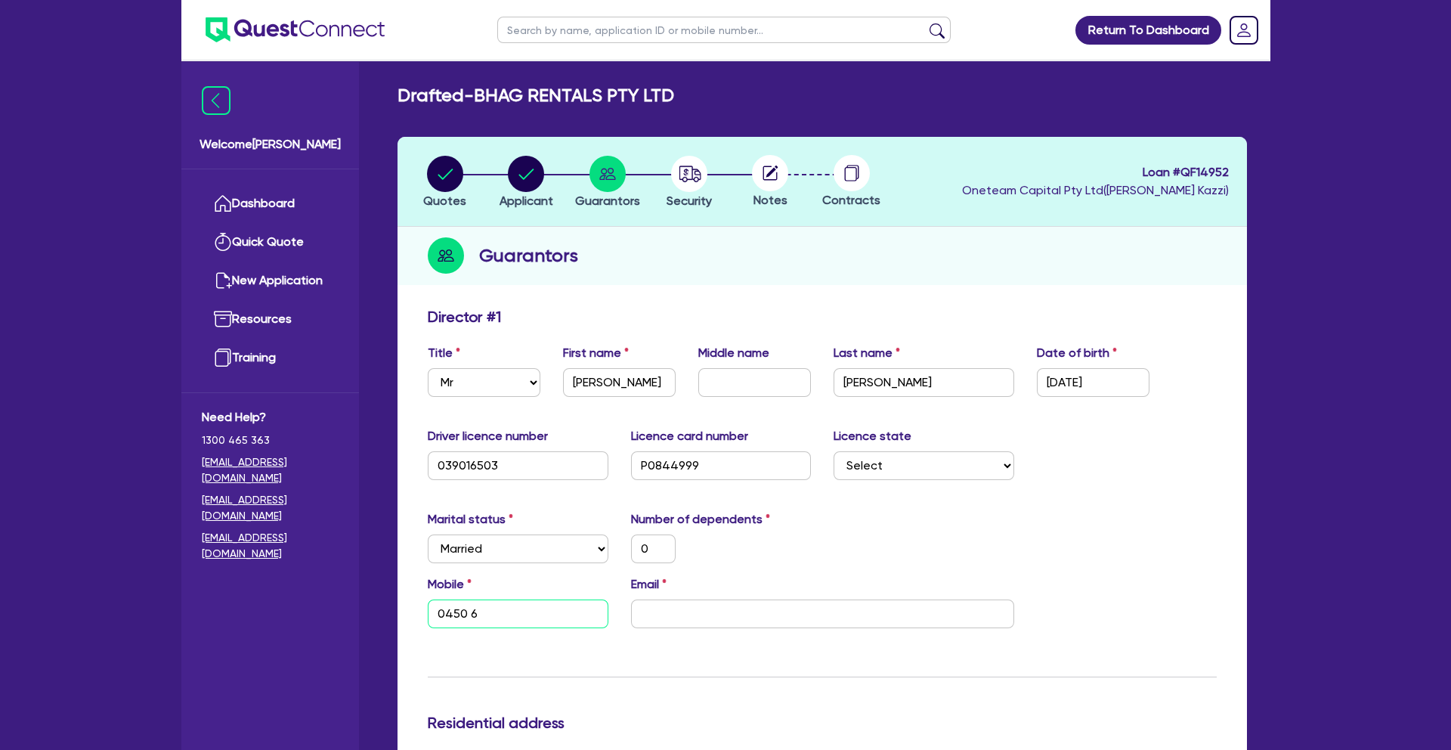
type input "0"
type input "0450 66"
type input "0"
type input "0450 660"
type input "0"
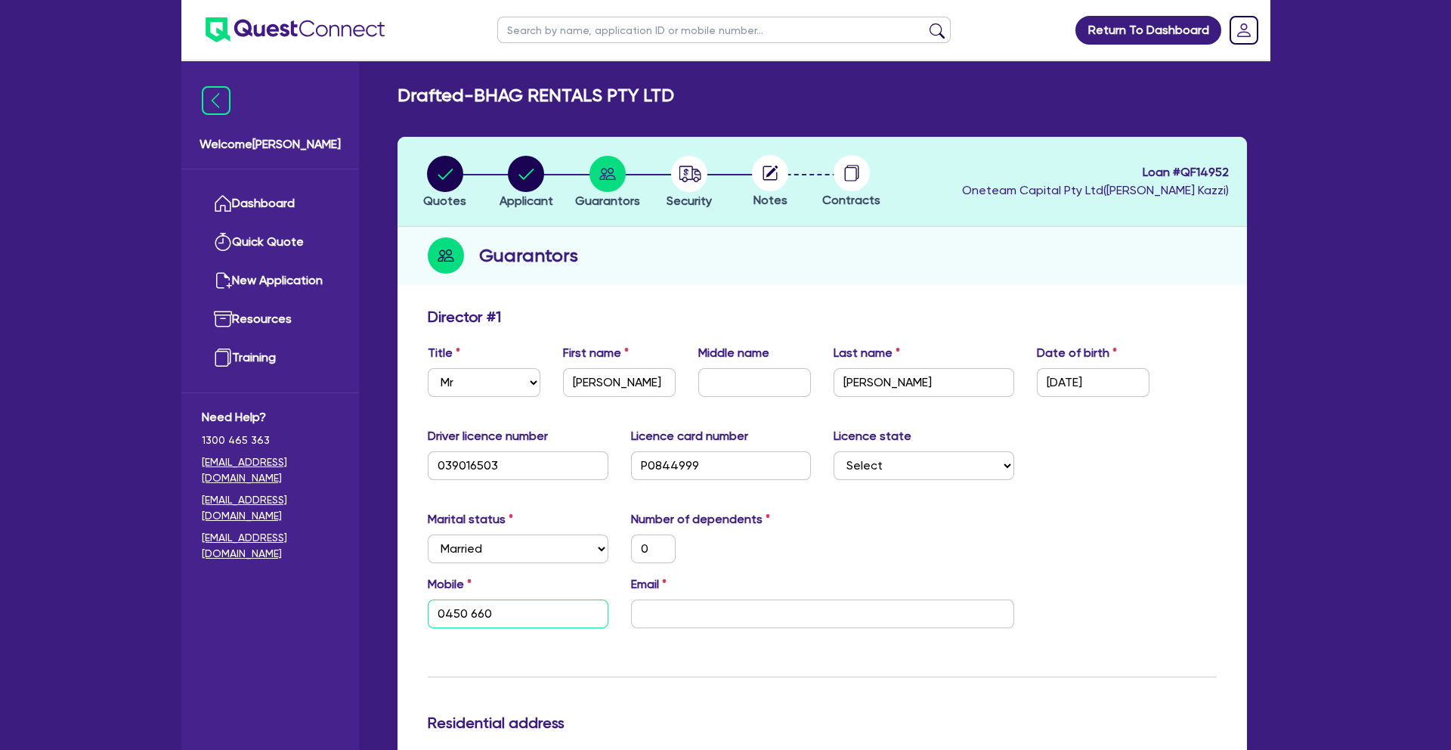
type input "0450 660 7"
type input "0"
type input "0450 660 76"
type input "0"
type input "0450 660 760"
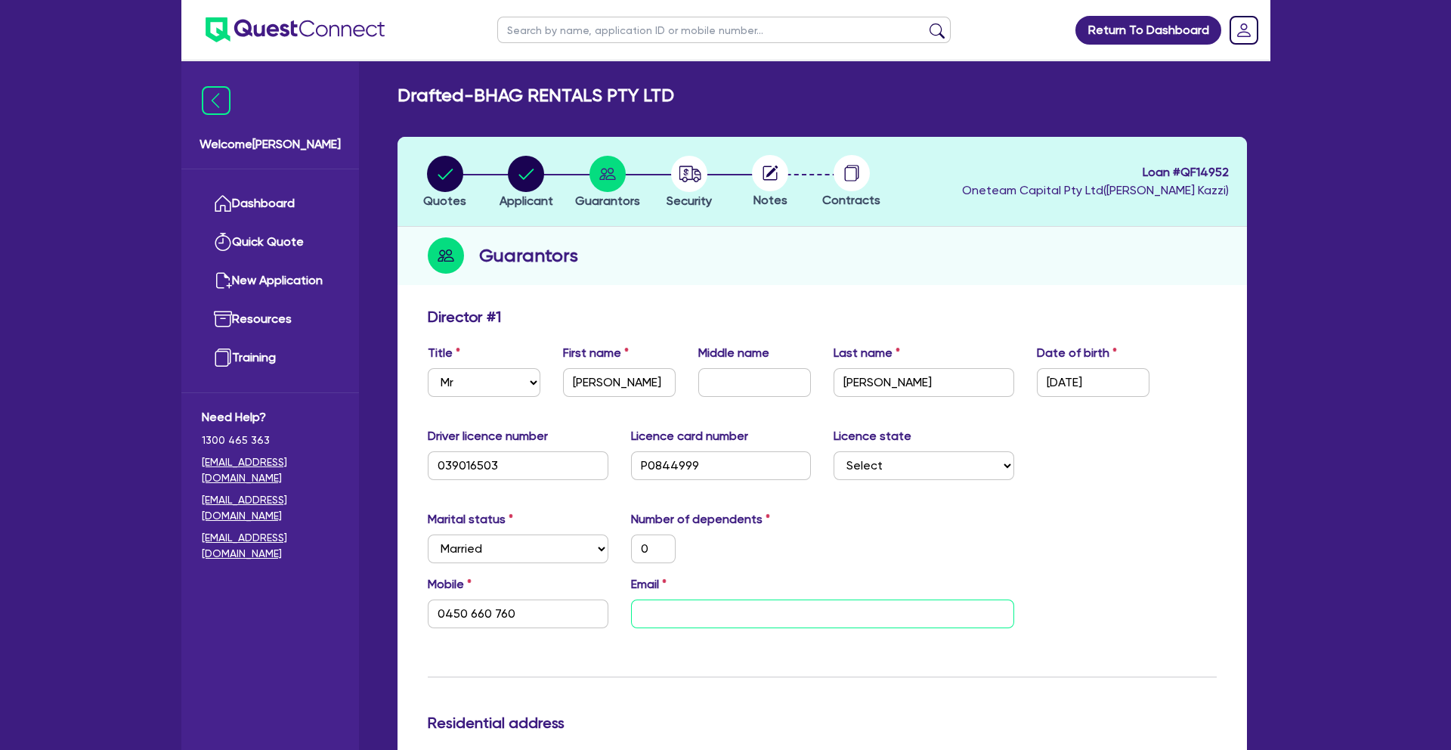
click at [714, 618] on input "email" at bounding box center [822, 613] width 383 height 29
type input "0"
type input "0450 660 760"
type input "k"
type input "0"
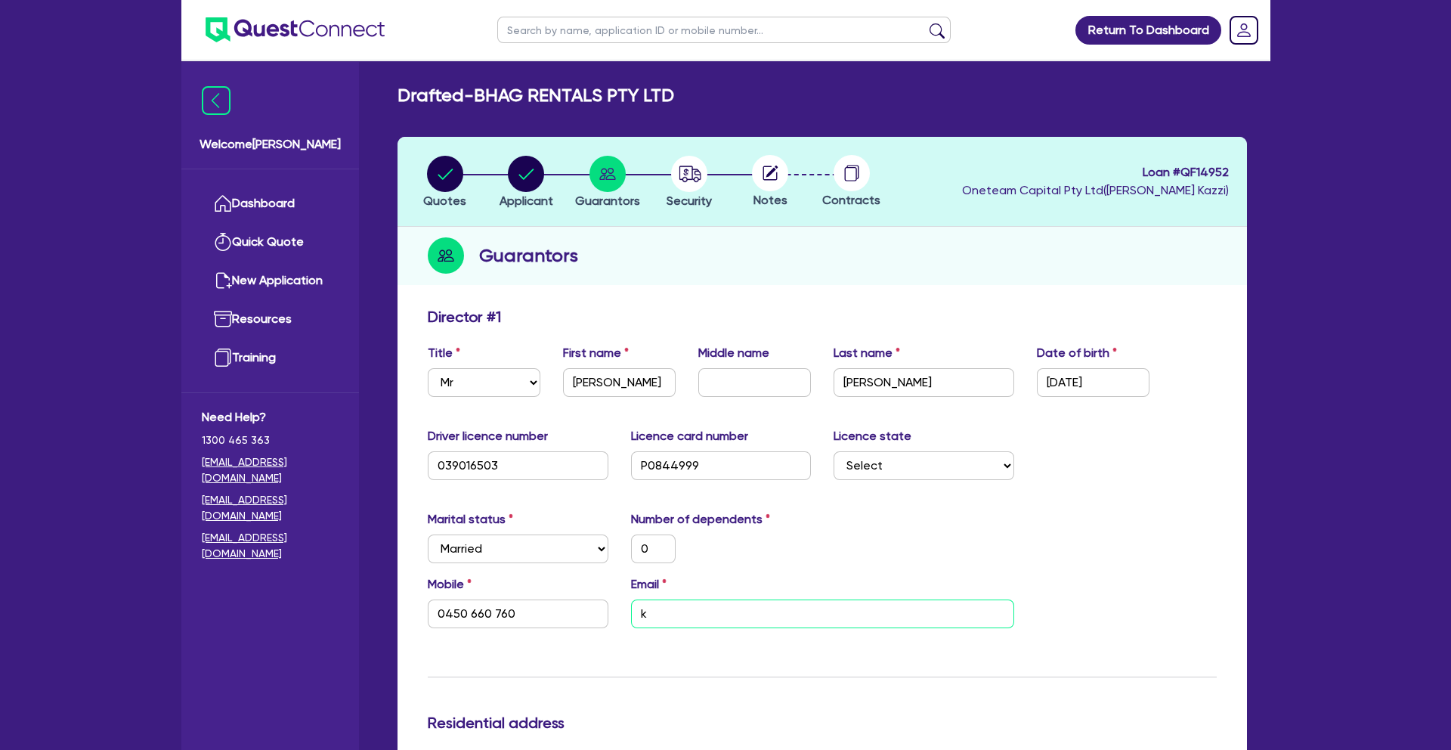
type input "0450 660 760"
type input "ka"
type input "0"
type input "0450 660 760"
type input "kar"
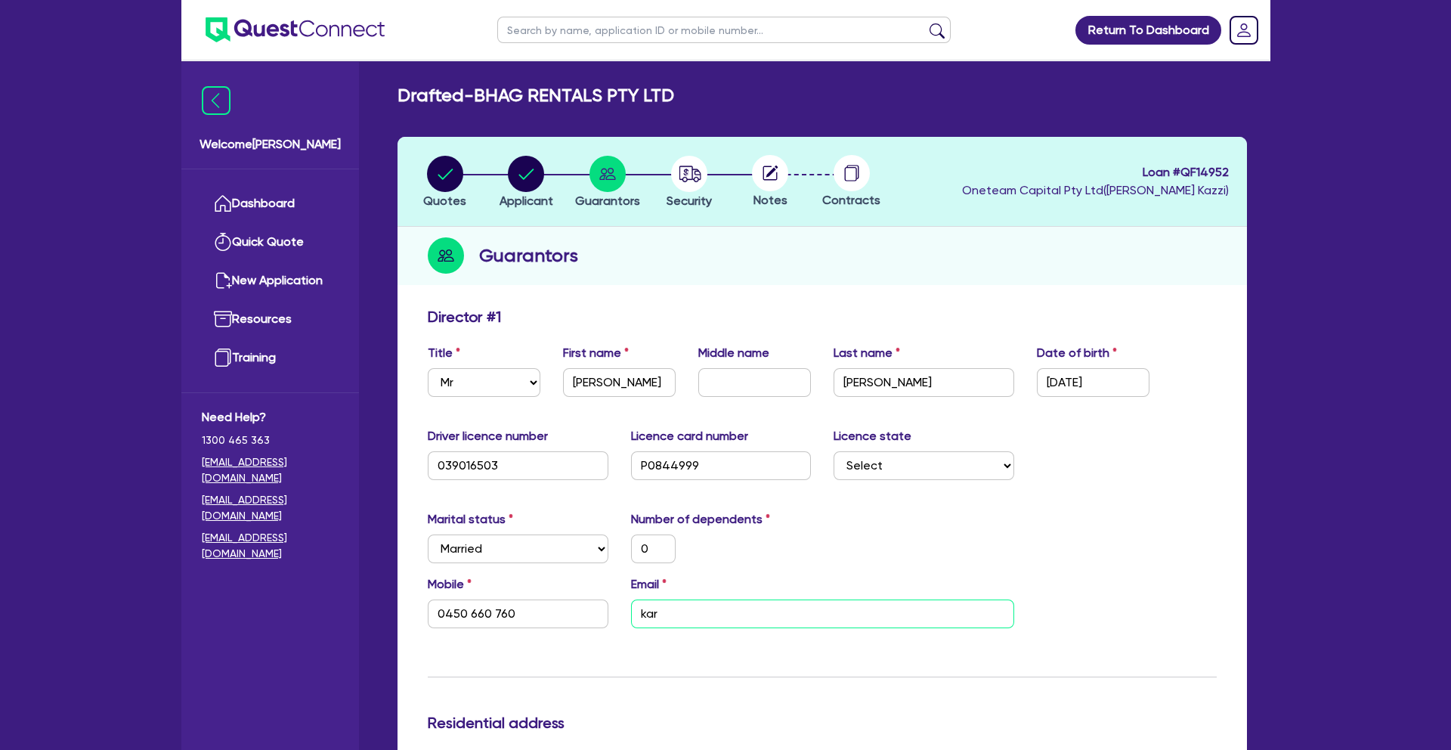
type input "0"
type input "0450 660 760"
type input "kara"
type input "0"
type input "0450 660 760"
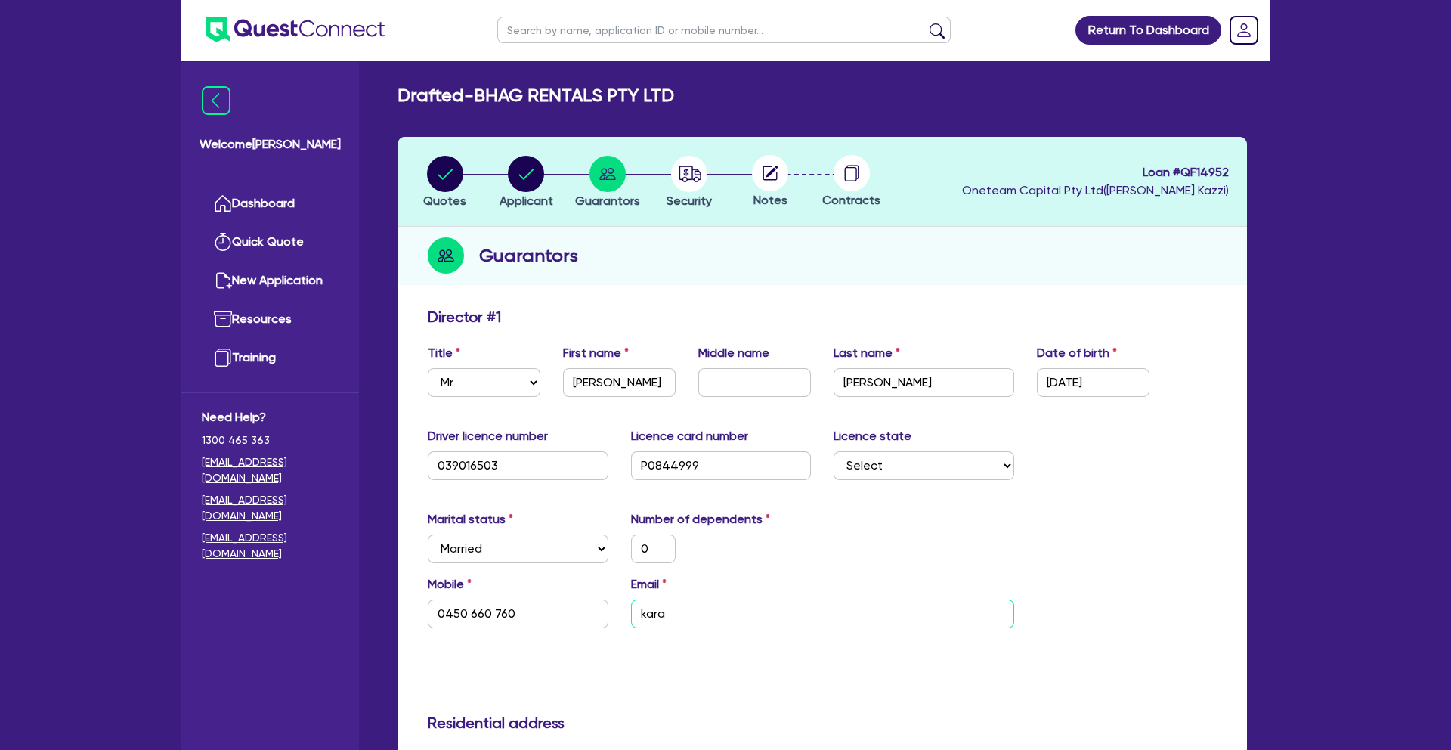
type input "karan"
type input "0"
type input "0450 660 760"
type input "karana"
type input "0"
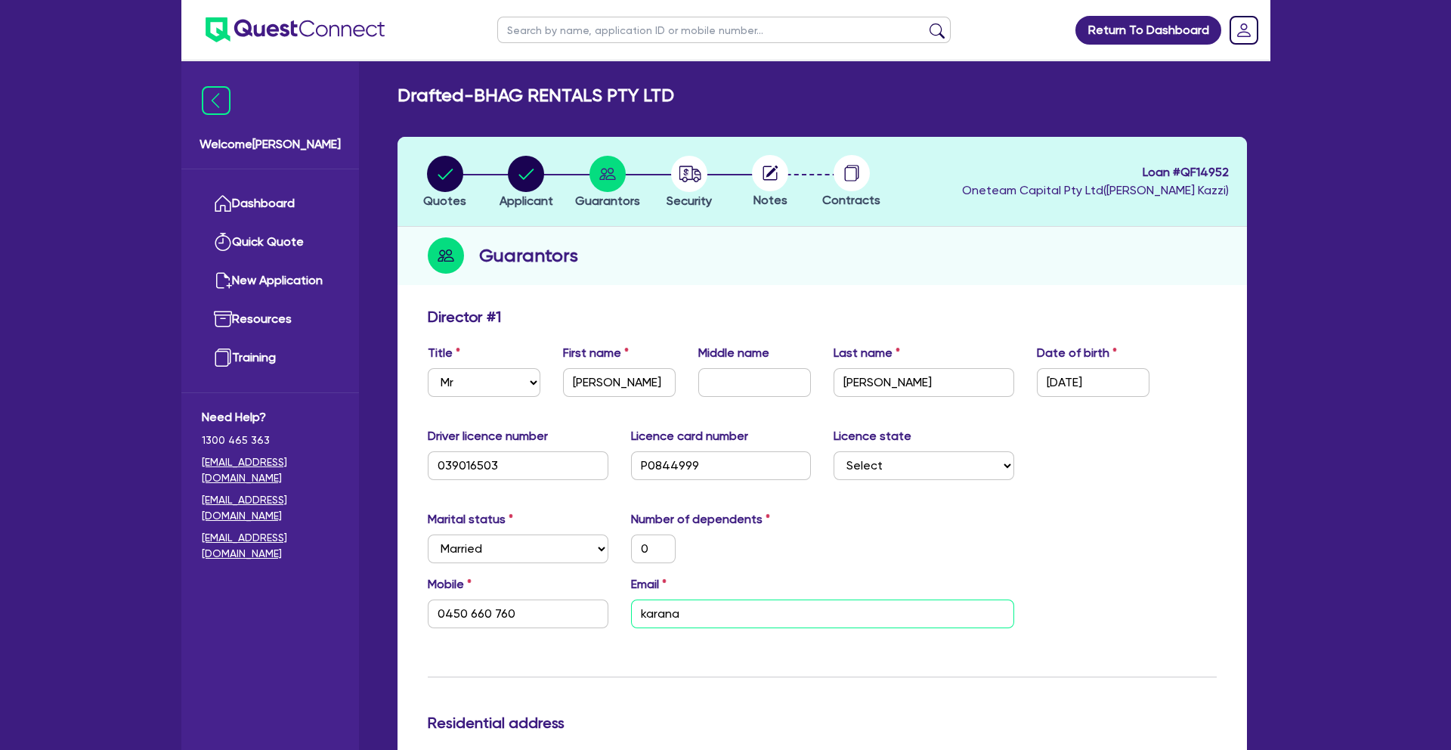
type input "0450 660 760"
type input "karanau"
type input "0"
type input "0450 660 760"
type input "karanaul"
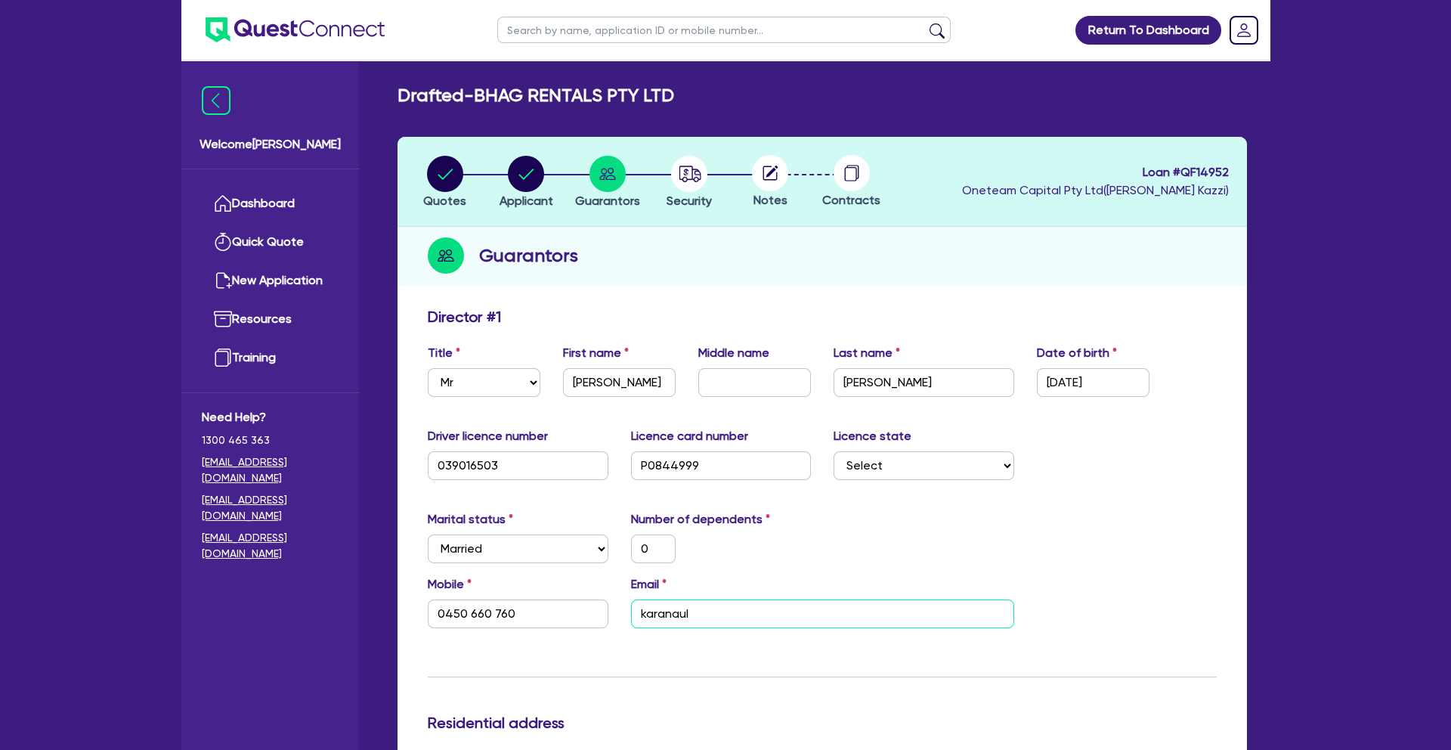
type input "0"
type input "0450 660 760"
type input "karanaula"
type input "0"
type input "0450 660 760"
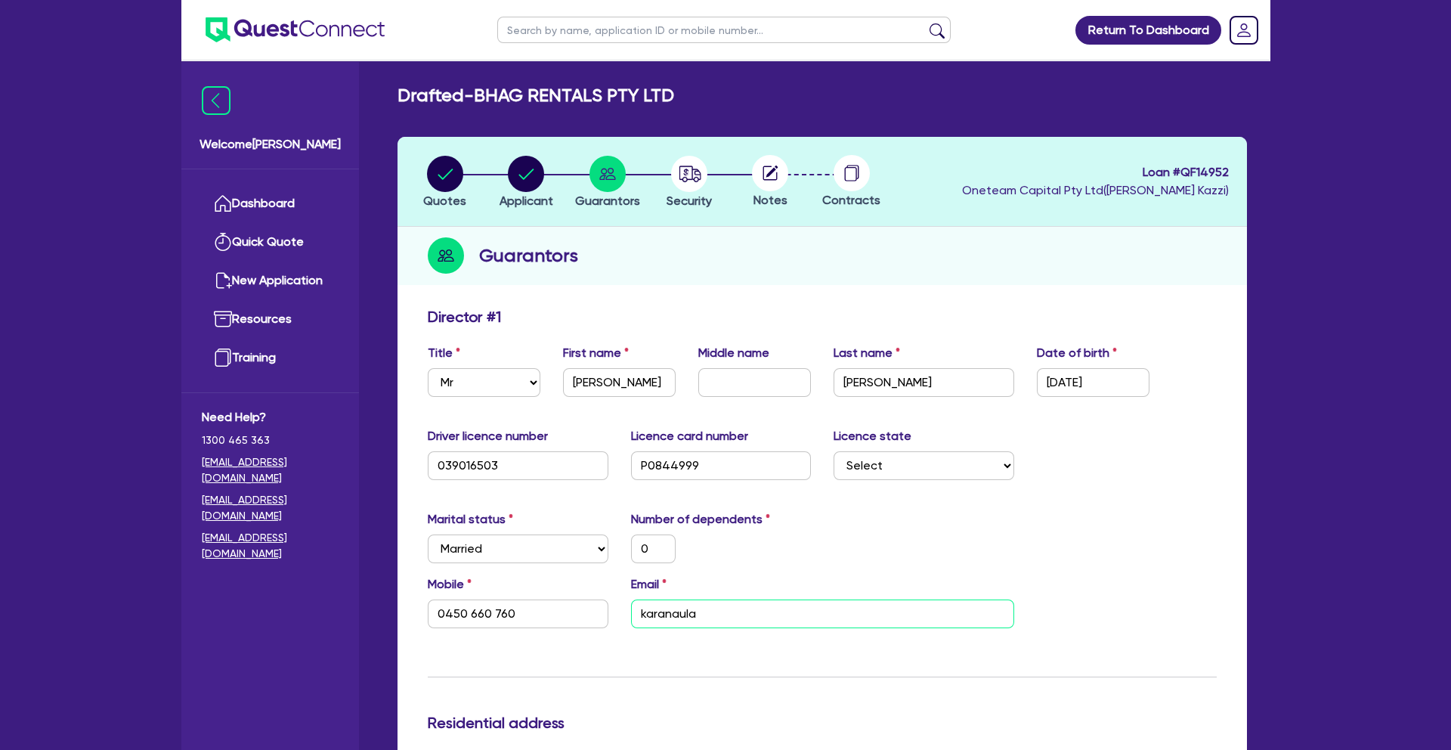
type input "karanaulak"
type input "0"
type input "0450 660 760"
type input "karanaulakh"
type input "0"
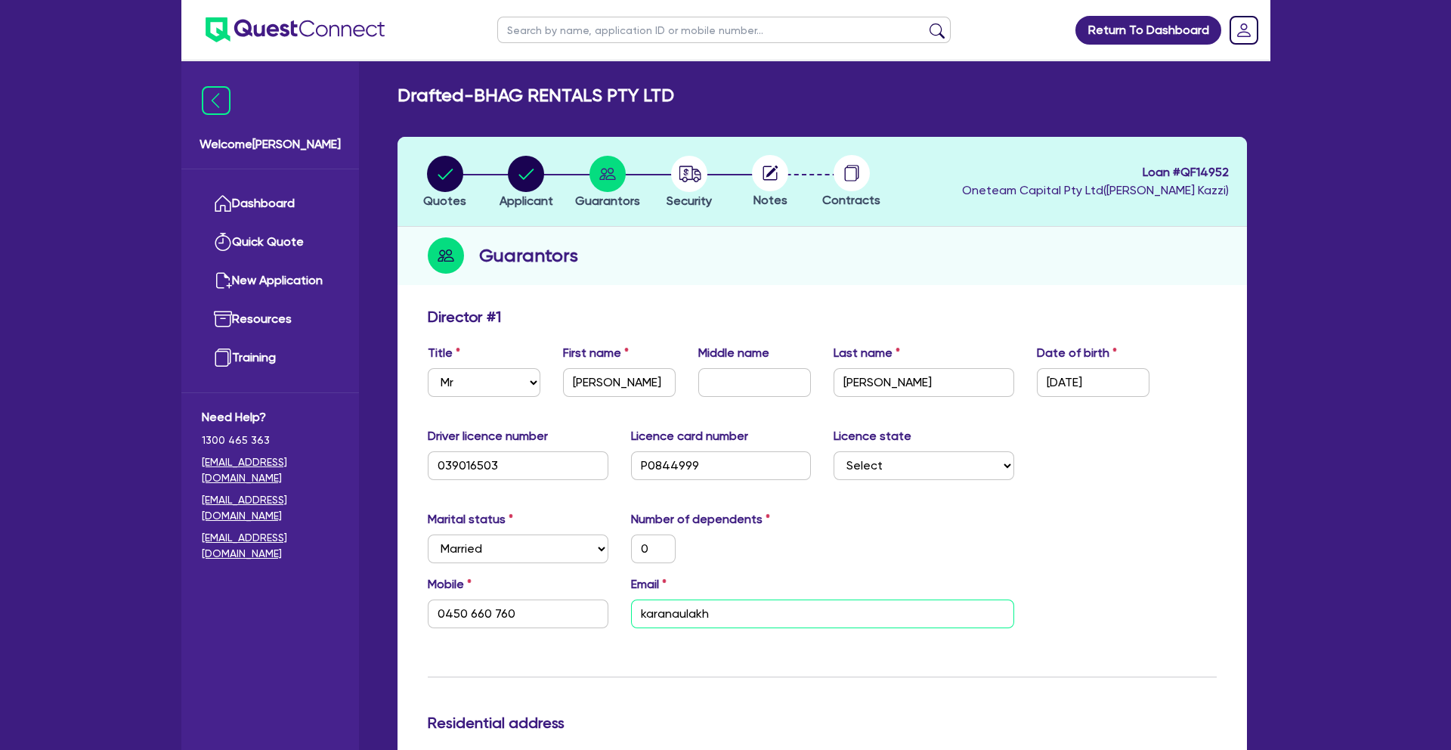
type input "0450 660 760"
type input "karanaulakh1"
type input "0"
type input "0450 660 760"
type input "karanaulakh13"
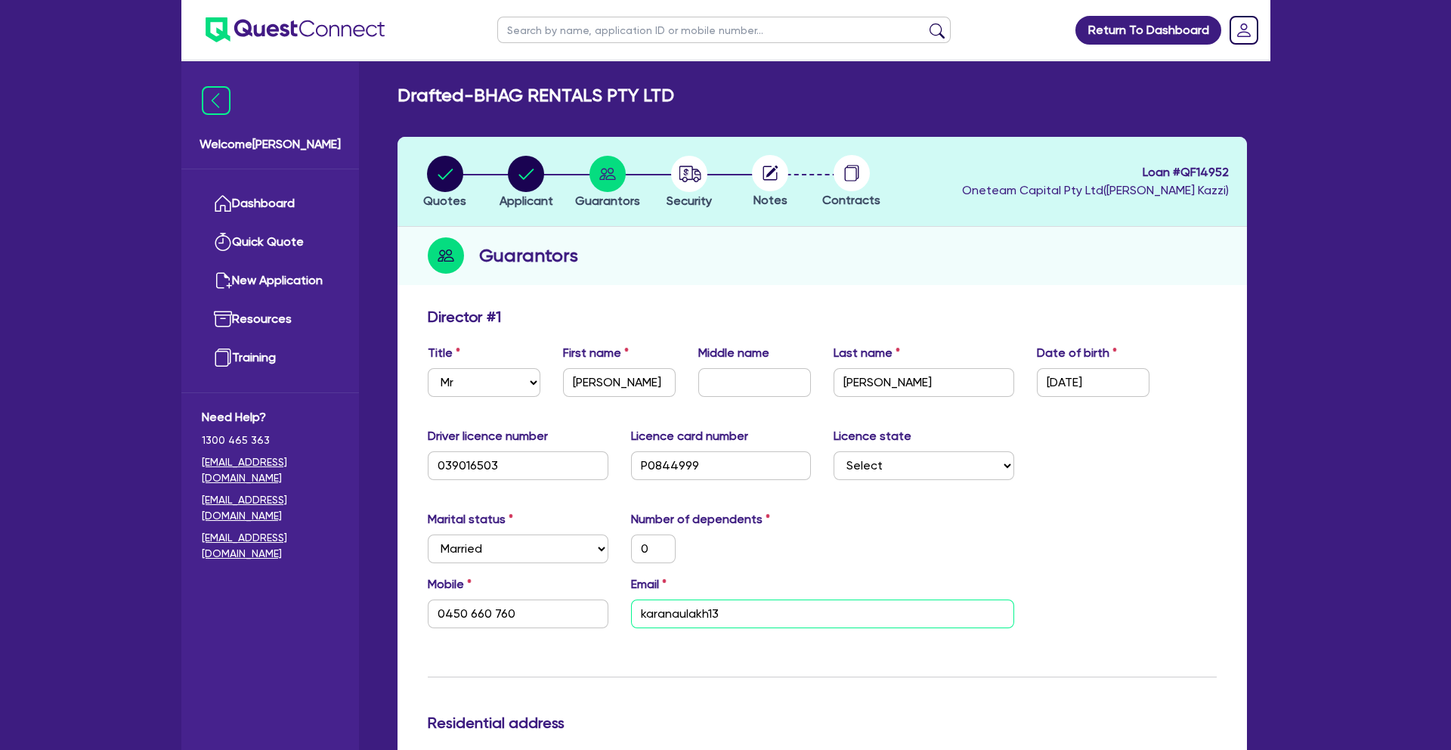
type input "0"
type input "0450 660 760"
type input "karanaulakh135"
type input "0"
type input "0450 660 760"
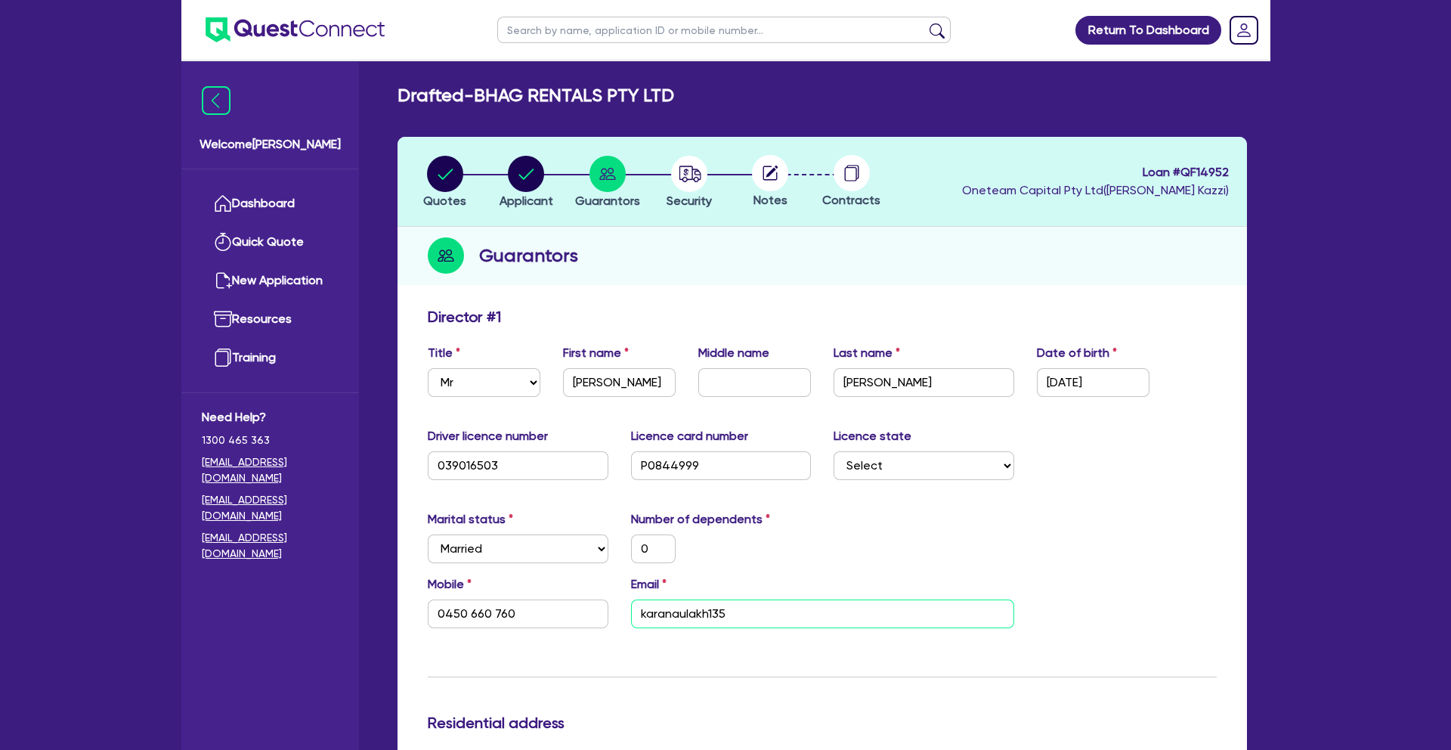
type input "karanaulakh135@"
type input "0"
type input "0450 660 760"
type input "karanaulakh135@g"
type input "0"
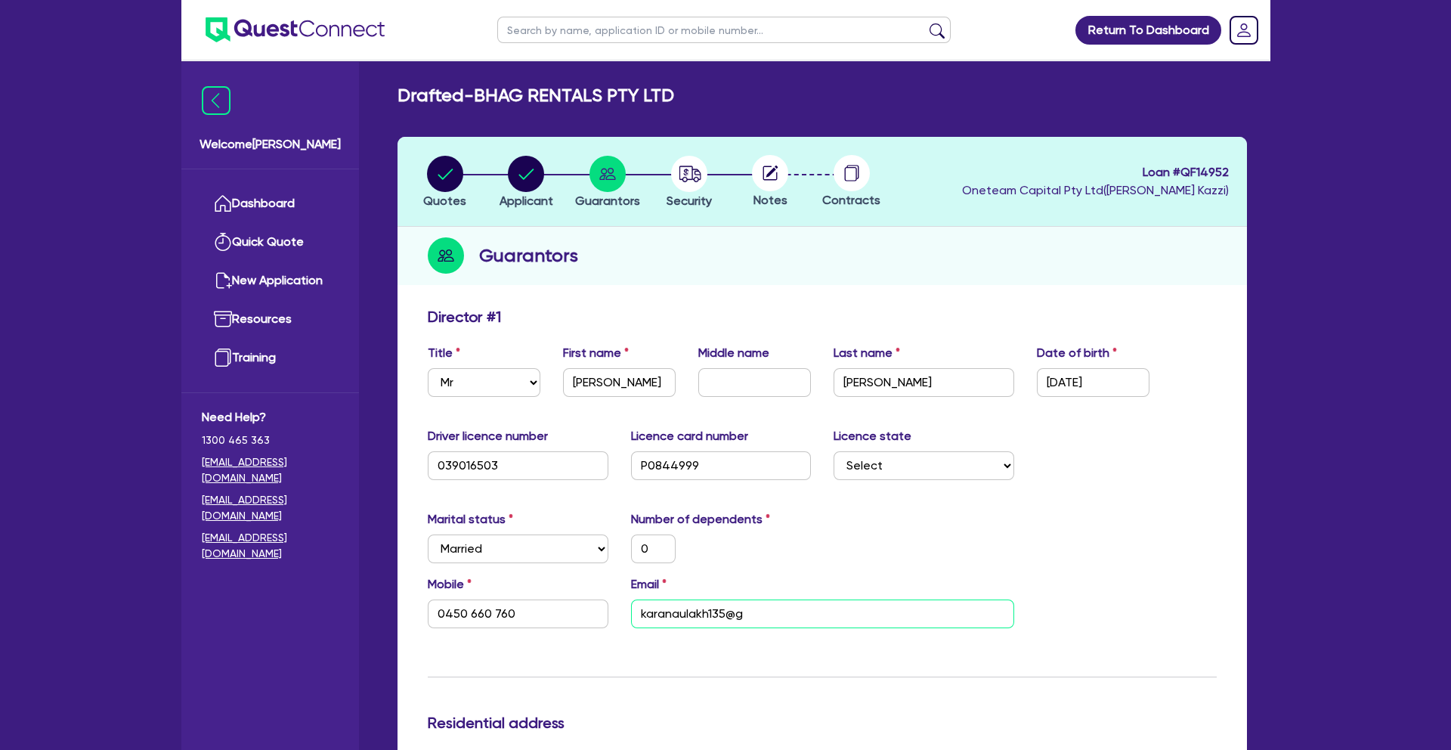
type input "0450 660 760"
type input "karanaulakh135@gm"
type input "0"
type input "0450 660 760"
type input "karanaulakh135@gma"
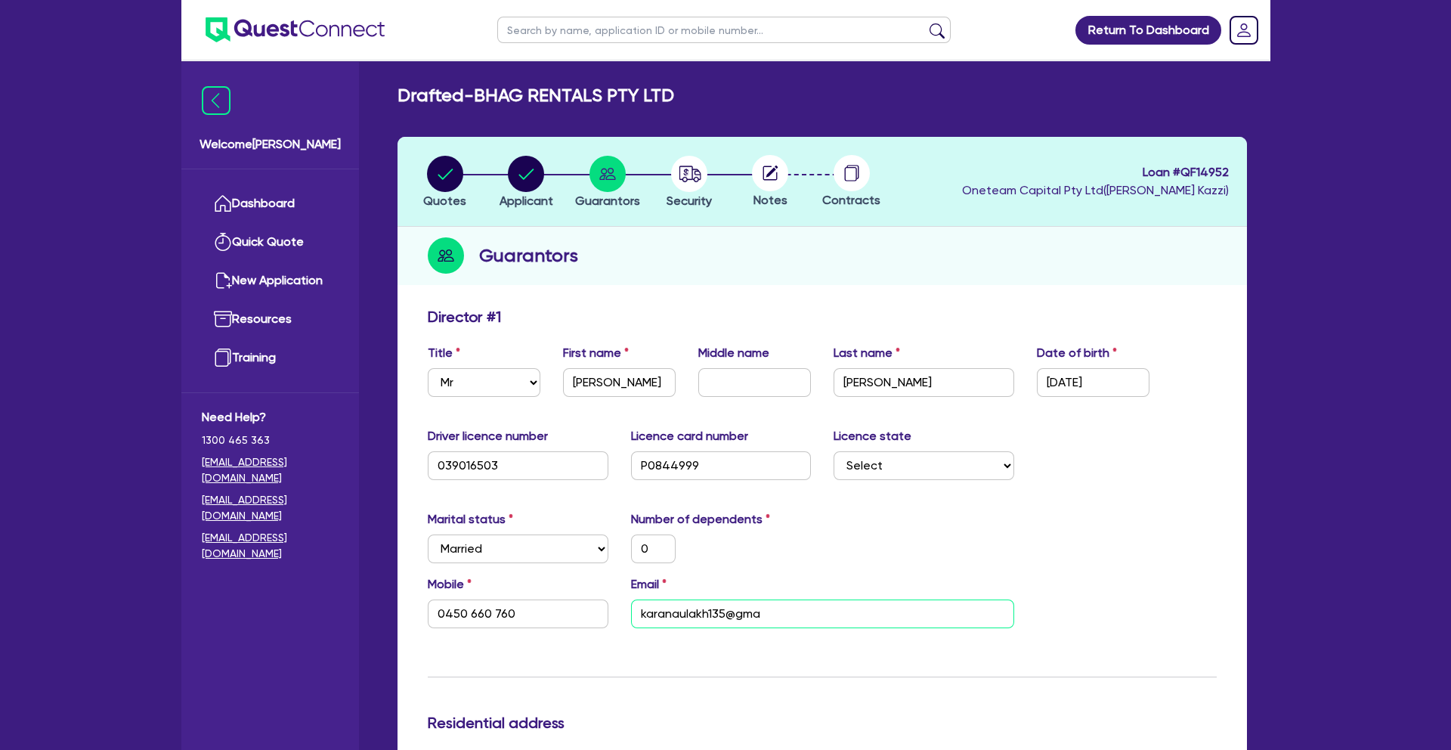
type input "0"
type input "0450 660 760"
type input "karanaulakh135@gmai"
type input "0"
type input "0450 660 760"
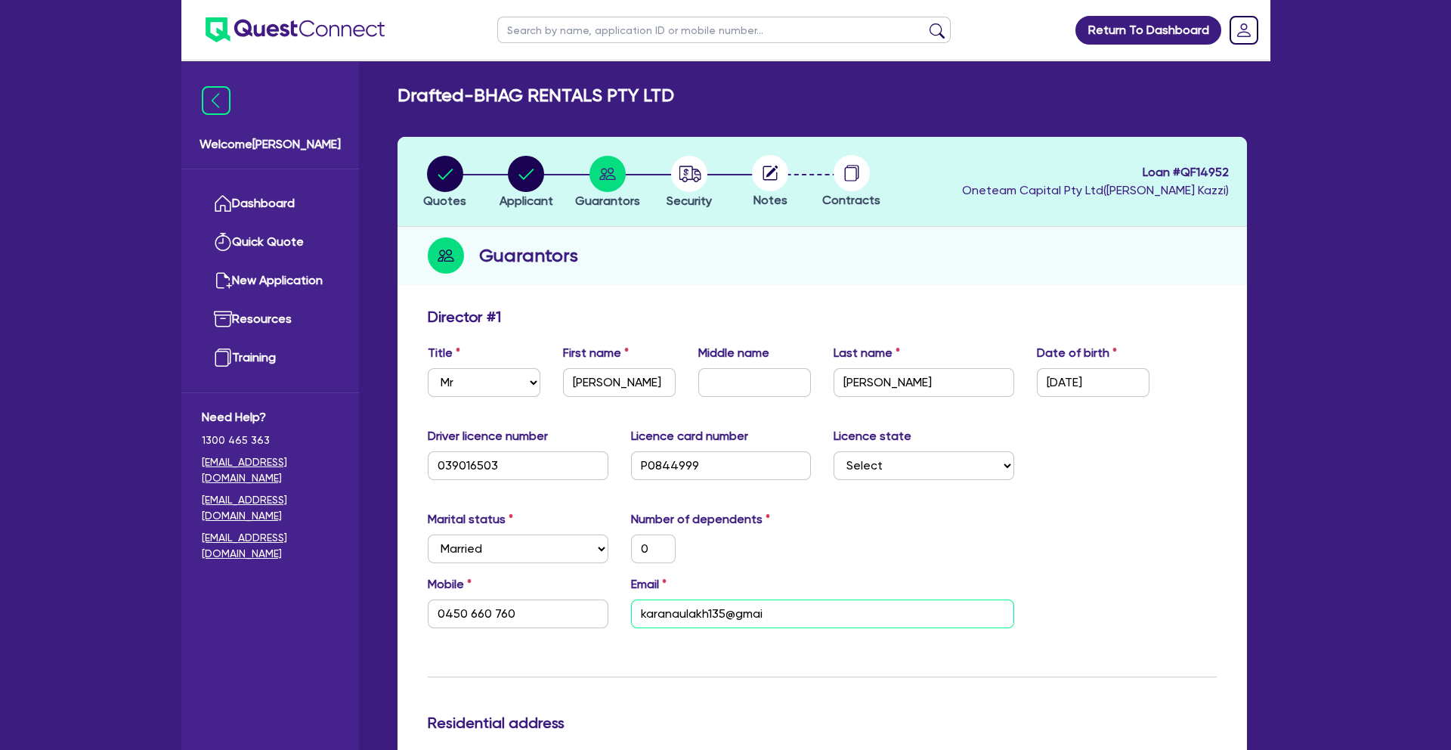
type input "[EMAIL_ADDRESS]"
type input "0"
type input "0450 660 760"
type input "[EMAIL_ADDRESS]."
type input "0"
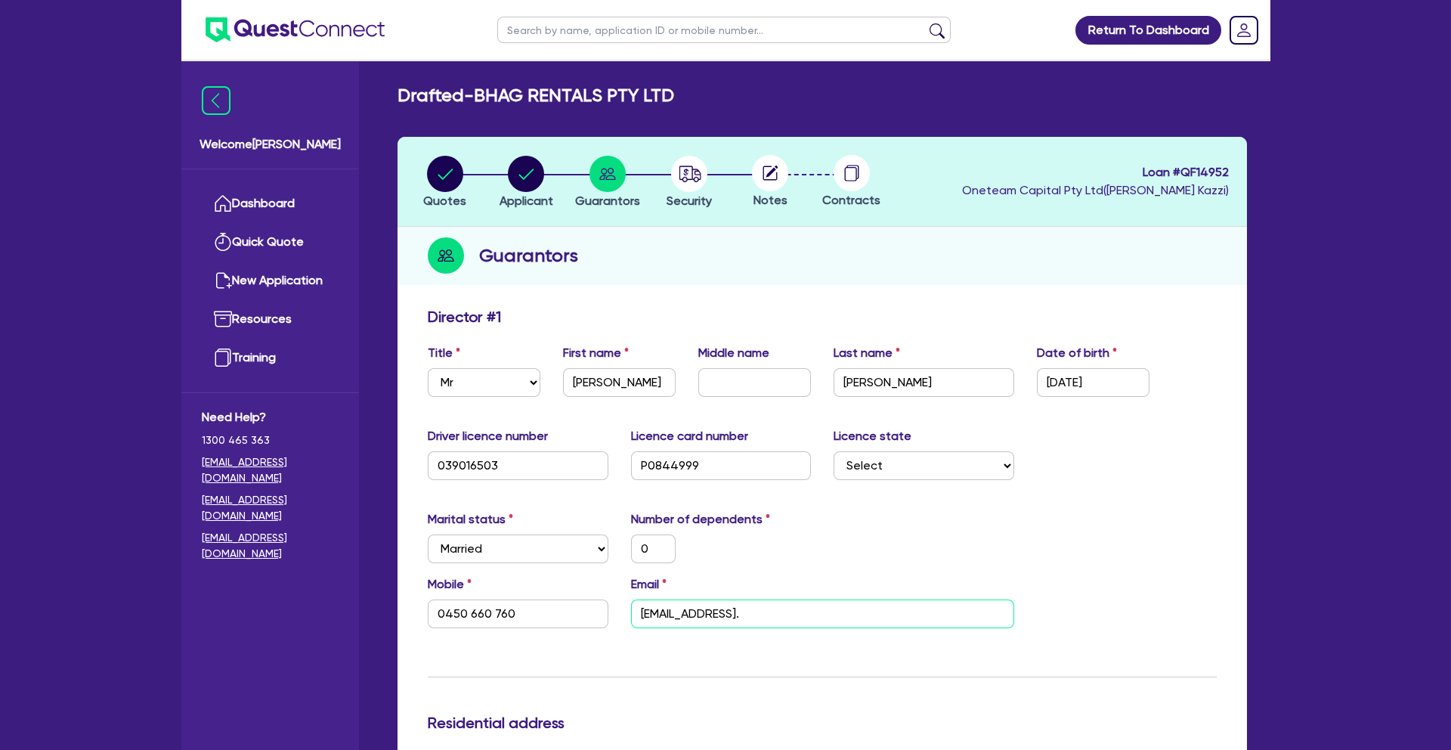
type input "0450 660 760"
type input "karanaulakh135@gmail.c"
type input "0"
type input "0450 660 760"
type input "[EMAIL_ADDRESS][DOMAIN_NAME]"
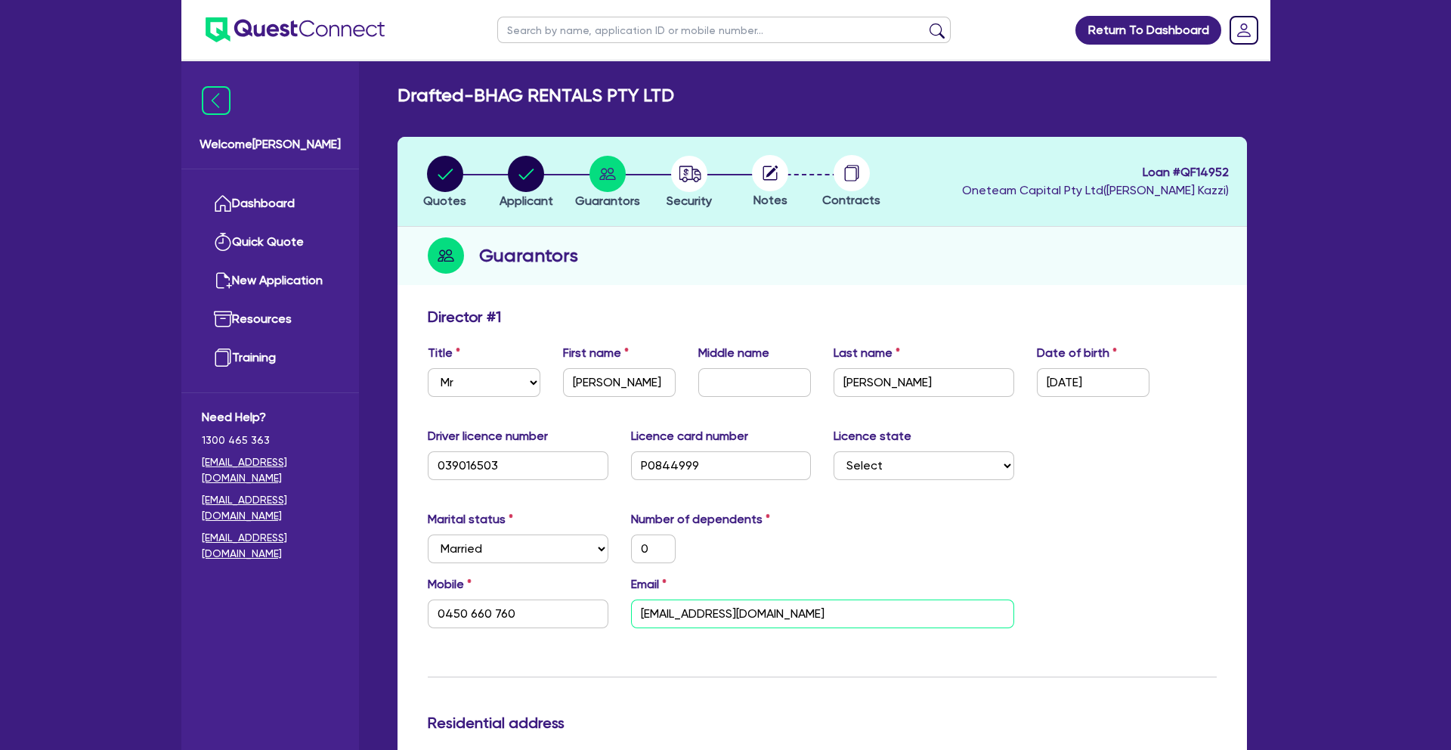
type input "0"
type input "0450 660 760"
type input "[EMAIL_ADDRESS][DOMAIN_NAME]"
click at [1019, 561] on div "Marital status Select [DEMOGRAPHIC_DATA] Married De Facto / Partner Number of d…" at bounding box center [822, 542] width 812 height 65
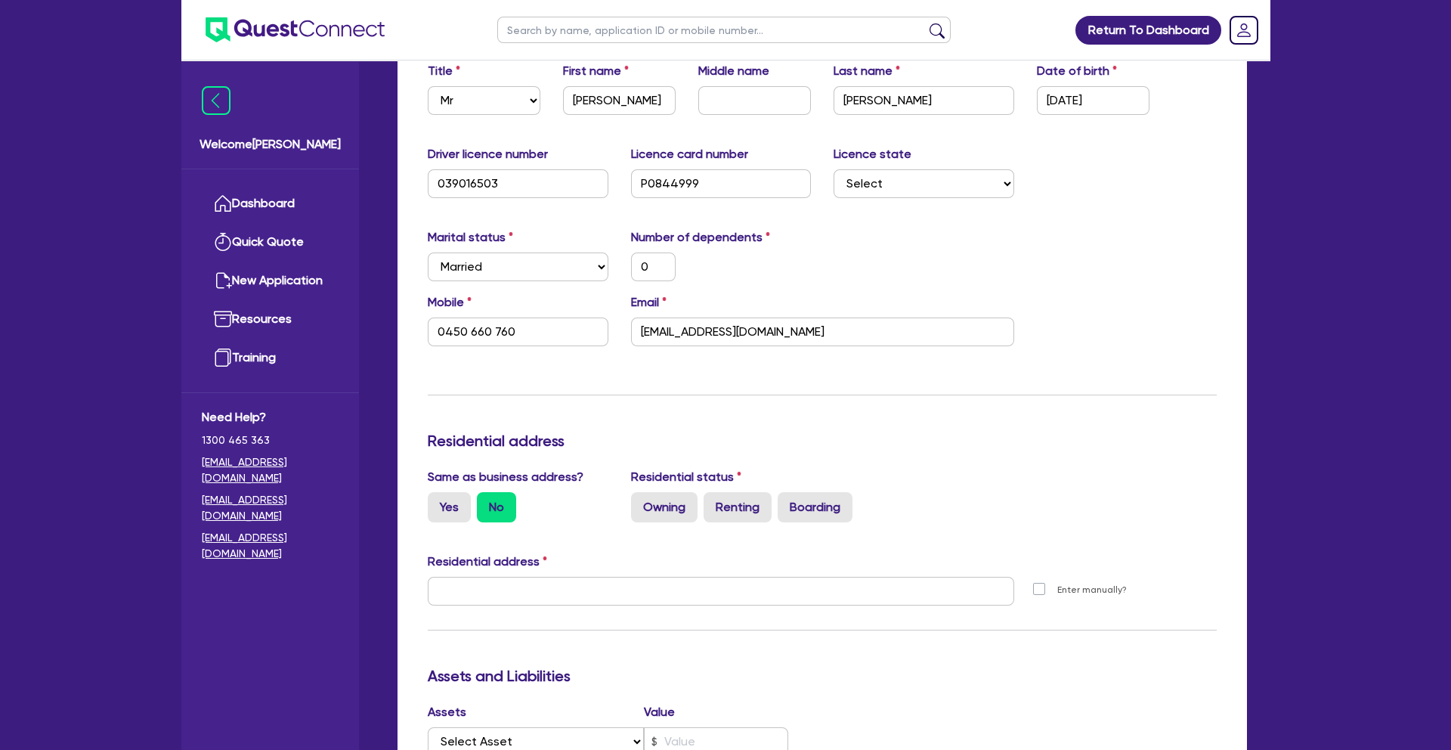
scroll to position [286, 0]
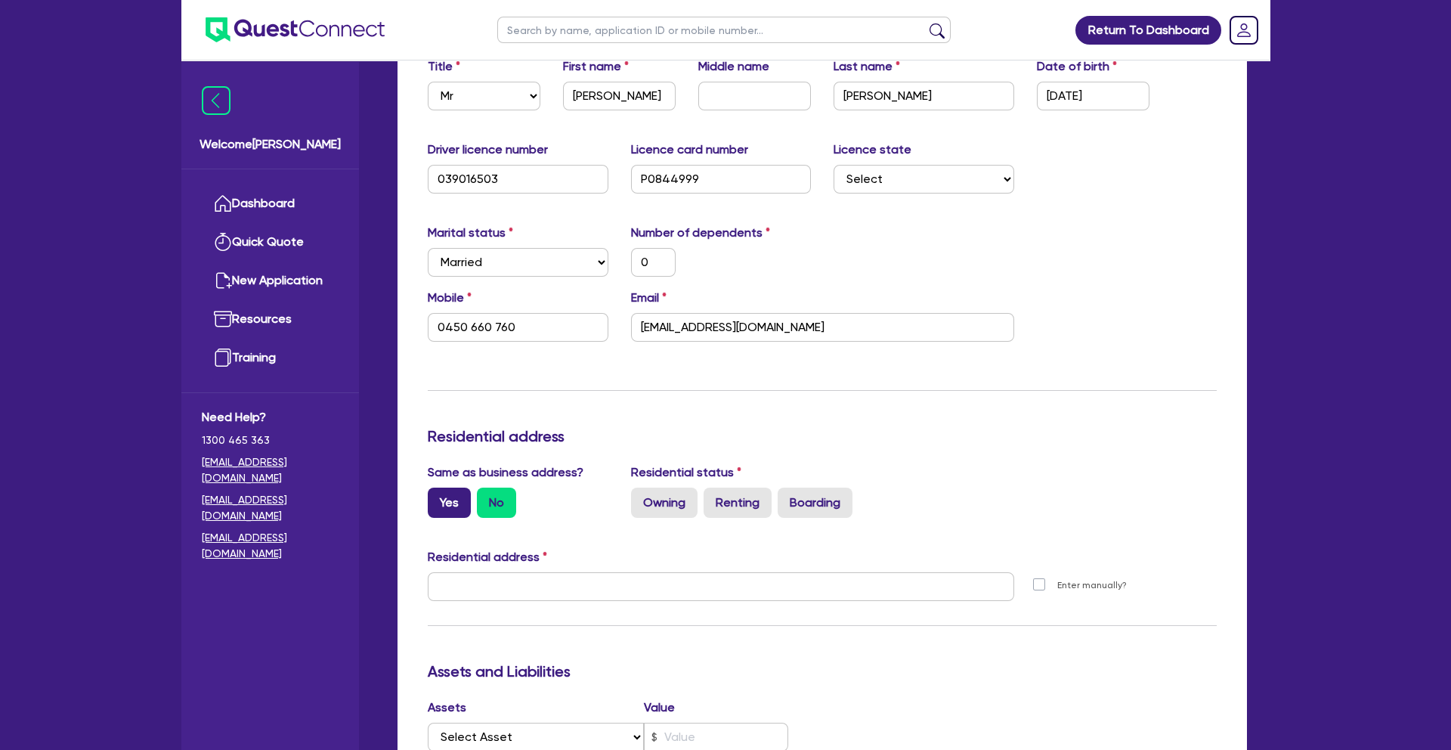
click at [455, 499] on label "Yes" at bounding box center [449, 502] width 43 height 30
click at [437, 497] on input "Yes" at bounding box center [433, 492] width 10 height 10
radio input "true"
type input "0"
type input "0450 660 760"
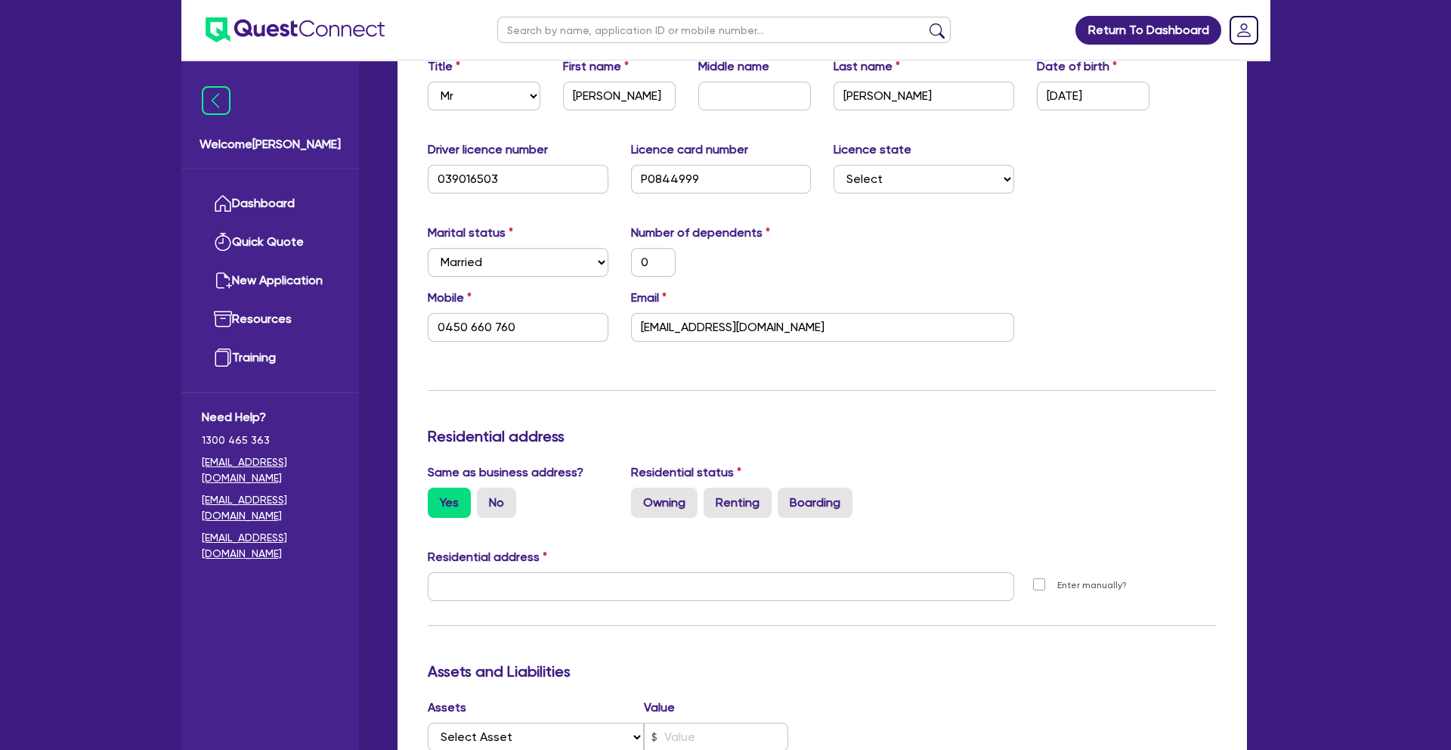
type input "[STREET_ADDRESS]"
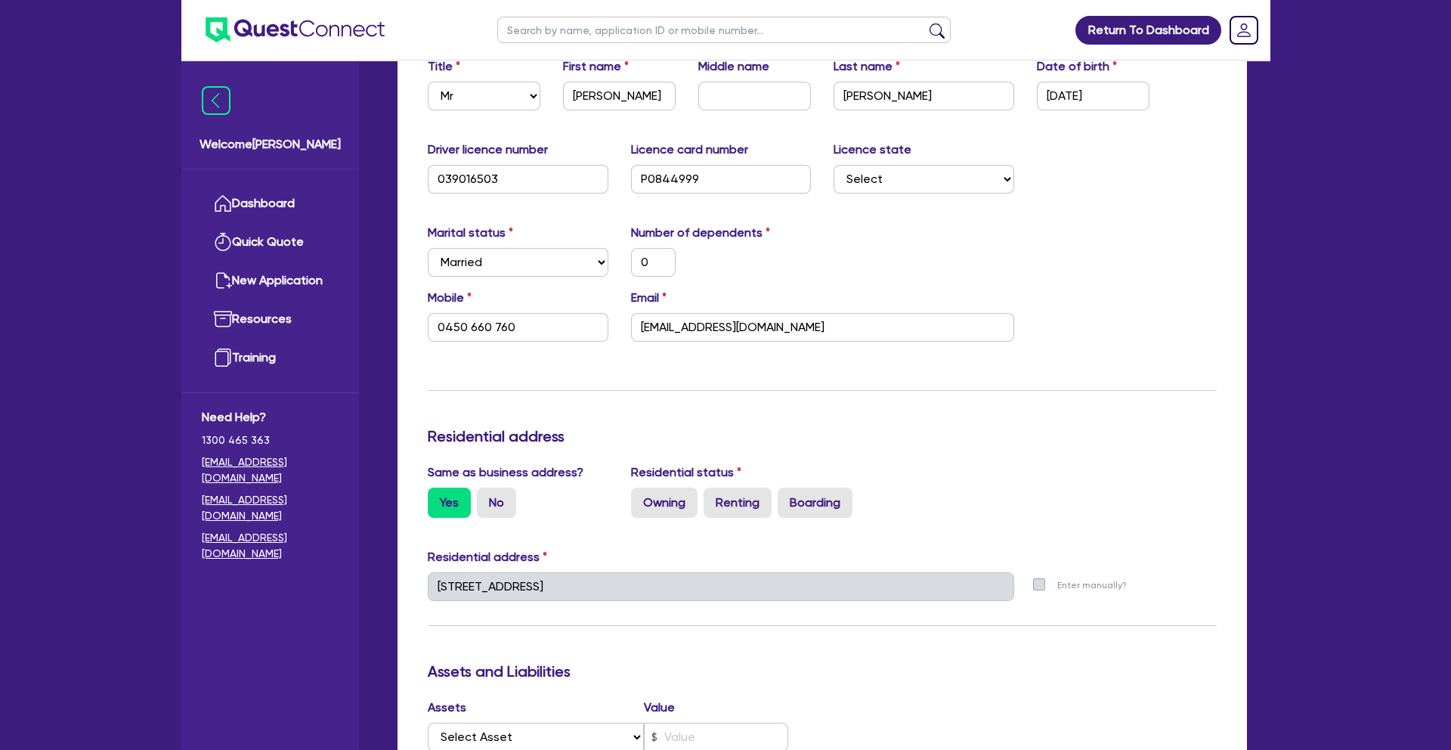
drag, startPoint x: 737, startPoint y: 506, endPoint x: 763, endPoint y: 533, distance: 36.9
click at [737, 506] on label "Renting" at bounding box center [737, 502] width 68 height 30
click at [713, 497] on input "Renting" at bounding box center [708, 492] width 10 height 10
radio input "true"
type input "0"
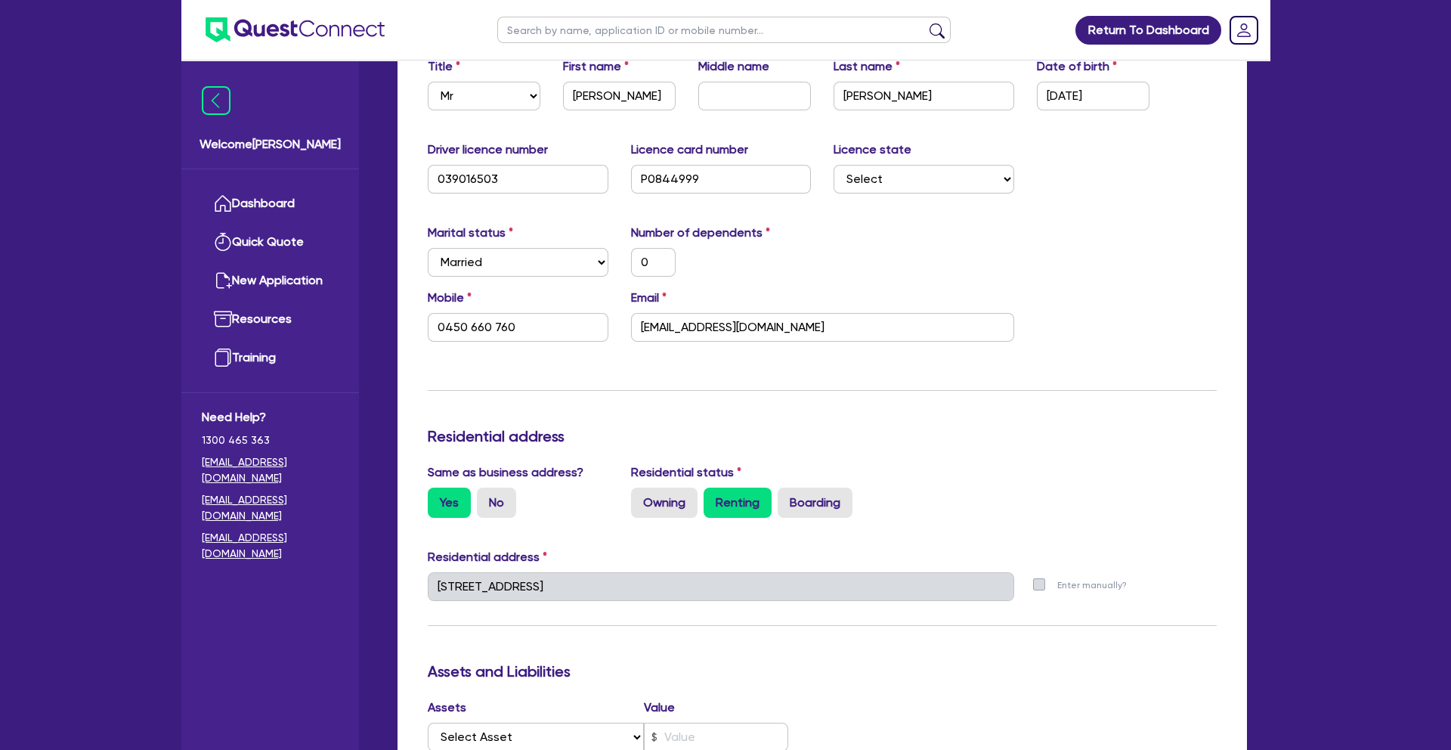
type input "0450 660 760"
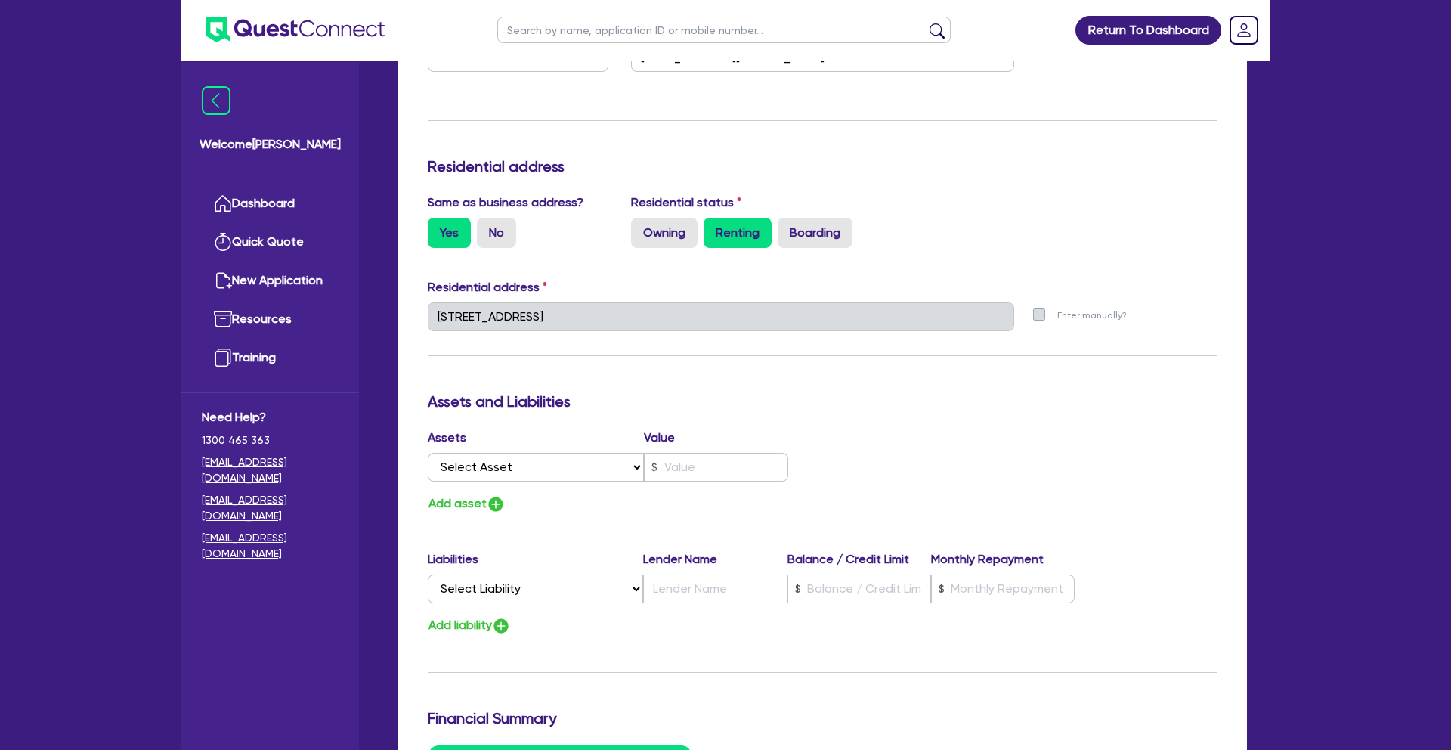
scroll to position [595, 0]
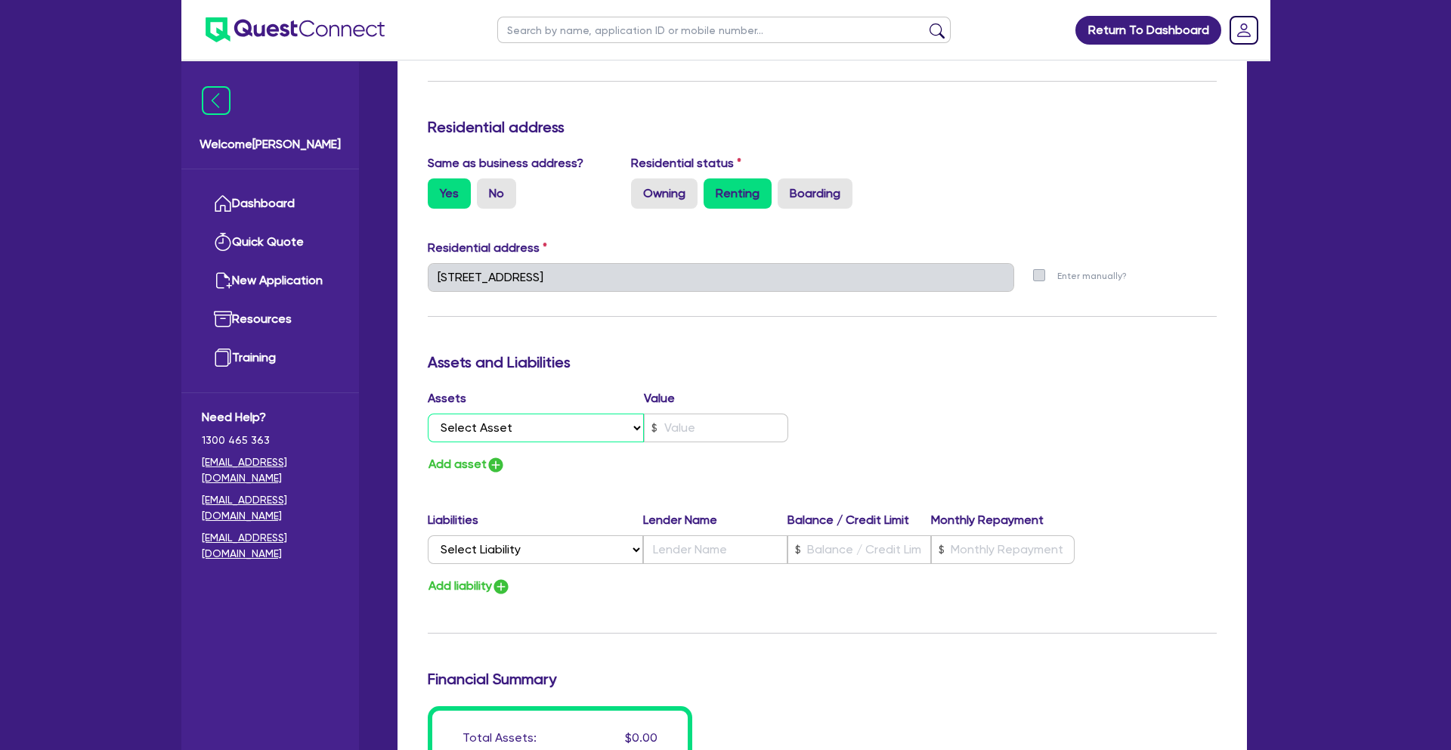
click at [580, 427] on select "Select Asset Cash Property Investment property Vehicle Truck Trailer Equipment …" at bounding box center [536, 427] width 216 height 29
select select "HOUSEHOLD_PERSONAL"
type input "0"
type input "0450 660 760"
click at [697, 429] on input "text" at bounding box center [716, 427] width 144 height 29
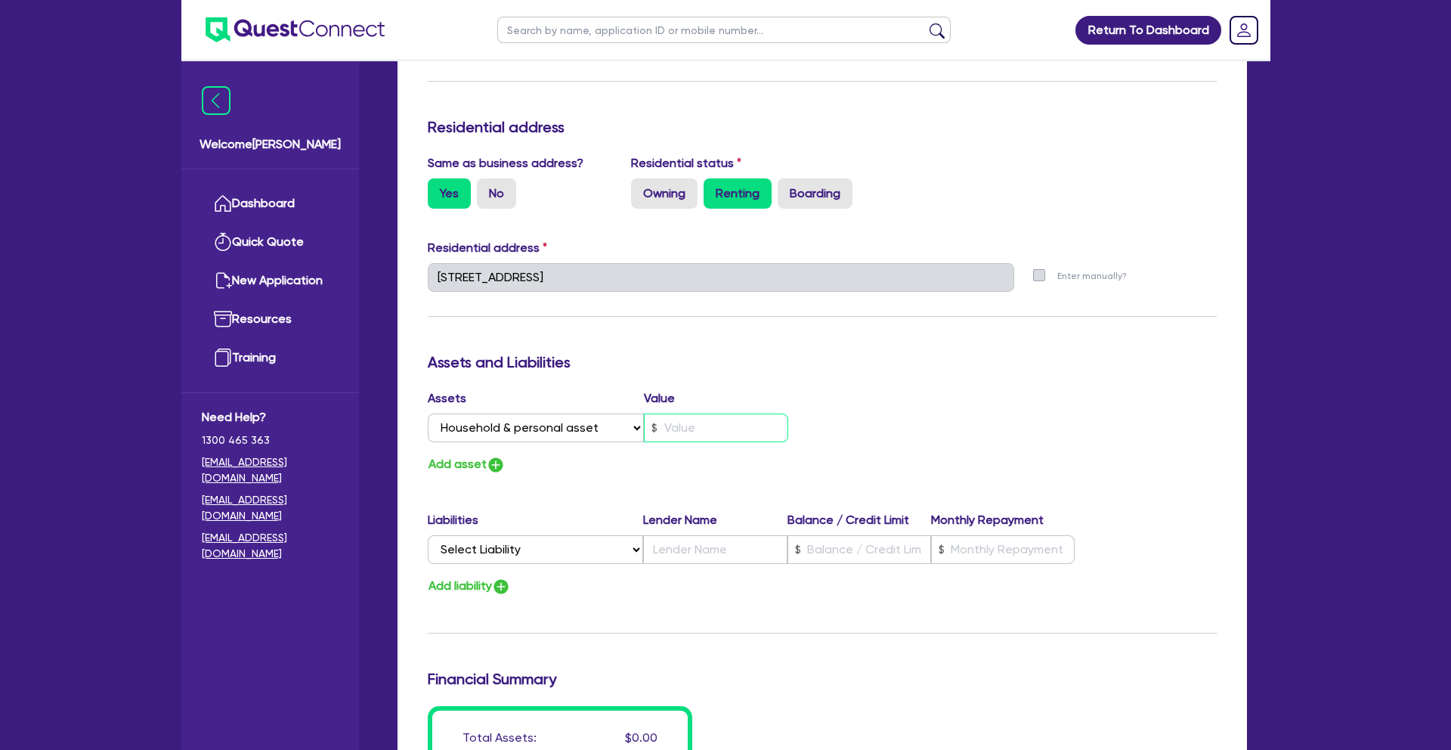
type input "0"
type input "0450 660 760"
type input "1"
type input "0"
type input "0450 660 760"
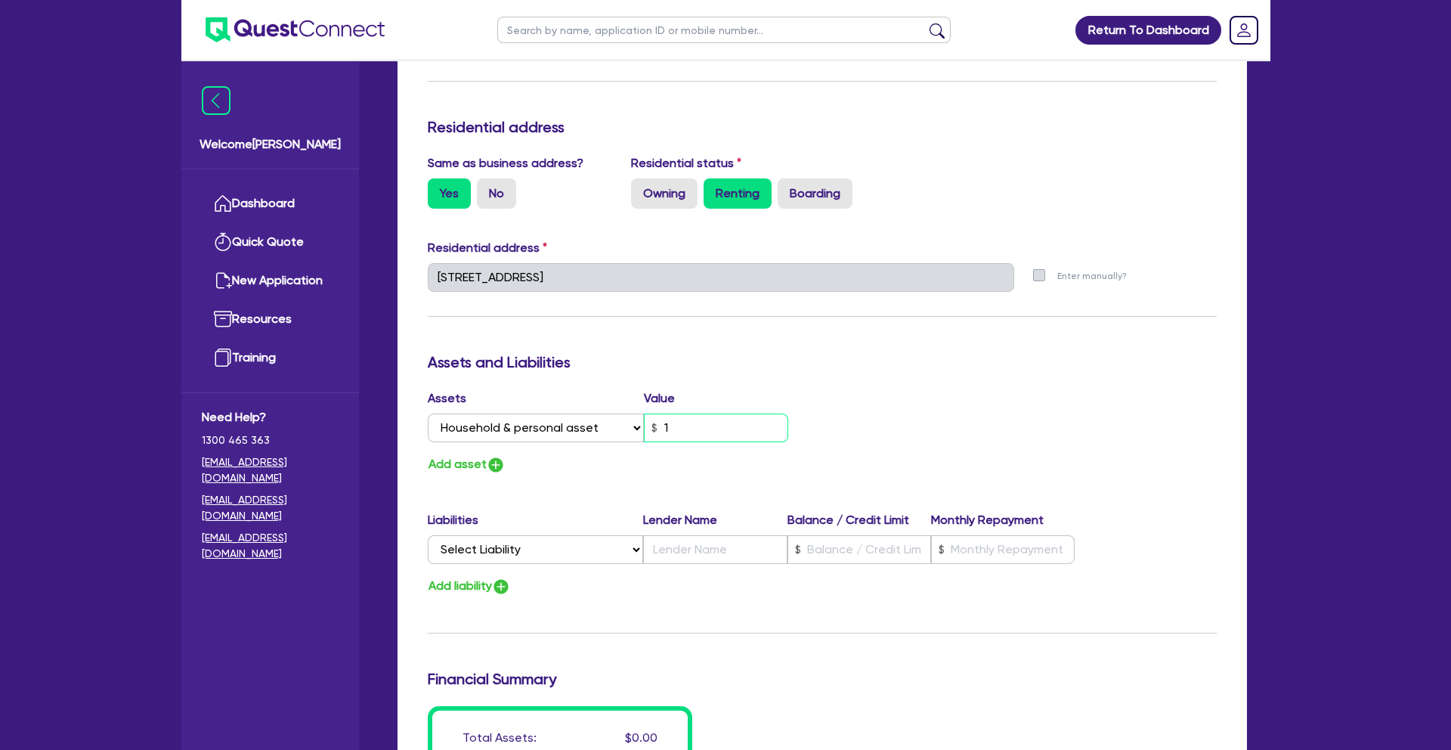
type input "15"
type input "0"
type input "0450 660 760"
type input "150"
type input "0"
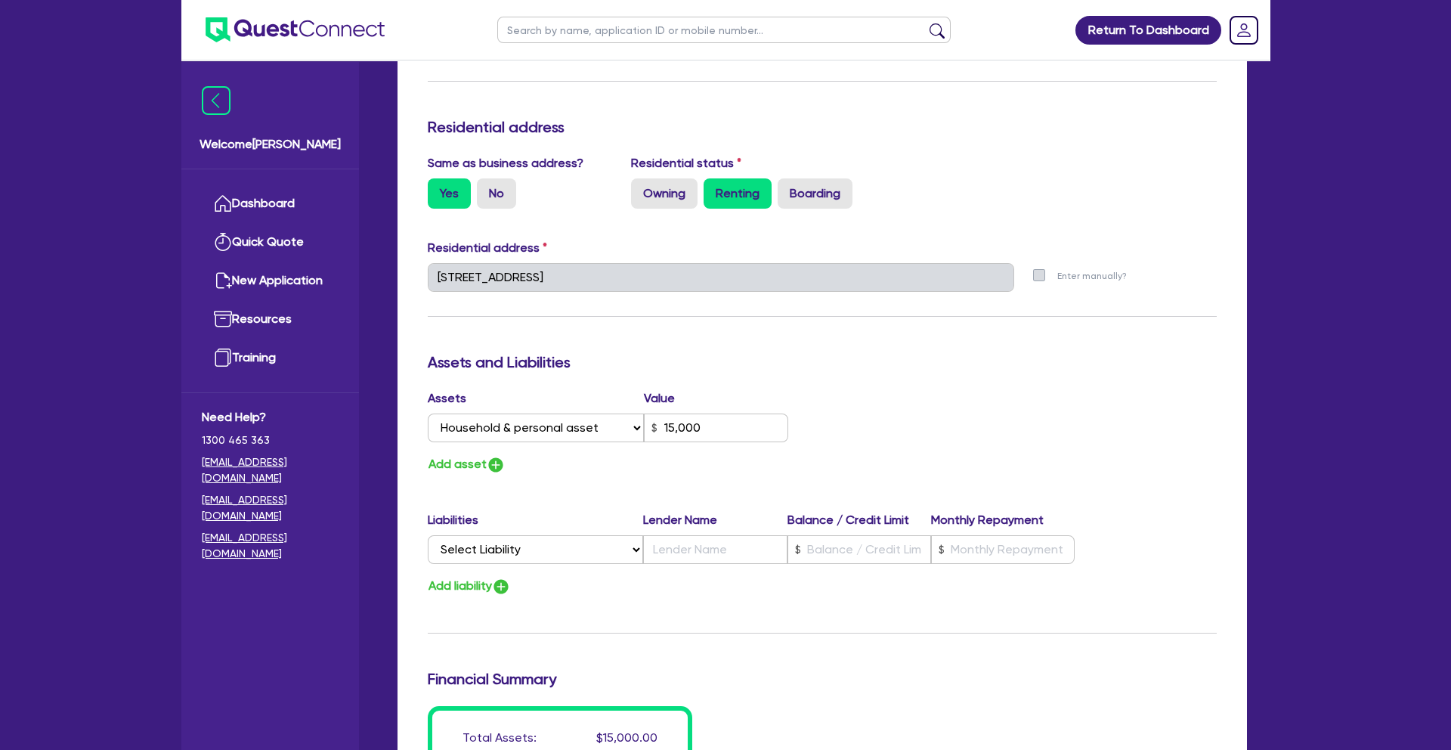
click at [689, 469] on div "Add asset" at bounding box center [619, 464] width 406 height 20
click at [497, 463] on img "button" at bounding box center [496, 465] width 18 height 18
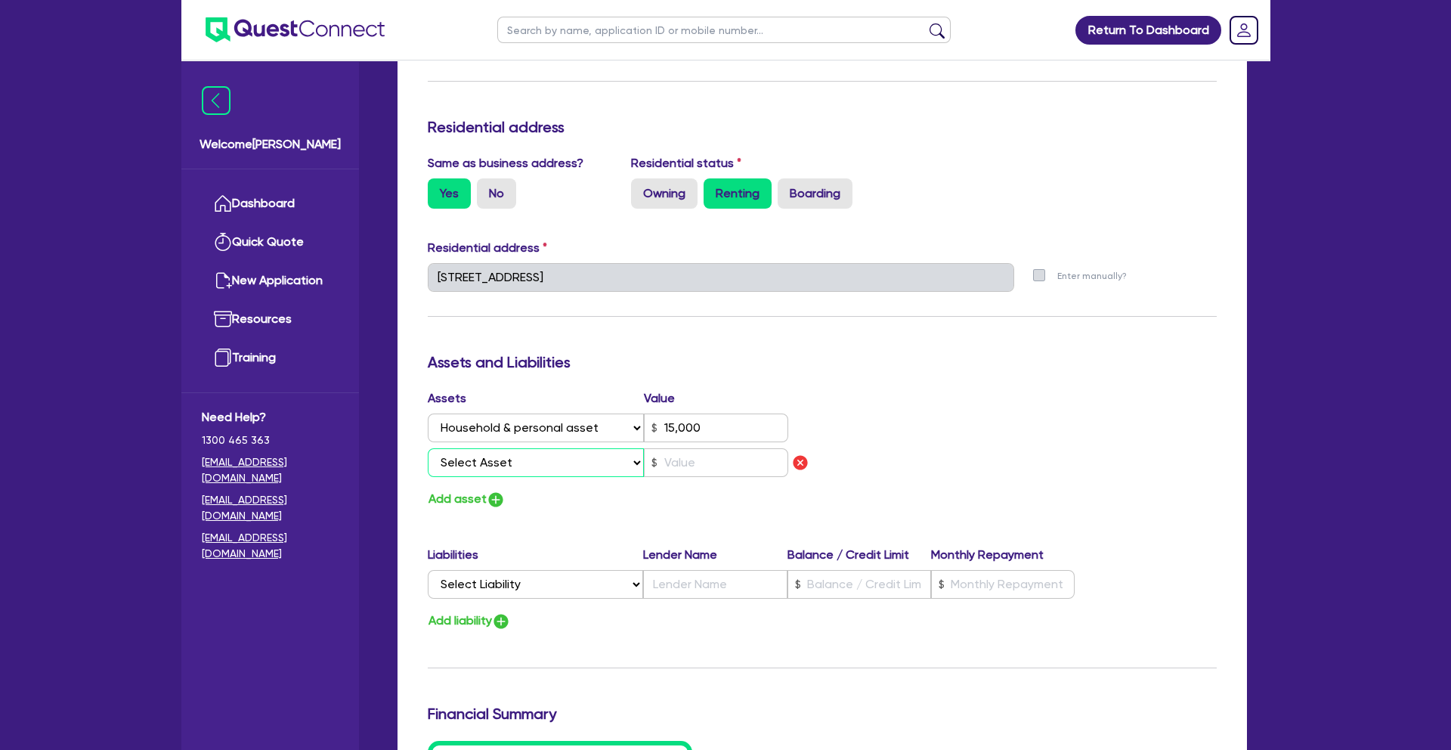
click at [532, 464] on select "Select Asset Cash Property Investment property Vehicle Truck Trailer Equipment …" at bounding box center [536, 462] width 216 height 29
click at [695, 461] on input "text" at bounding box center [716, 462] width 144 height 29
click at [861, 497] on div "Assets Value Select Asset Cash Property Investment property Vehicle Truck Trail…" at bounding box center [822, 449] width 812 height 120
click at [499, 496] on img "button" at bounding box center [496, 499] width 18 height 18
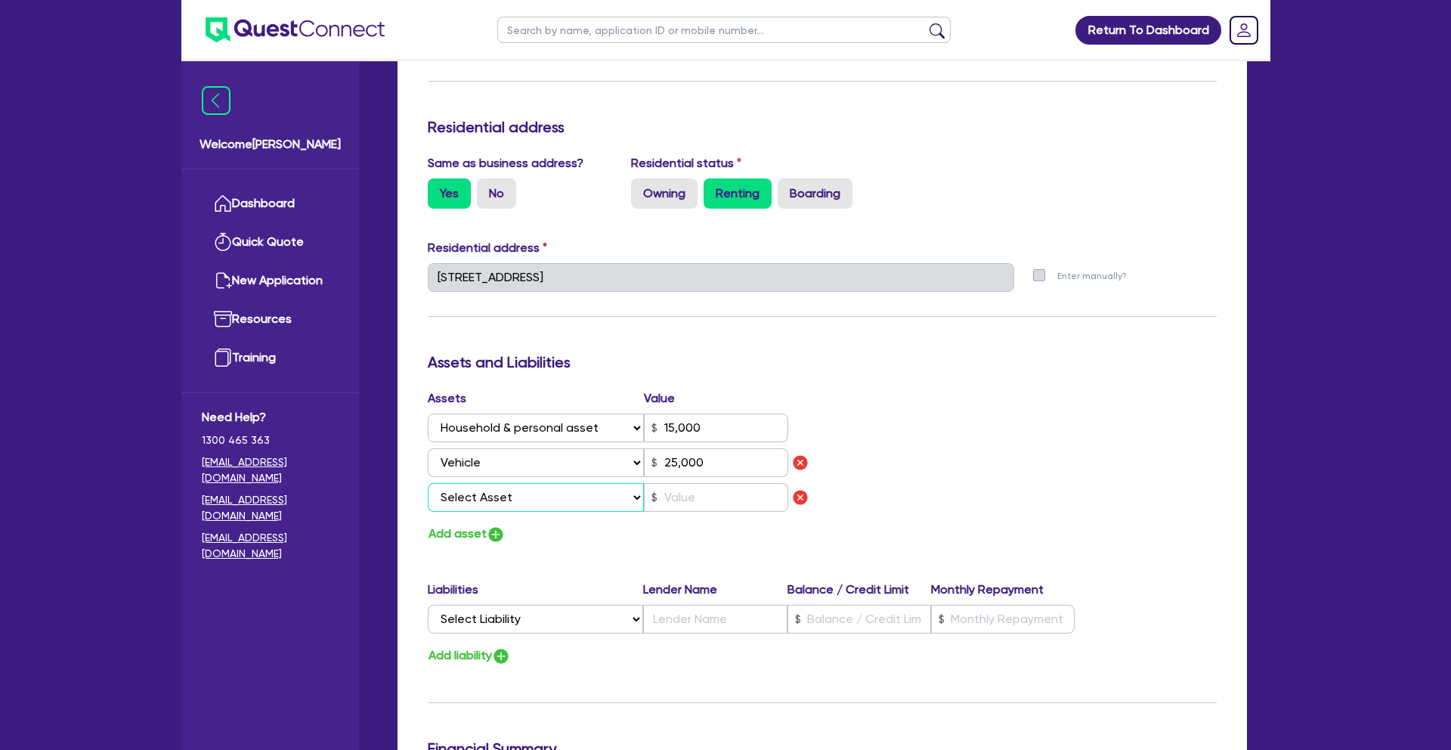
click at [517, 491] on select "Select Asset Cash Property Investment property Vehicle Truck Trailer Equipment …" at bounding box center [536, 497] width 216 height 29
click at [691, 501] on input "text" at bounding box center [716, 497] width 144 height 29
click at [562, 614] on select "Select Liability Credit card Mortgage Investment property loan Vehicle loan Tru…" at bounding box center [535, 618] width 215 height 29
click at [825, 619] on input "text" at bounding box center [859, 618] width 144 height 29
click at [708, 618] on input "text" at bounding box center [715, 618] width 144 height 29
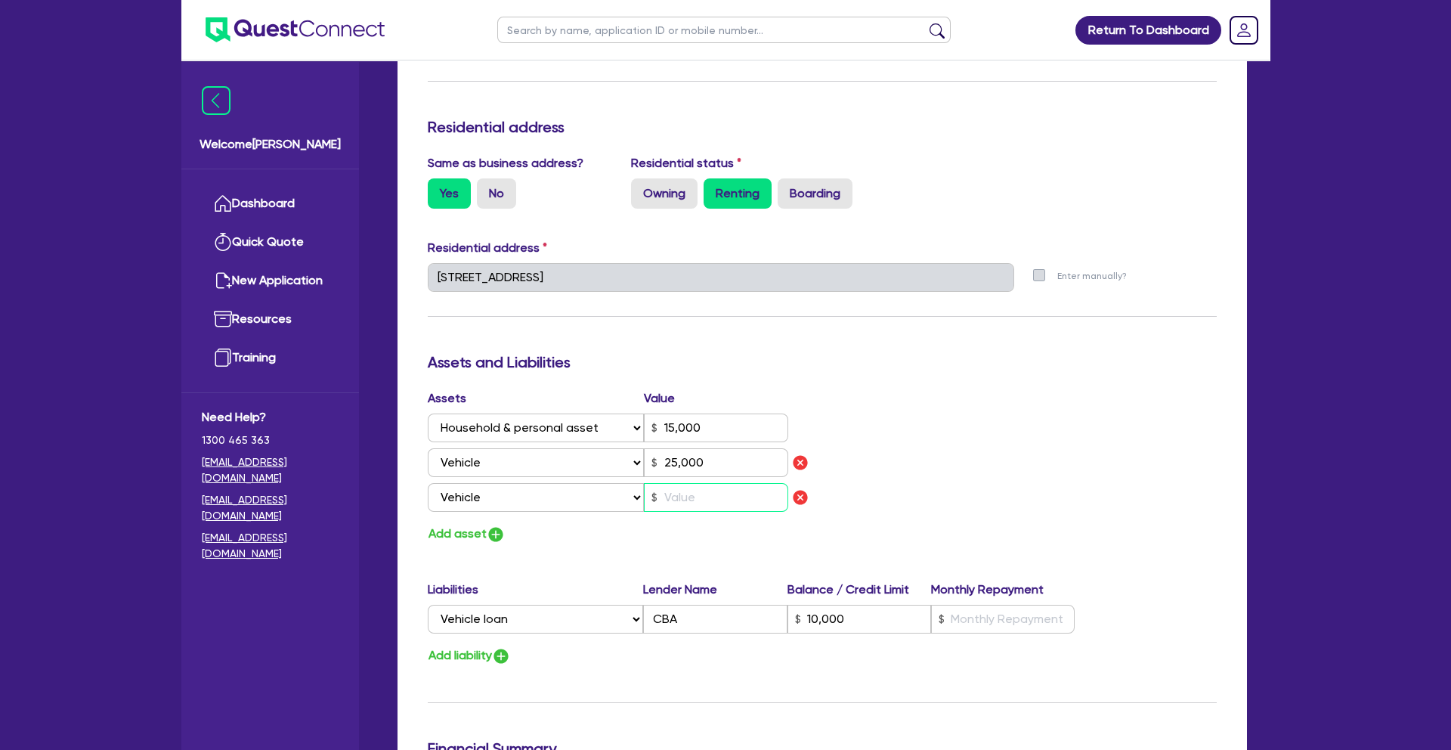
click at [697, 502] on input "text" at bounding box center [716, 497] width 144 height 29
click at [509, 654] on img "button" at bounding box center [501, 656] width 18 height 18
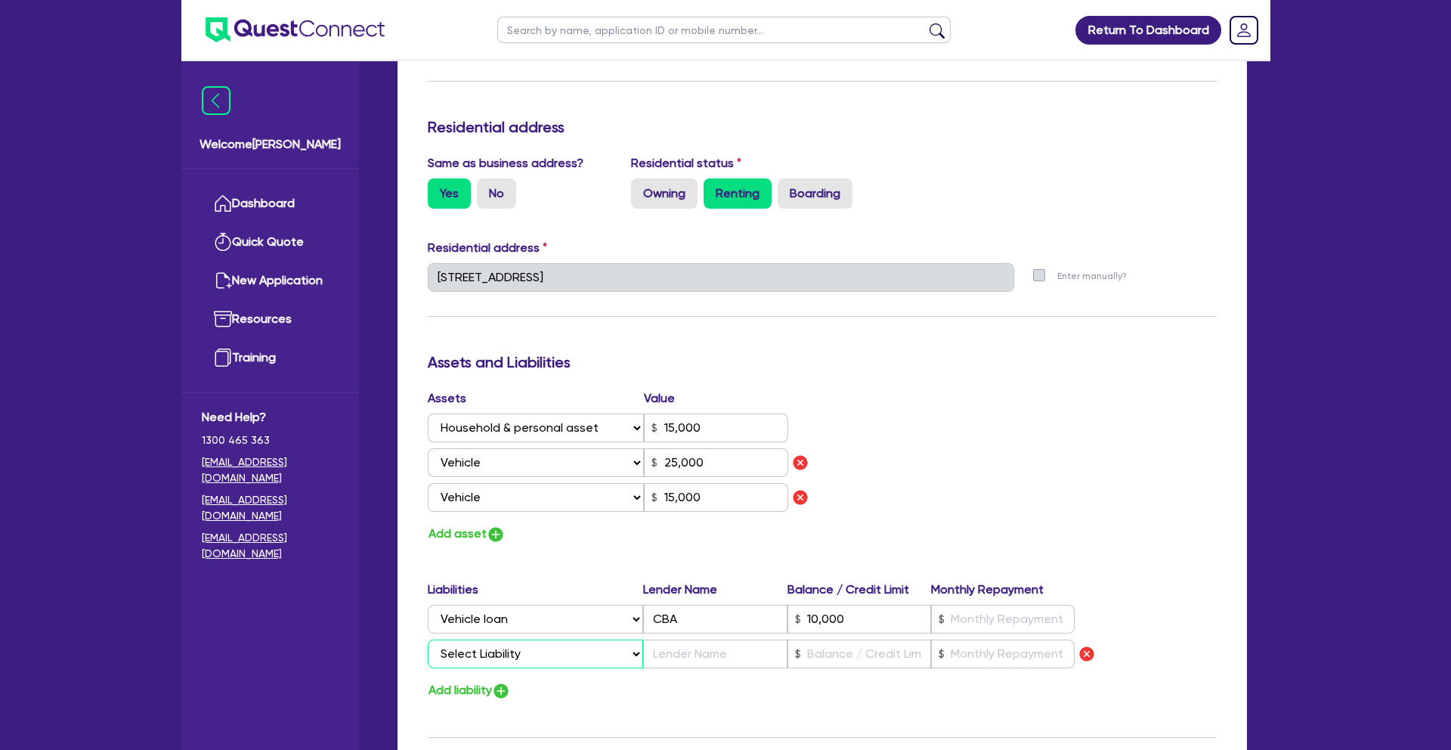
click at [526, 651] on select "Select Liability Credit card Mortgage Investment property loan Vehicle loan Tru…" at bounding box center [535, 653] width 215 height 29
click at [683, 659] on input "text" at bounding box center [715, 653] width 144 height 29
click at [1084, 653] on img "button" at bounding box center [1086, 654] width 18 height 18
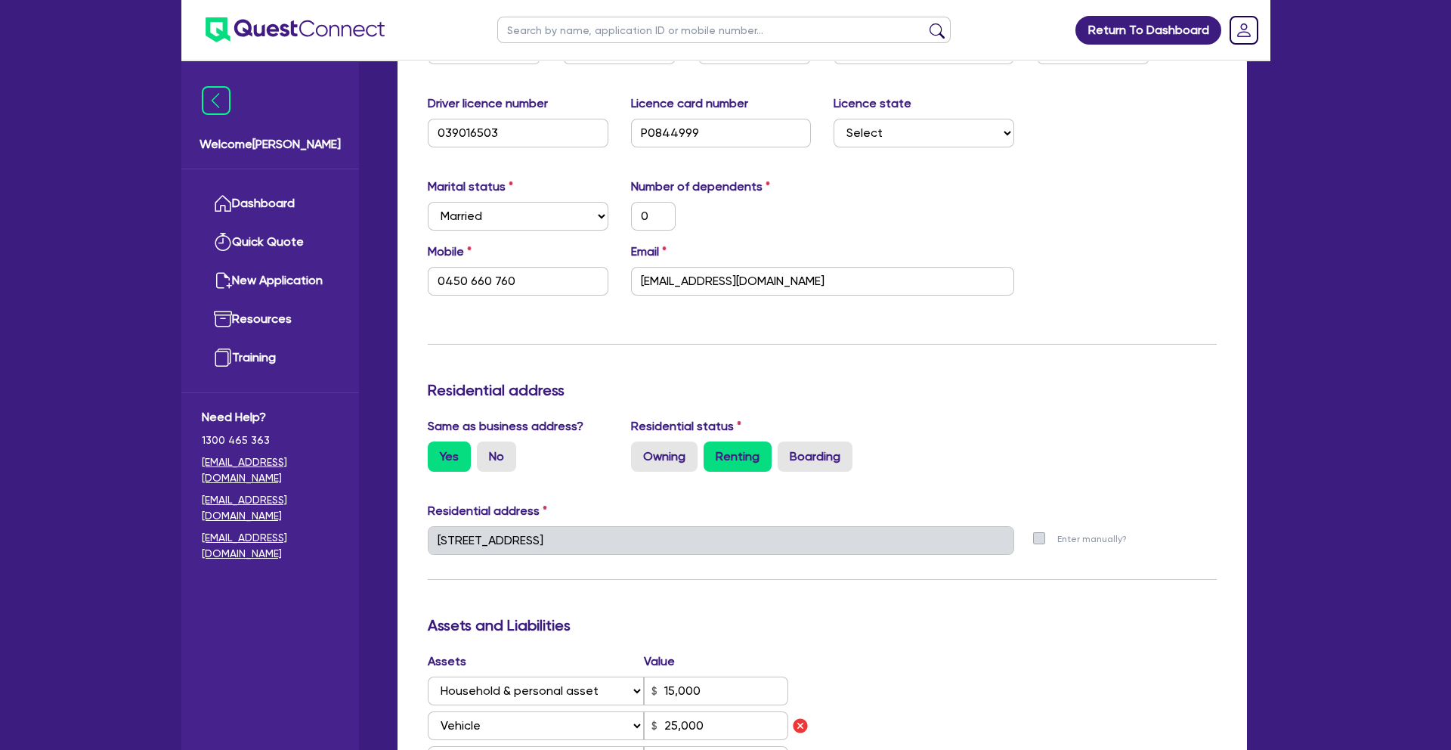
scroll to position [0, 0]
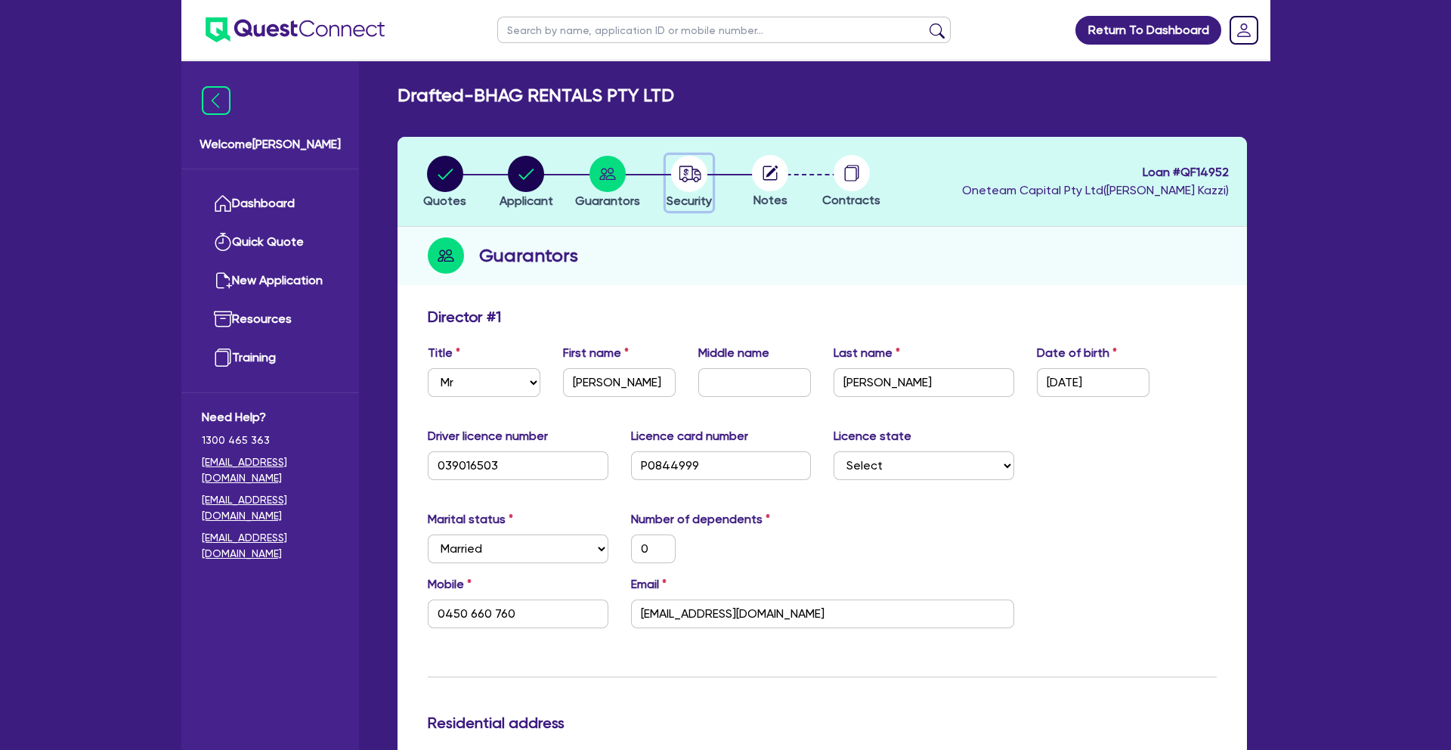
click at [697, 174] on icon "button" at bounding box center [690, 173] width 22 height 16
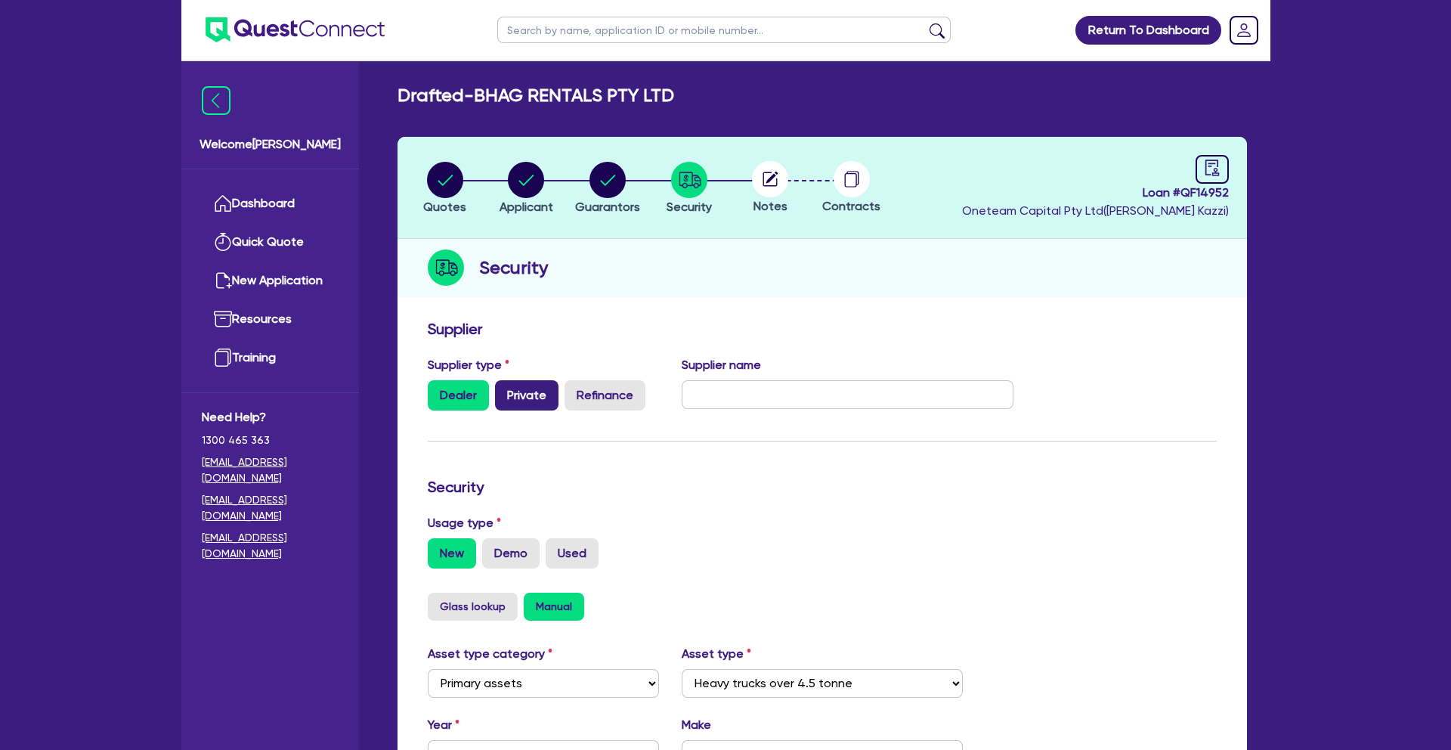
click at [521, 400] on label "Private" at bounding box center [526, 395] width 63 height 30
click at [505, 390] on input "Private" at bounding box center [500, 385] width 10 height 10
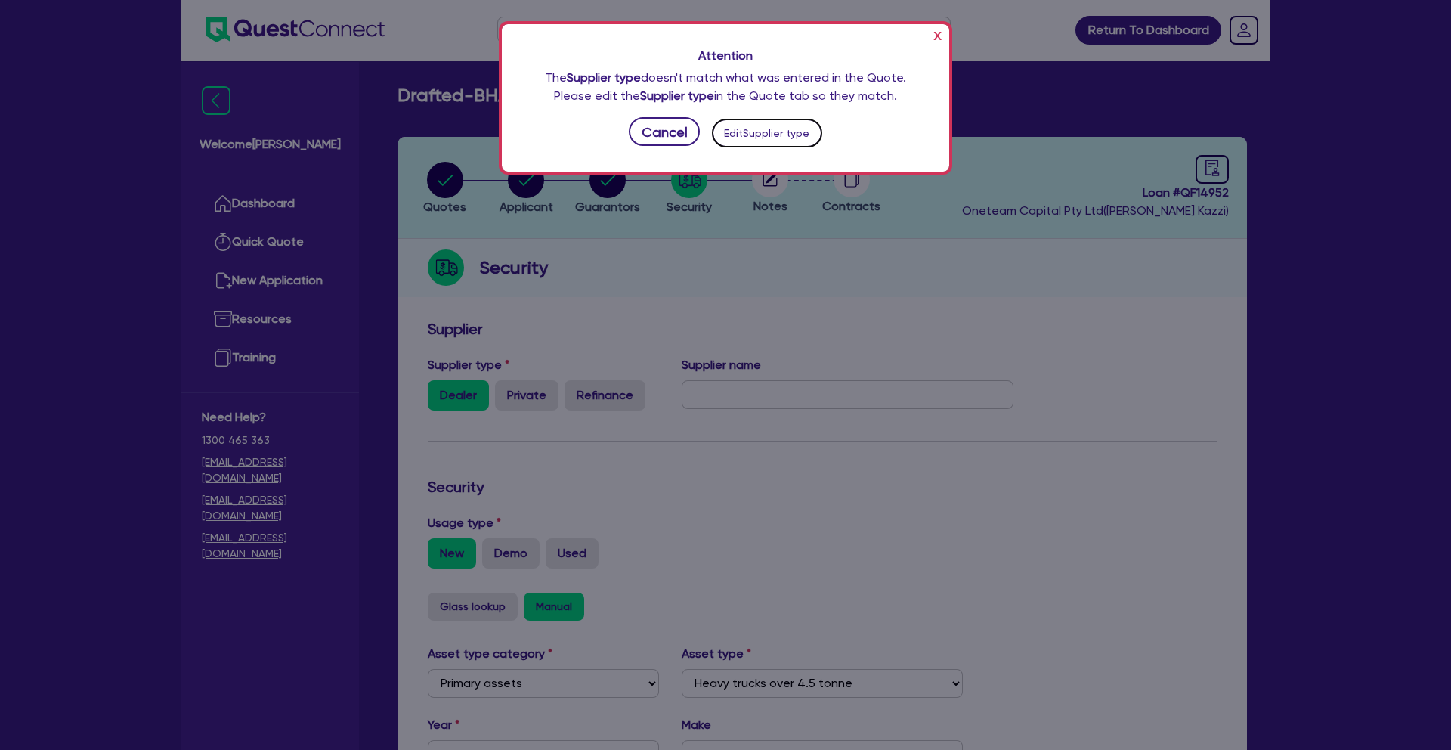
click at [759, 133] on button "Edit Supplier type" at bounding box center [767, 133] width 110 height 29
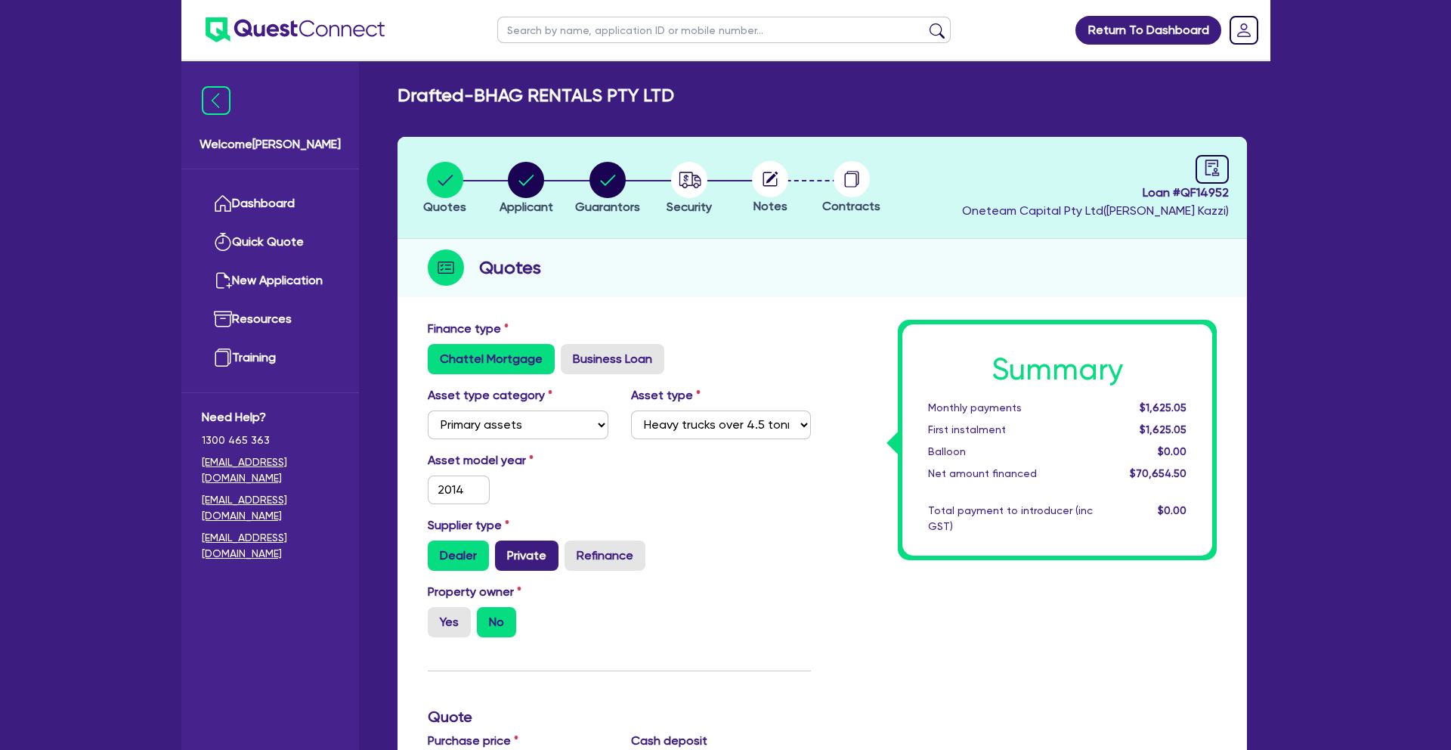
click at [527, 561] on label "Private" at bounding box center [526, 555] width 63 height 30
click at [505, 550] on input "Private" at bounding box center [500, 545] width 10 height 10
click at [698, 185] on icon "button" at bounding box center [690, 180] width 22 height 16
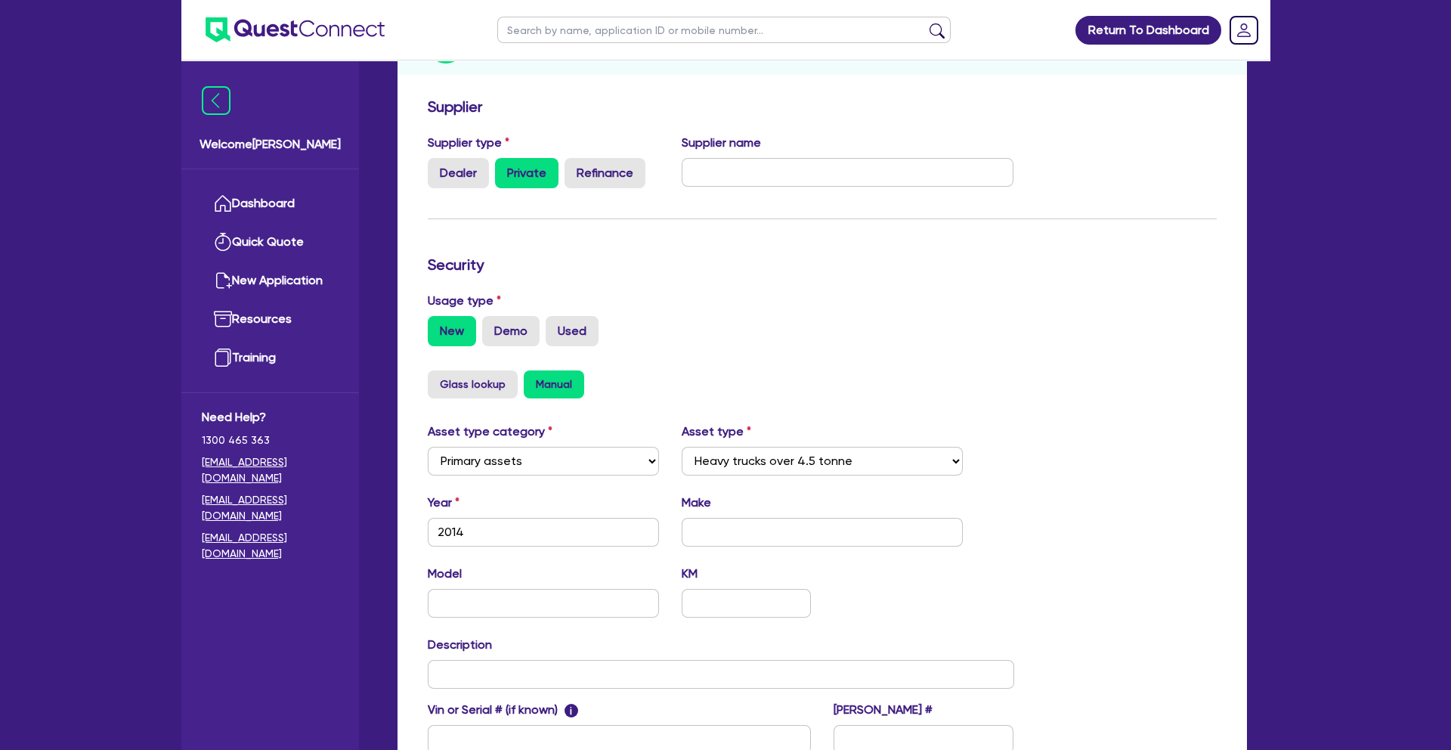
scroll to position [227, 0]
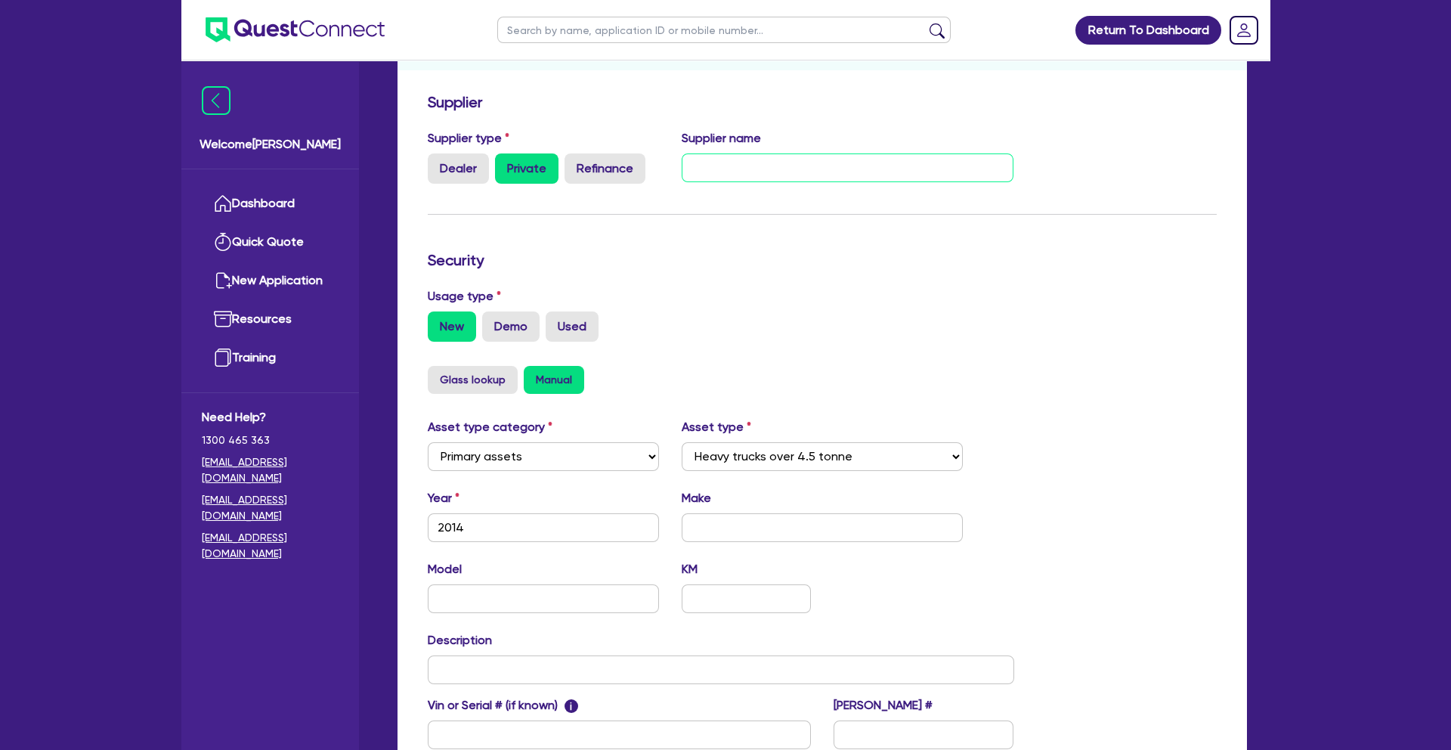
click at [718, 171] on input "text" at bounding box center [848, 167] width 332 height 29
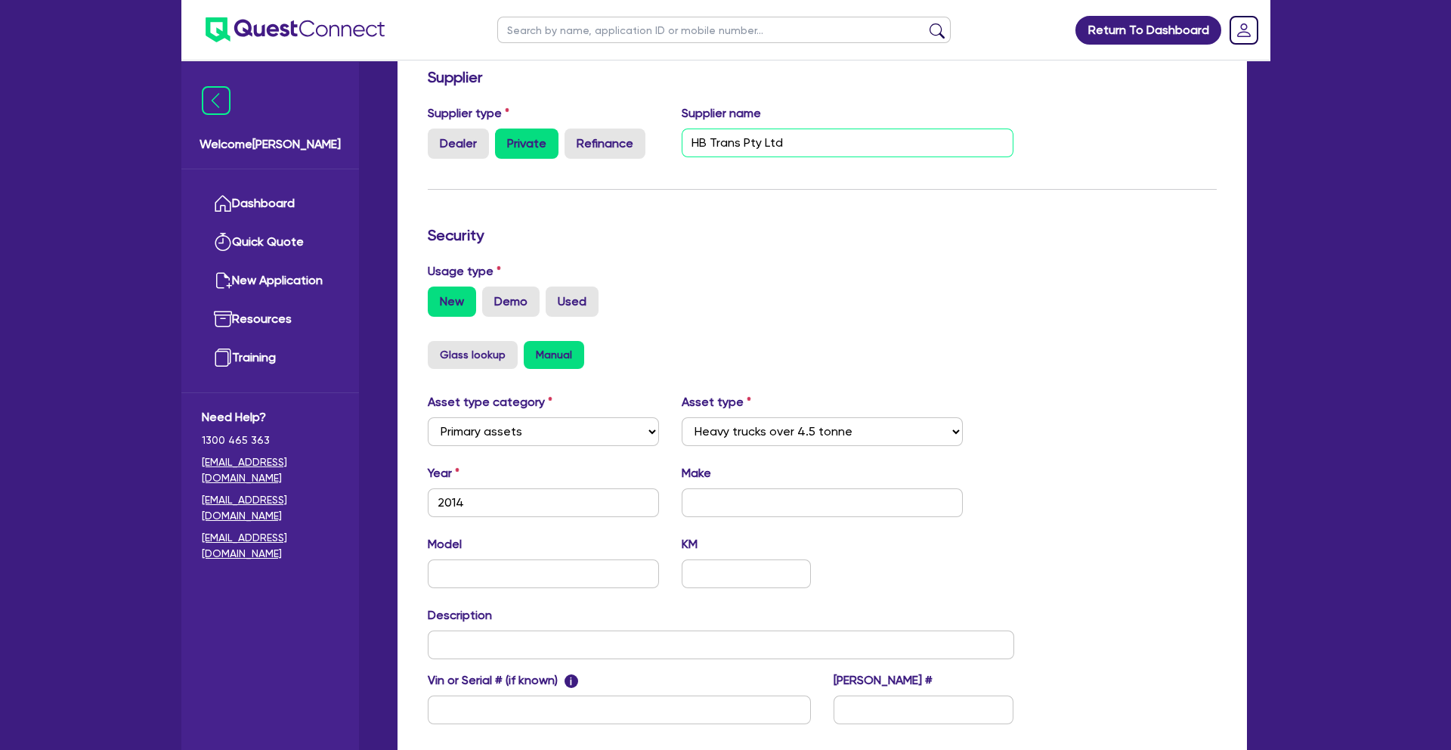
scroll to position [262, 0]
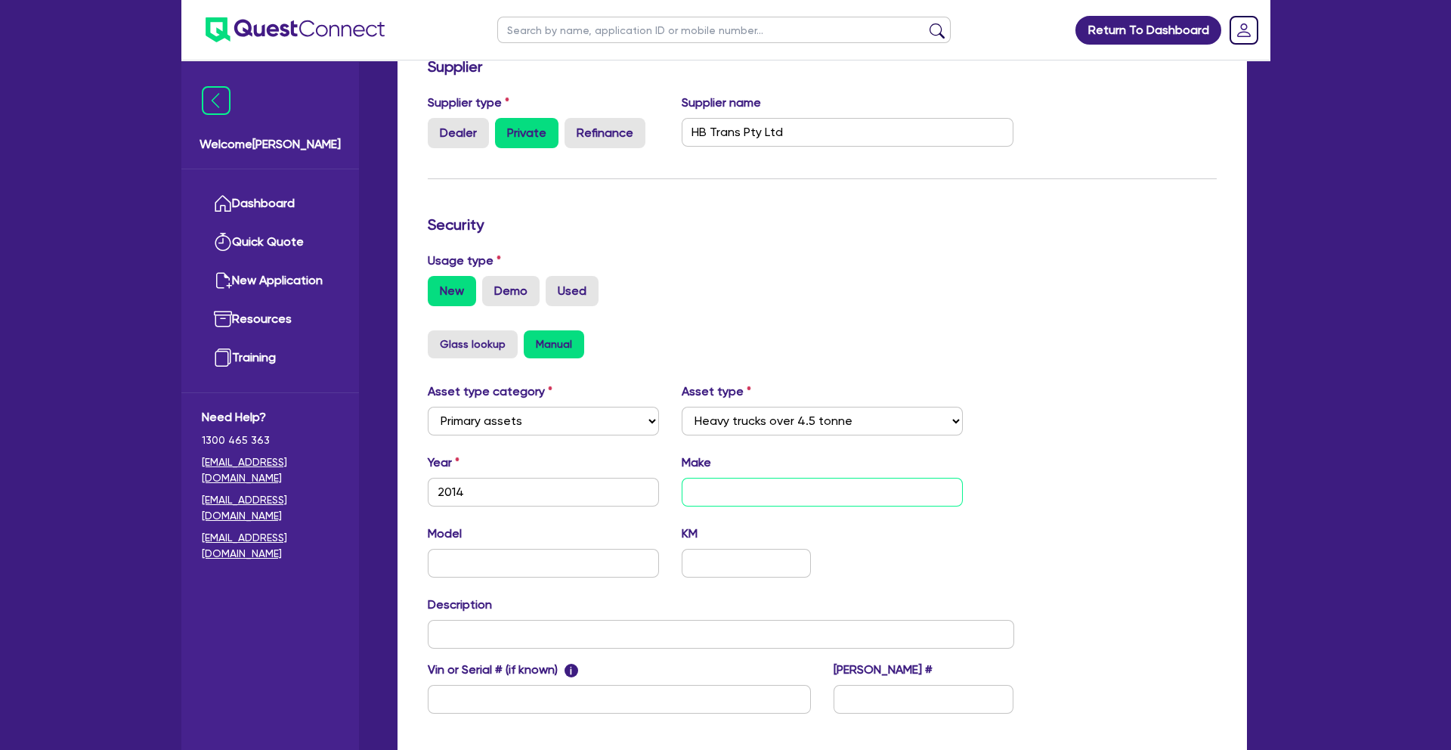
click at [747, 492] on input "text" at bounding box center [823, 492] width 282 height 29
click at [580, 632] on input "text" at bounding box center [721, 634] width 586 height 29
click at [493, 633] on input "Truck and trailers" at bounding box center [721, 634] width 586 height 29
drag, startPoint x: 555, startPoint y: 557, endPoint x: 577, endPoint y: 554, distance: 21.4
click at [555, 557] on input "text" at bounding box center [543, 563] width 231 height 29
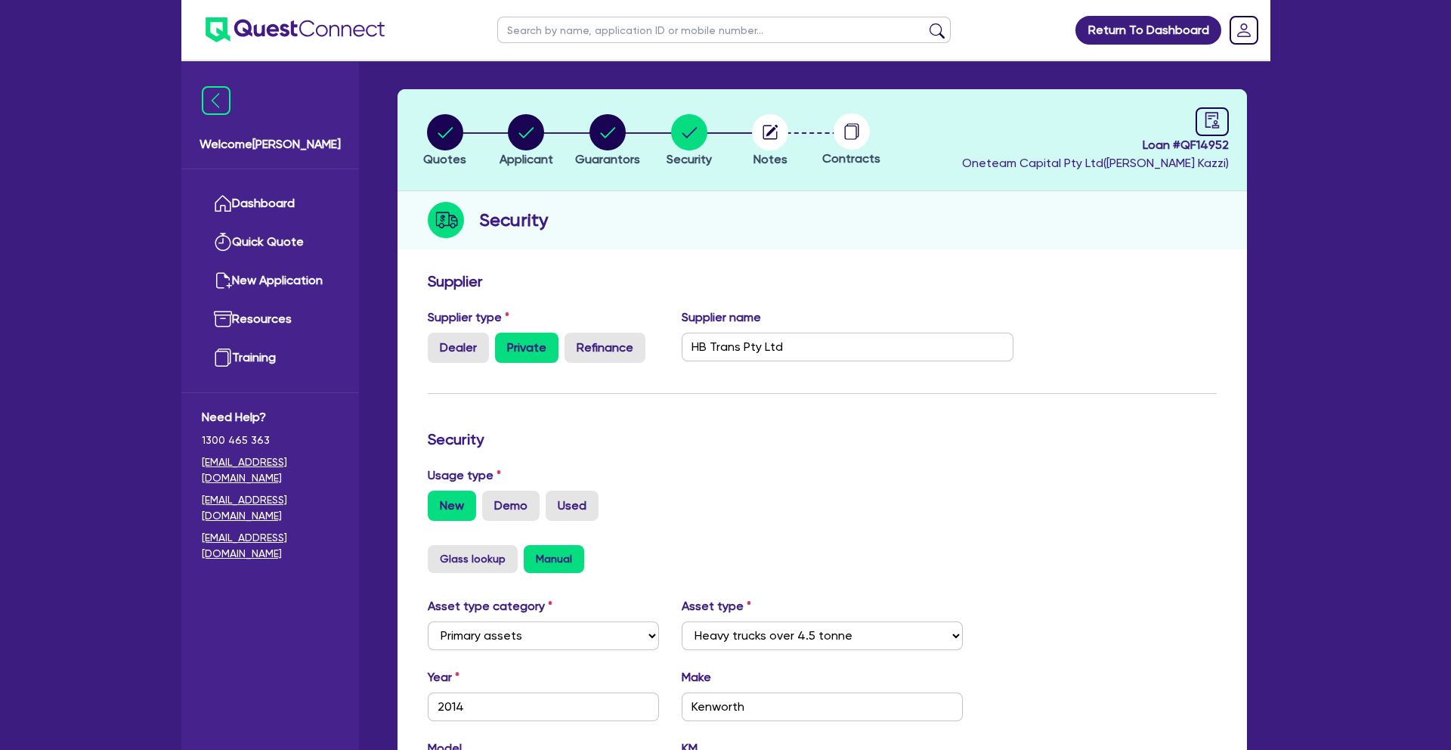
scroll to position [42, 0]
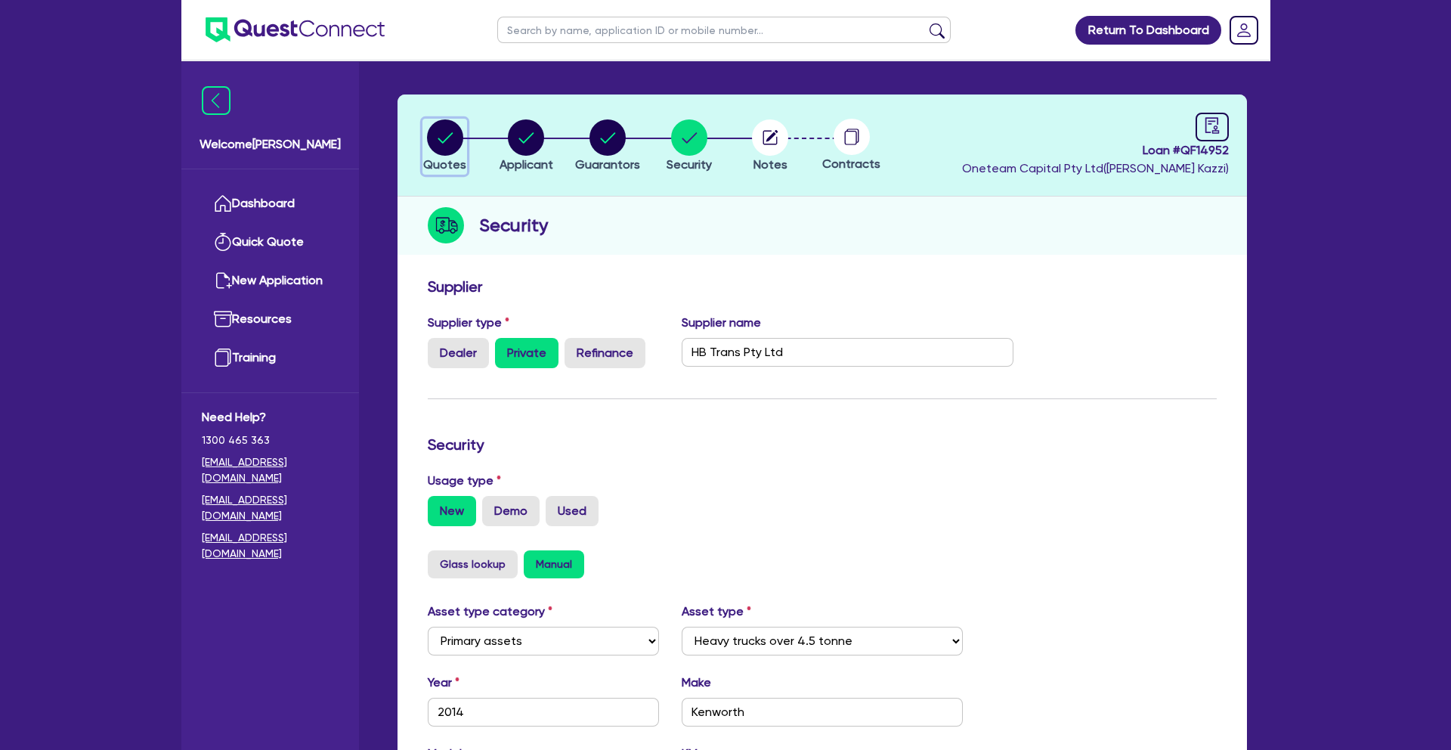
click at [430, 141] on circle "button" at bounding box center [445, 137] width 36 height 36
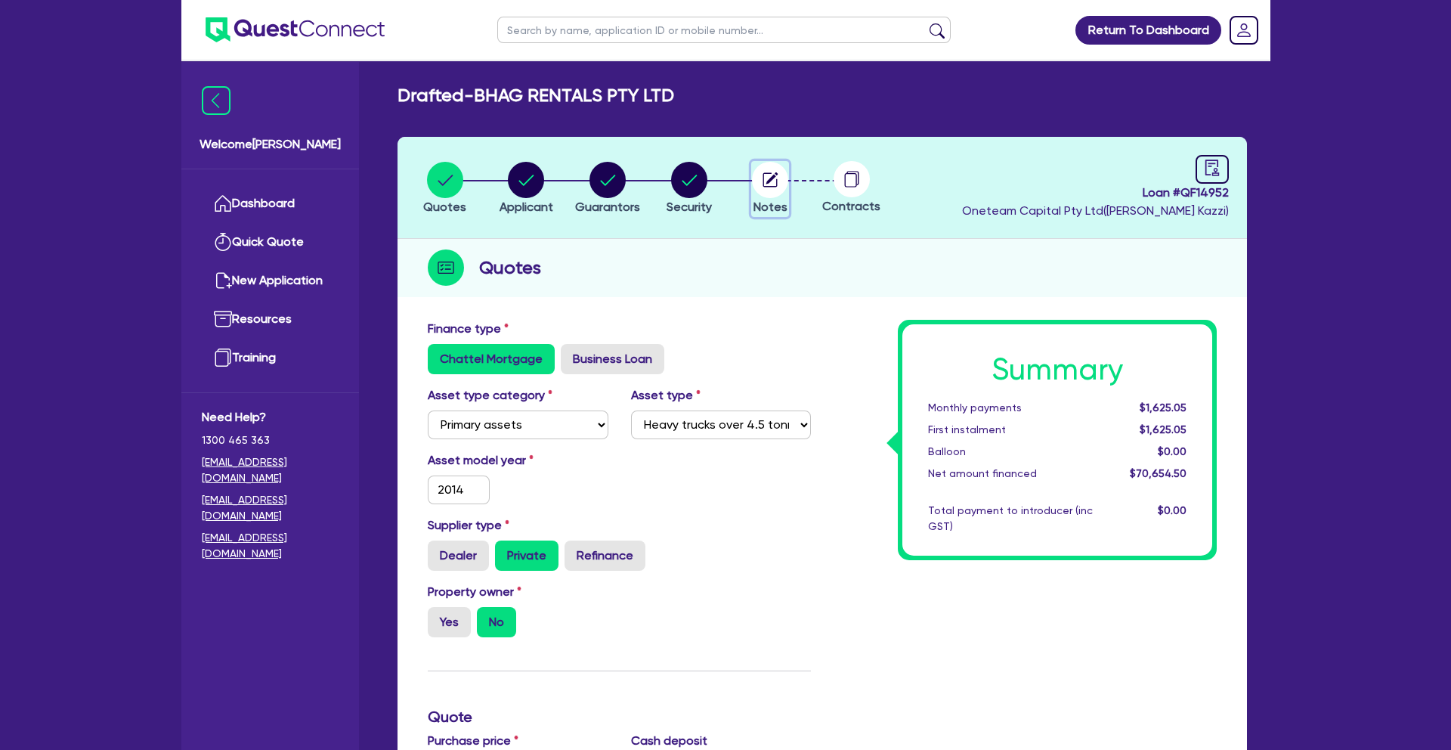
click at [771, 177] on icon "button" at bounding box center [772, 178] width 12 height 12
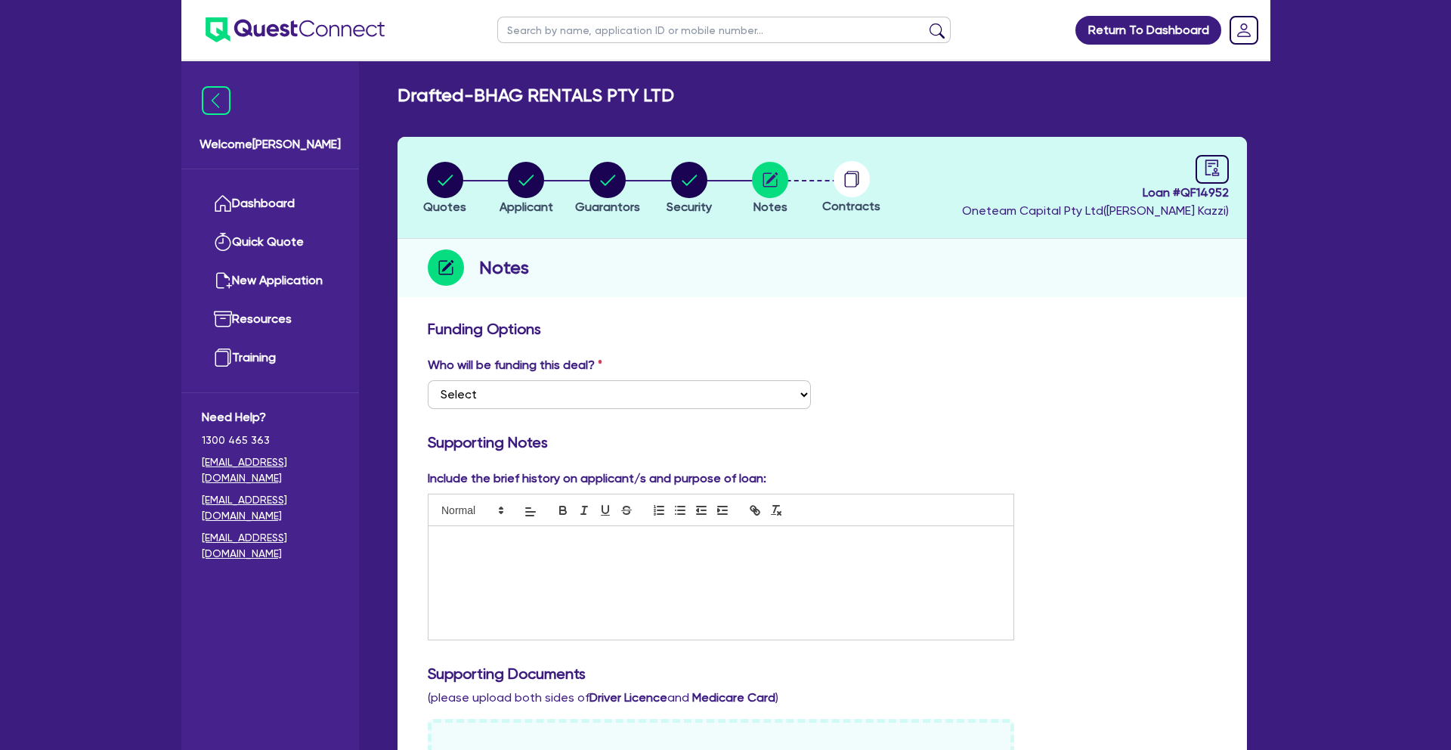
click at [505, 549] on div at bounding box center [720, 582] width 585 height 113
drag, startPoint x: 524, startPoint y: 541, endPoint x: 561, endPoint y: 563, distance: 42.4
click at [524, 541] on p "Truck driver for Toll logistics - contract" at bounding box center [721, 542] width 562 height 14
click at [672, 542] on p "Truck driver for Punjab services Pty Ltd - contract" at bounding box center [721, 542] width 562 height 14
click at [675, 554] on p "Once he buys the truck and trailers he will move to Toll logistics" at bounding box center [721, 556] width 562 height 14
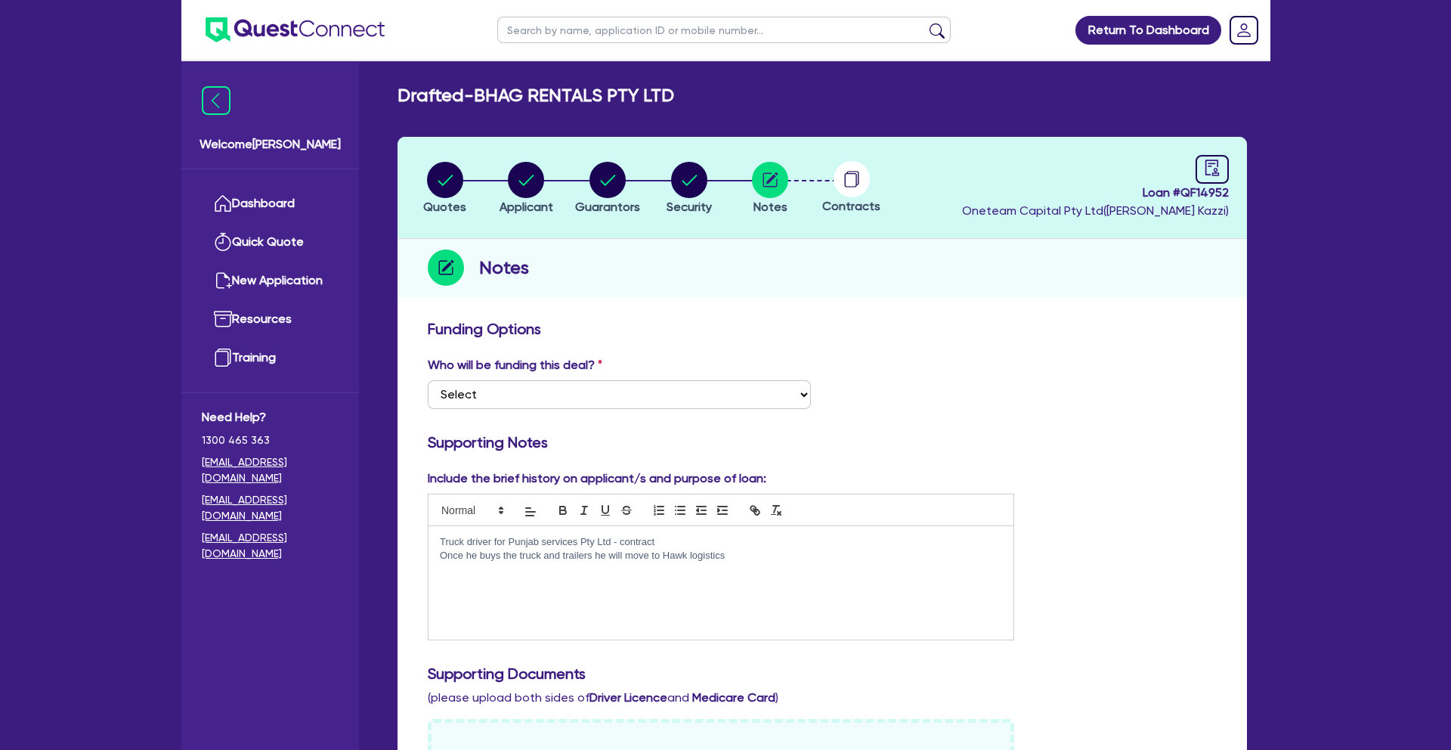
click at [737, 553] on p "Once he buys the truck and trailers he will move to Hawk logistics" at bounding box center [721, 556] width 562 height 14
click at [742, 389] on select "Select I want Quest to fund 100% I will fund 100% I will co-fund with Quest Oth…" at bounding box center [619, 394] width 383 height 29
click at [892, 449] on h3 "Supporting Notes" at bounding box center [822, 442] width 789 height 18
click at [746, 555] on p "Once he buys the truck and trailers he will move to Hawk logistics." at bounding box center [721, 556] width 562 height 14
click at [609, 181] on icon "button" at bounding box center [607, 180] width 15 height 11
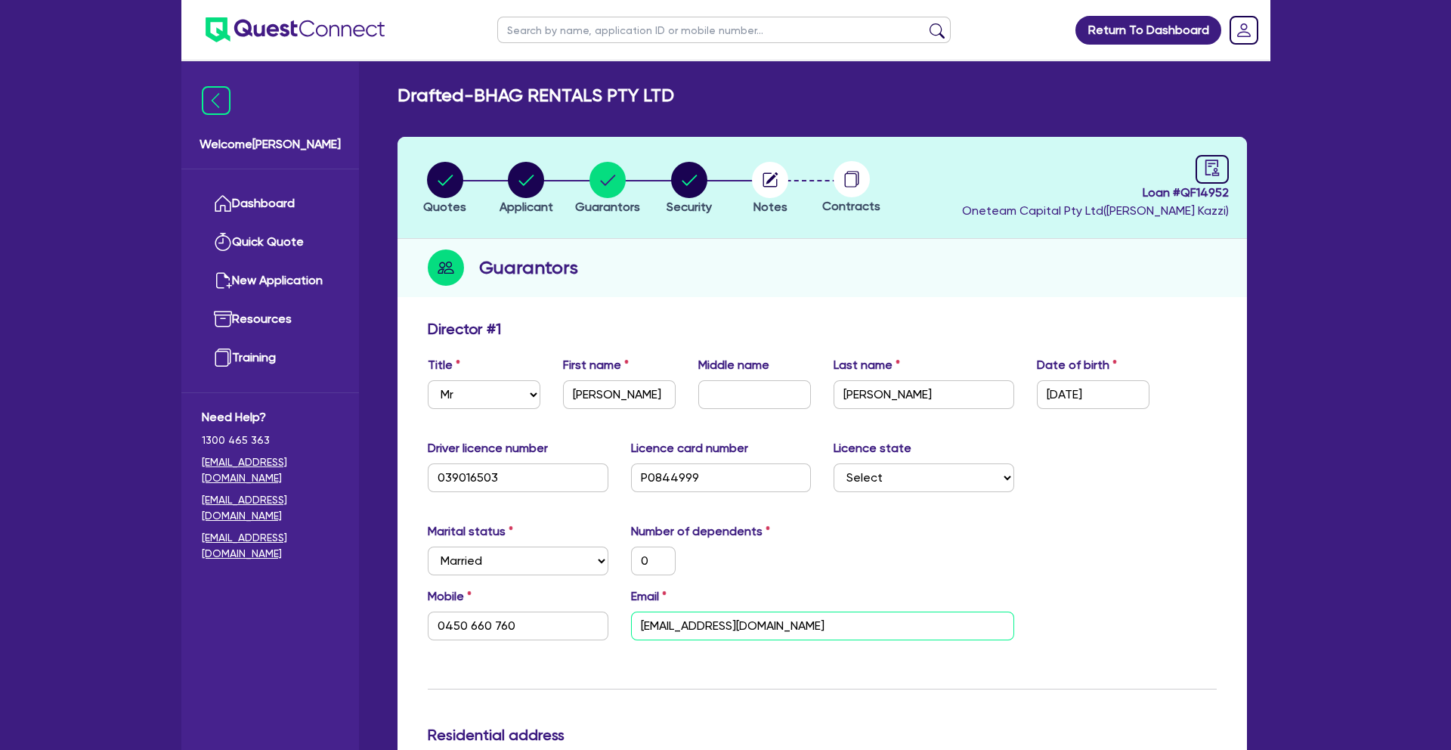
drag, startPoint x: 820, startPoint y: 632, endPoint x: 639, endPoint y: 625, distance: 180.7
click at [623, 626] on div "Email [EMAIL_ADDRESS][DOMAIN_NAME]" at bounding box center [823, 613] width 406 height 53
click at [774, 196] on circle "button" at bounding box center [770, 180] width 36 height 36
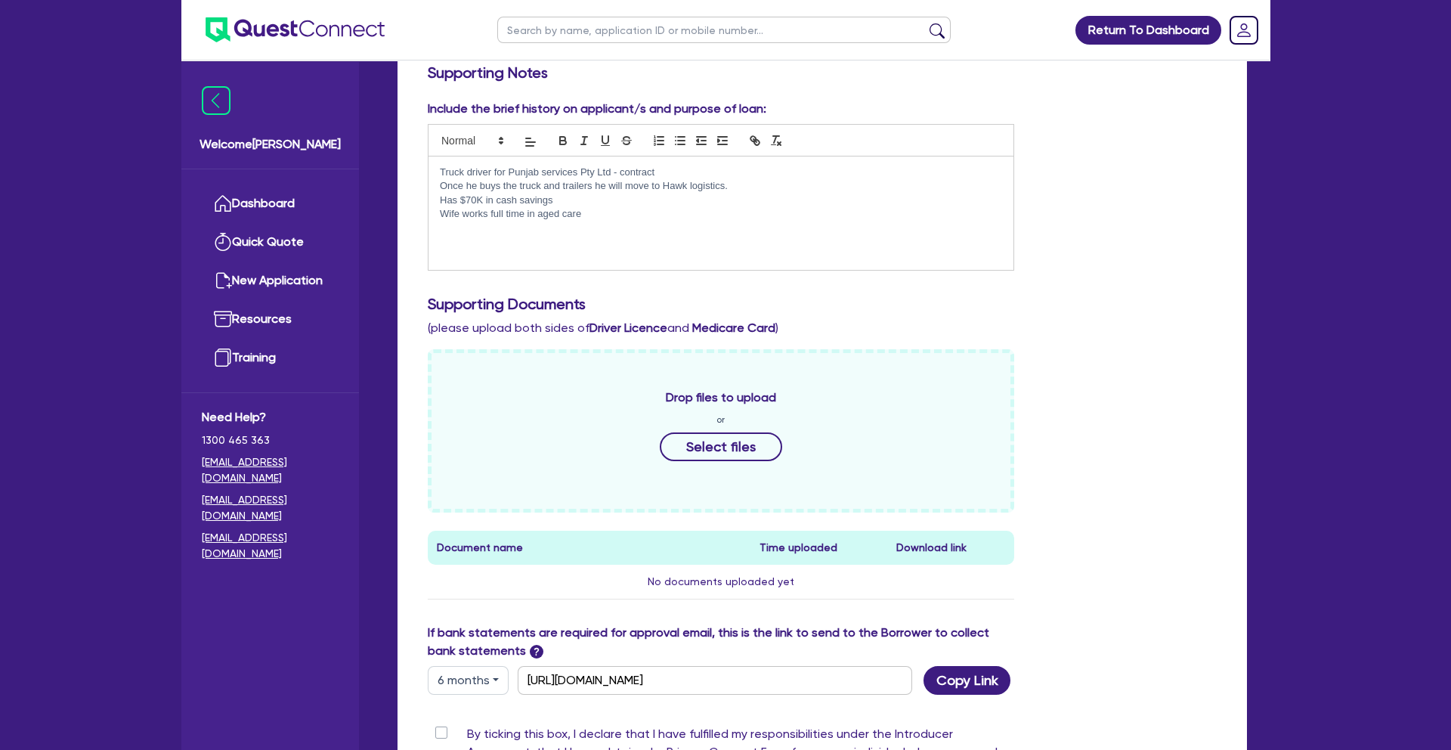
scroll to position [612, 0]
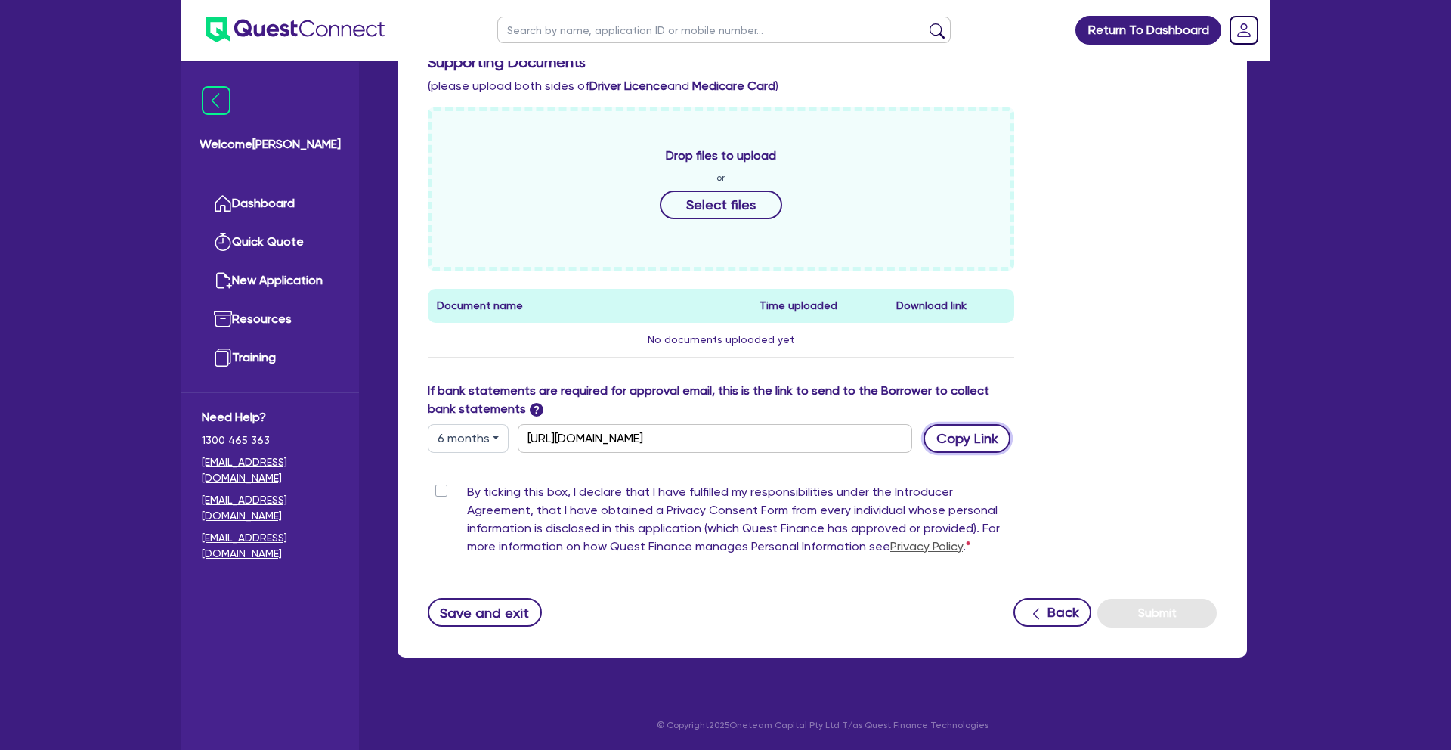
click at [969, 438] on button "Copy Link" at bounding box center [966, 438] width 87 height 29
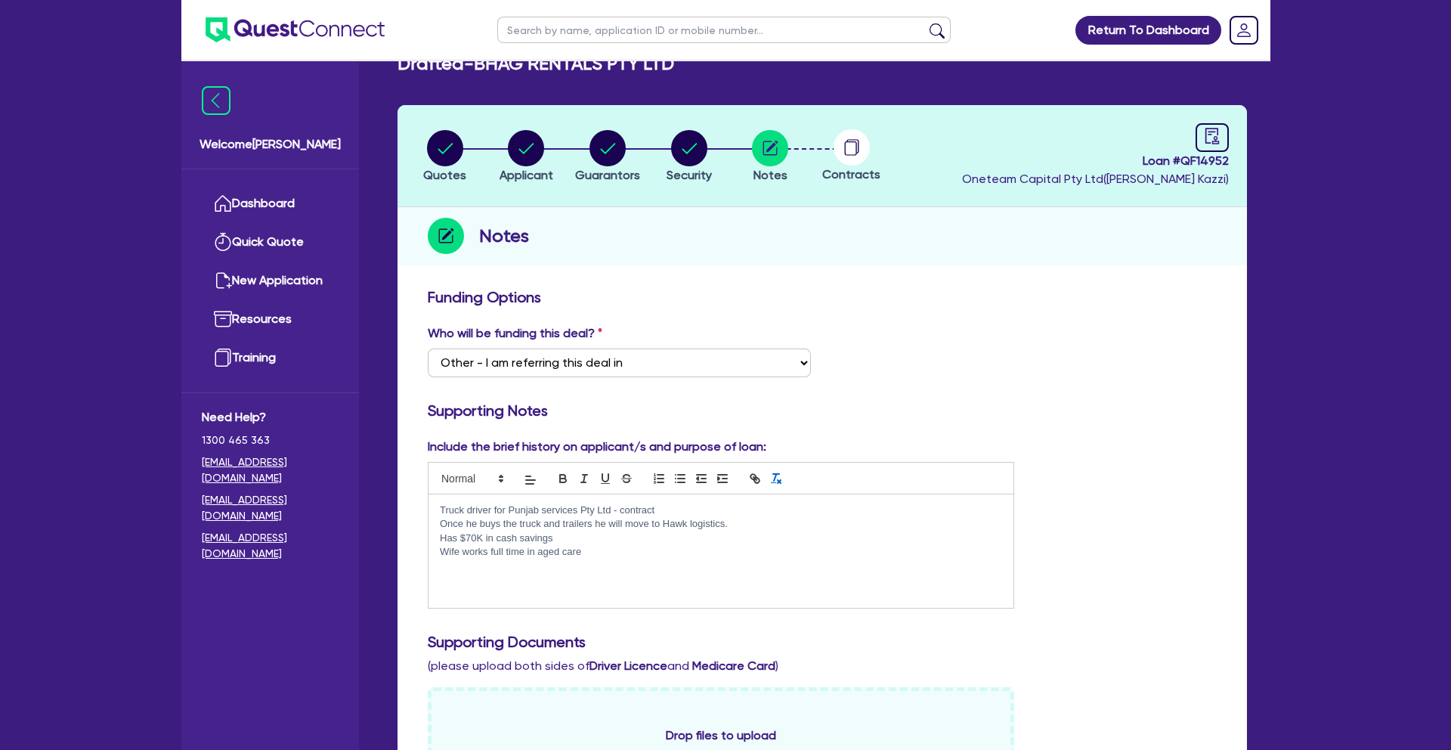
scroll to position [42, 0]
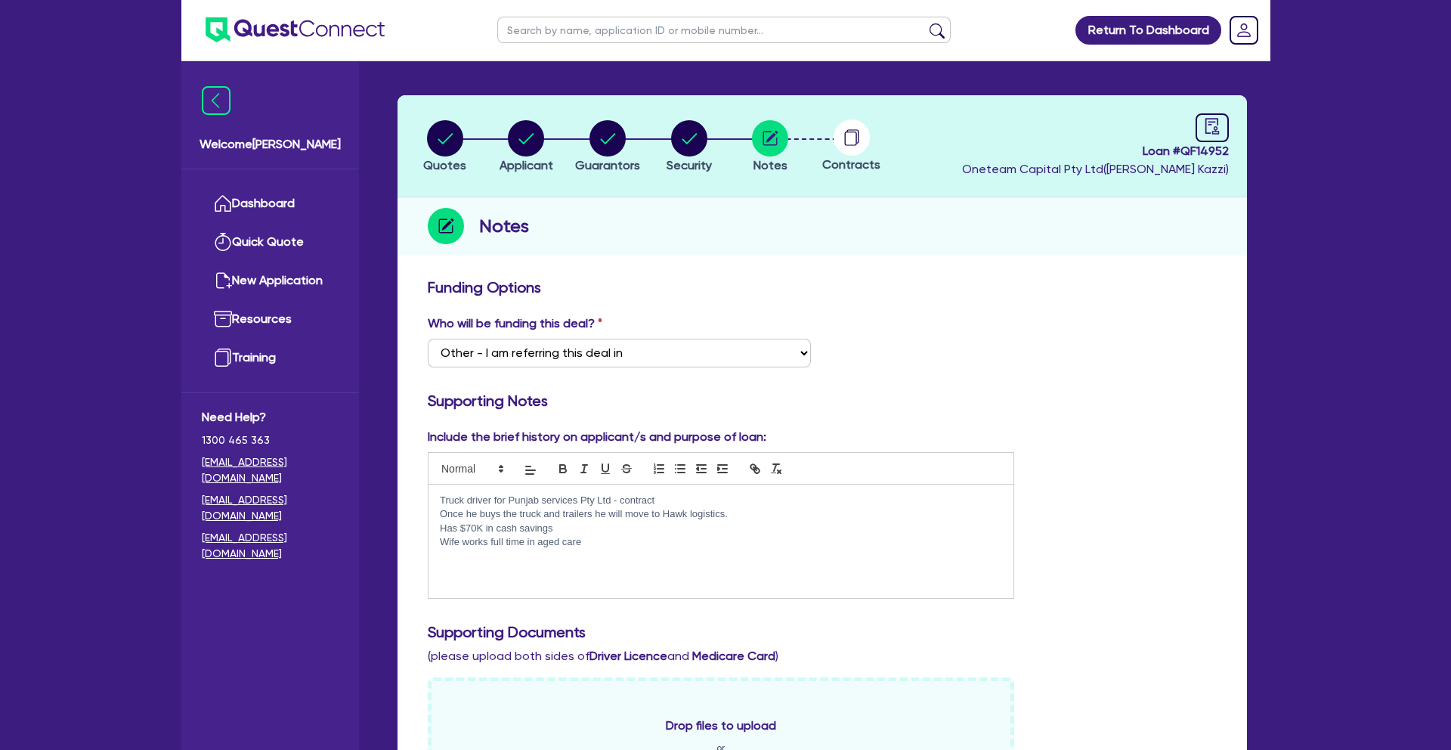
click at [619, 540] on p "Wife works full time in aged care" at bounding box center [721, 542] width 562 height 14
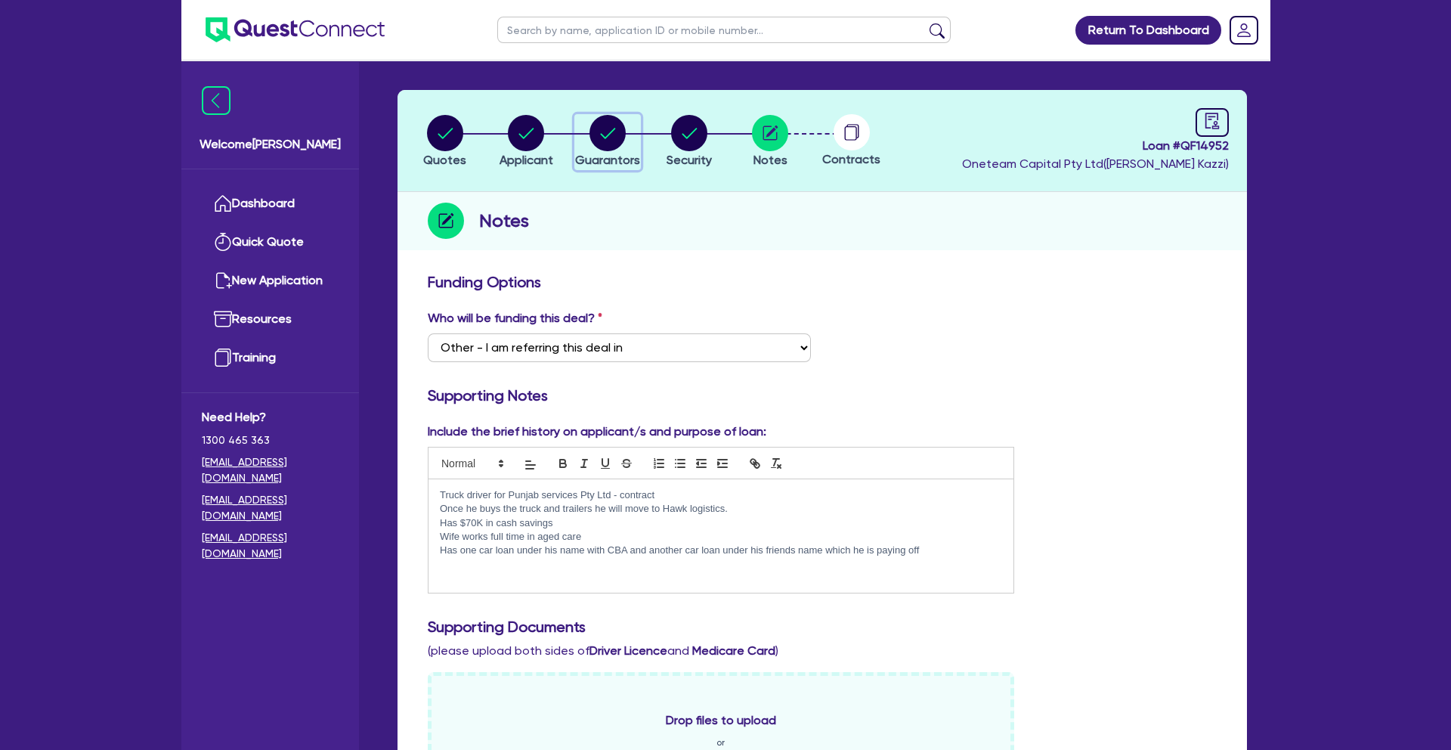
click at [614, 131] on circle "button" at bounding box center [607, 133] width 36 height 36
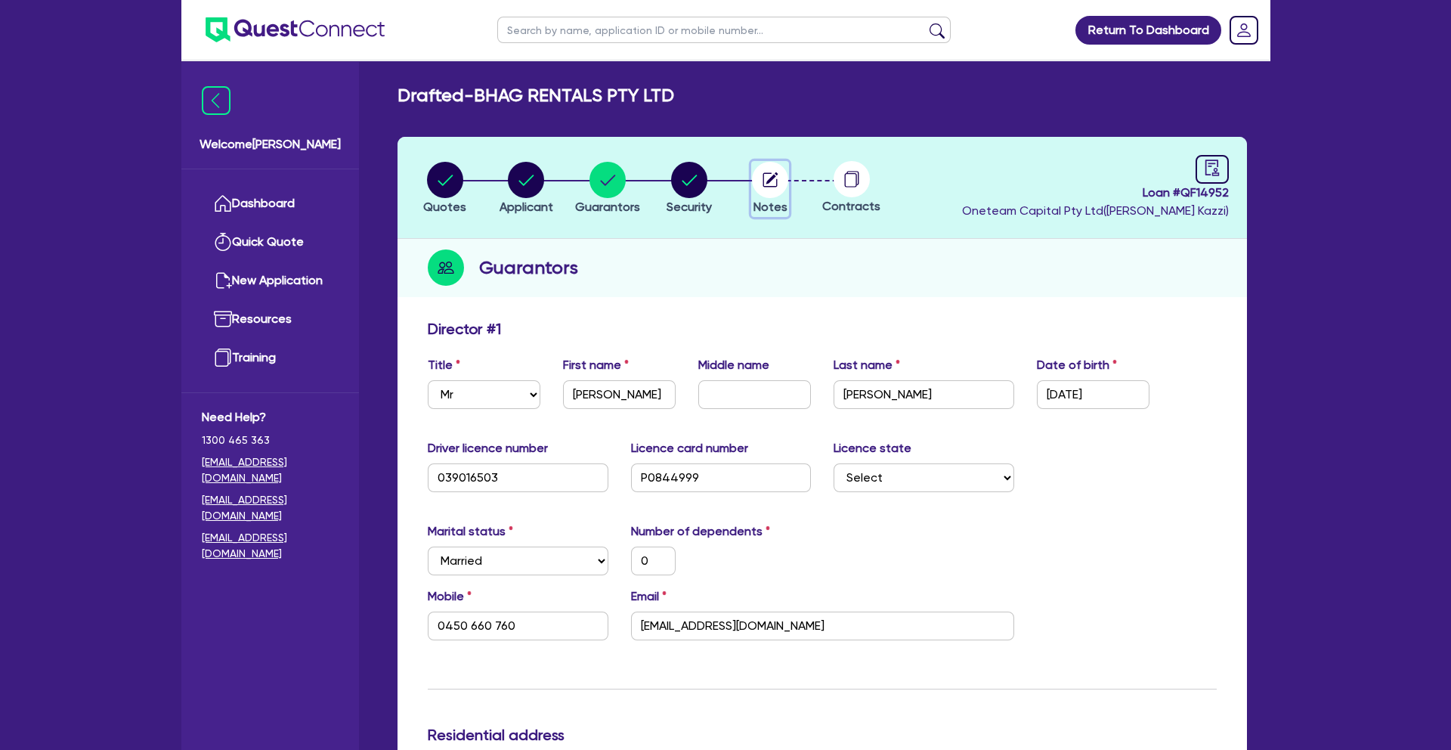
click at [770, 178] on icon "button" at bounding box center [772, 178] width 12 height 12
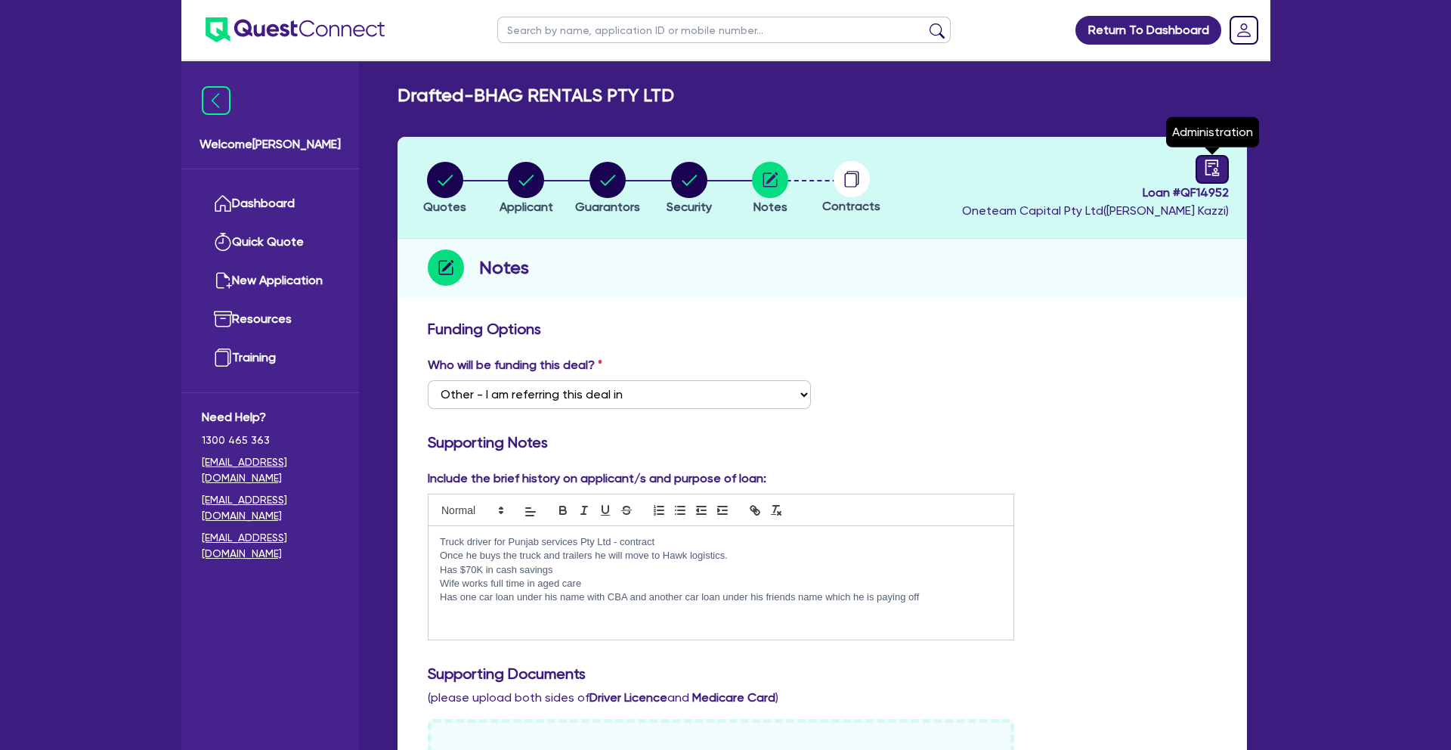
click at [1205, 171] on icon "audit" at bounding box center [1212, 167] width 14 height 16
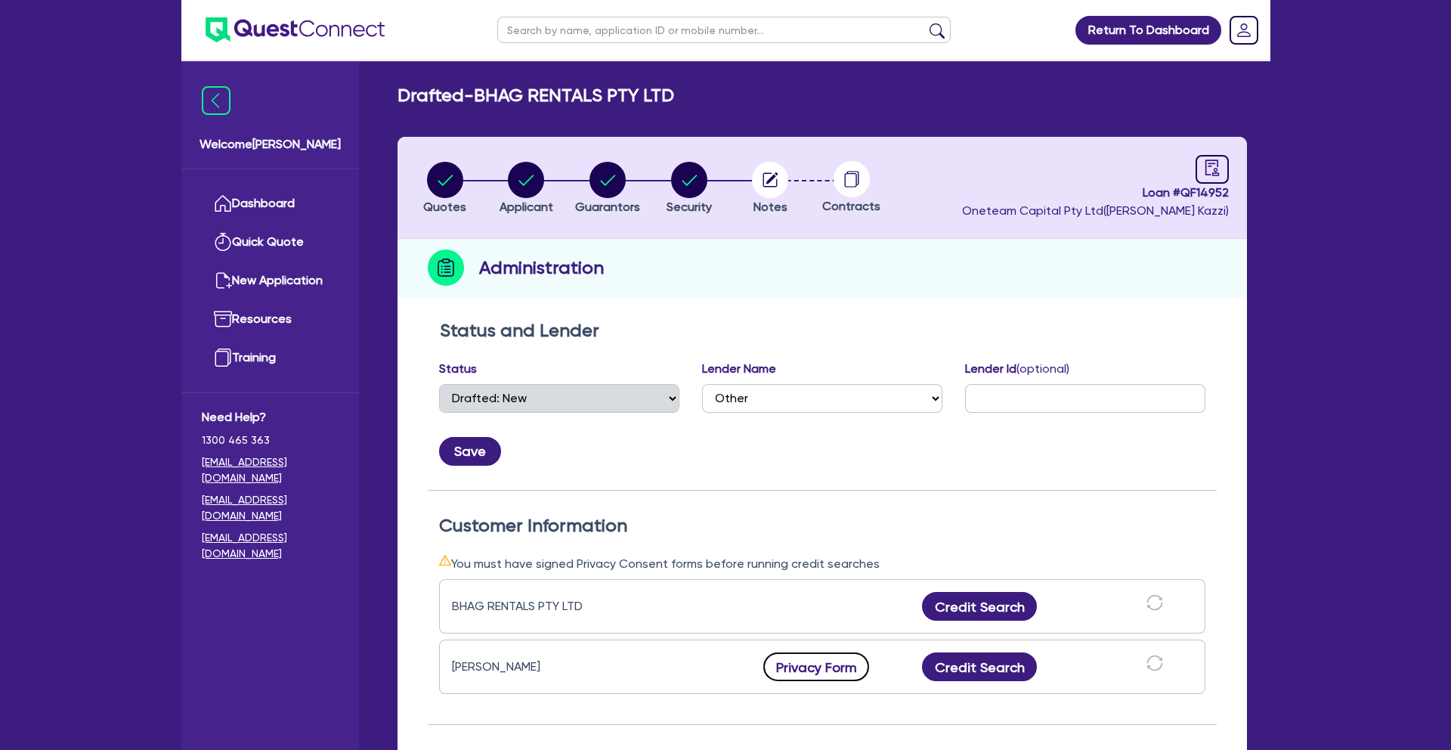
click at [836, 666] on button "Privacy Form" at bounding box center [816, 666] width 106 height 29
click at [279, 202] on link "Dashboard" at bounding box center [270, 203] width 137 height 39
